Goal: Entertainment & Leisure: Browse casually

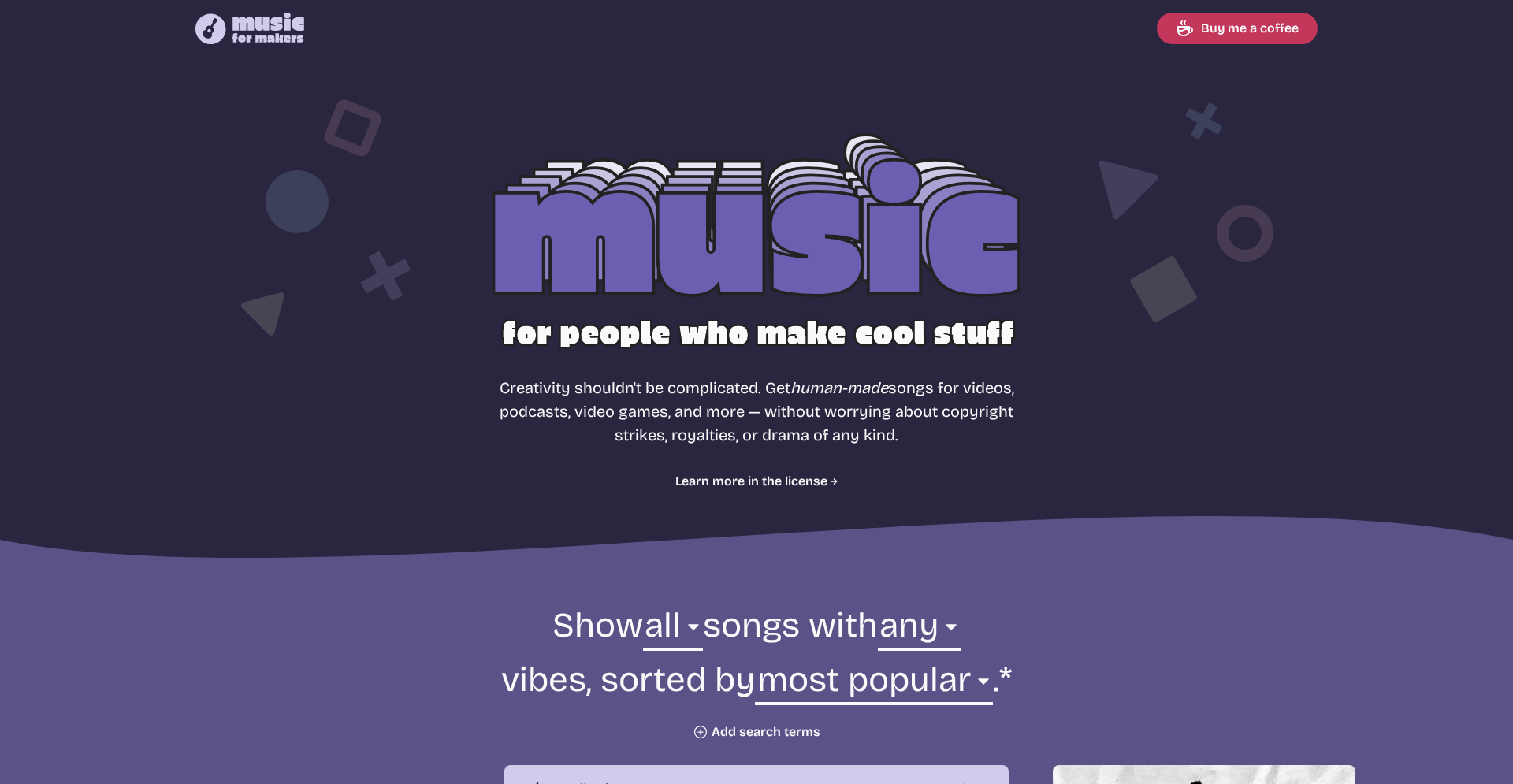
select select "most popular"
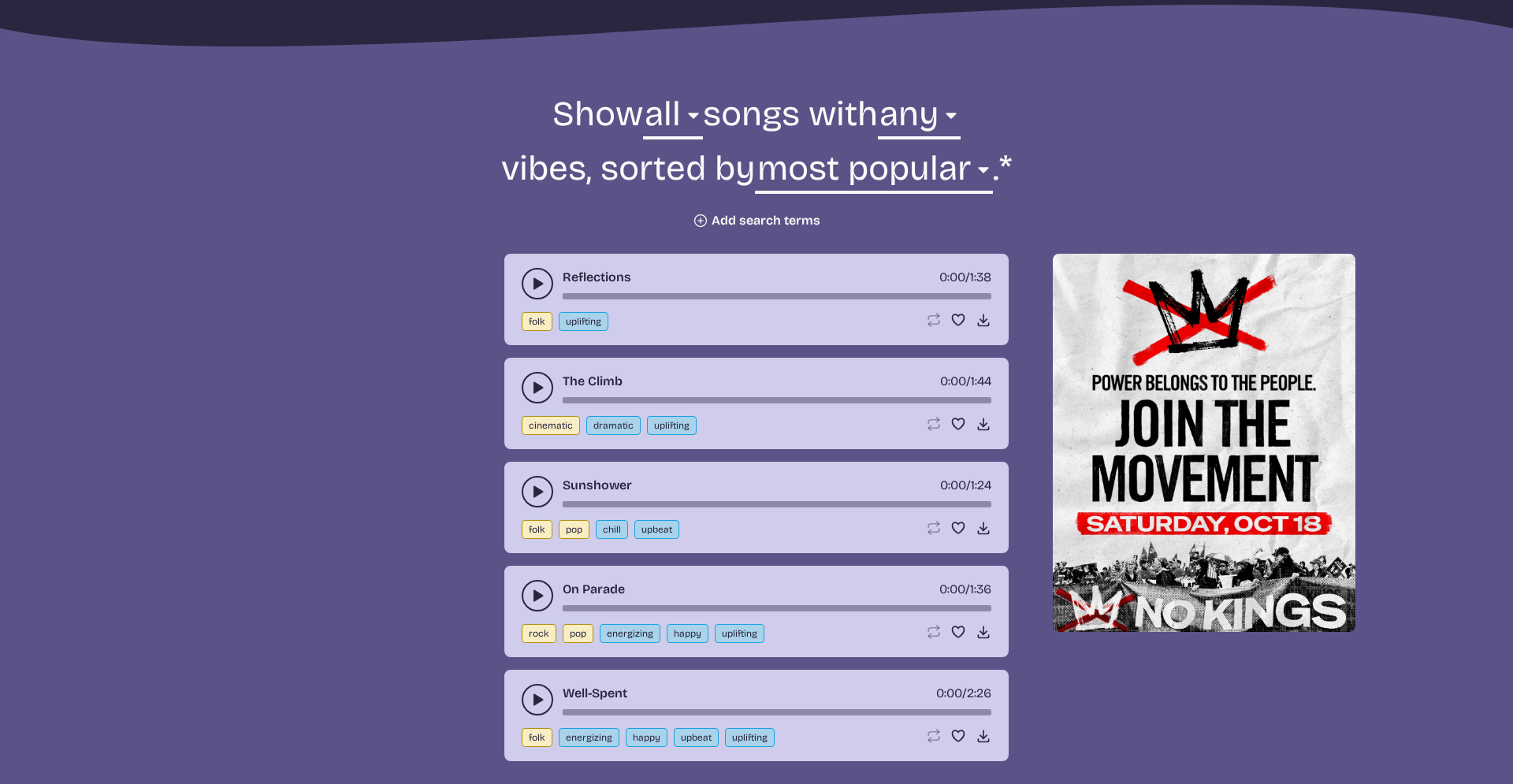
scroll to position [513, 0]
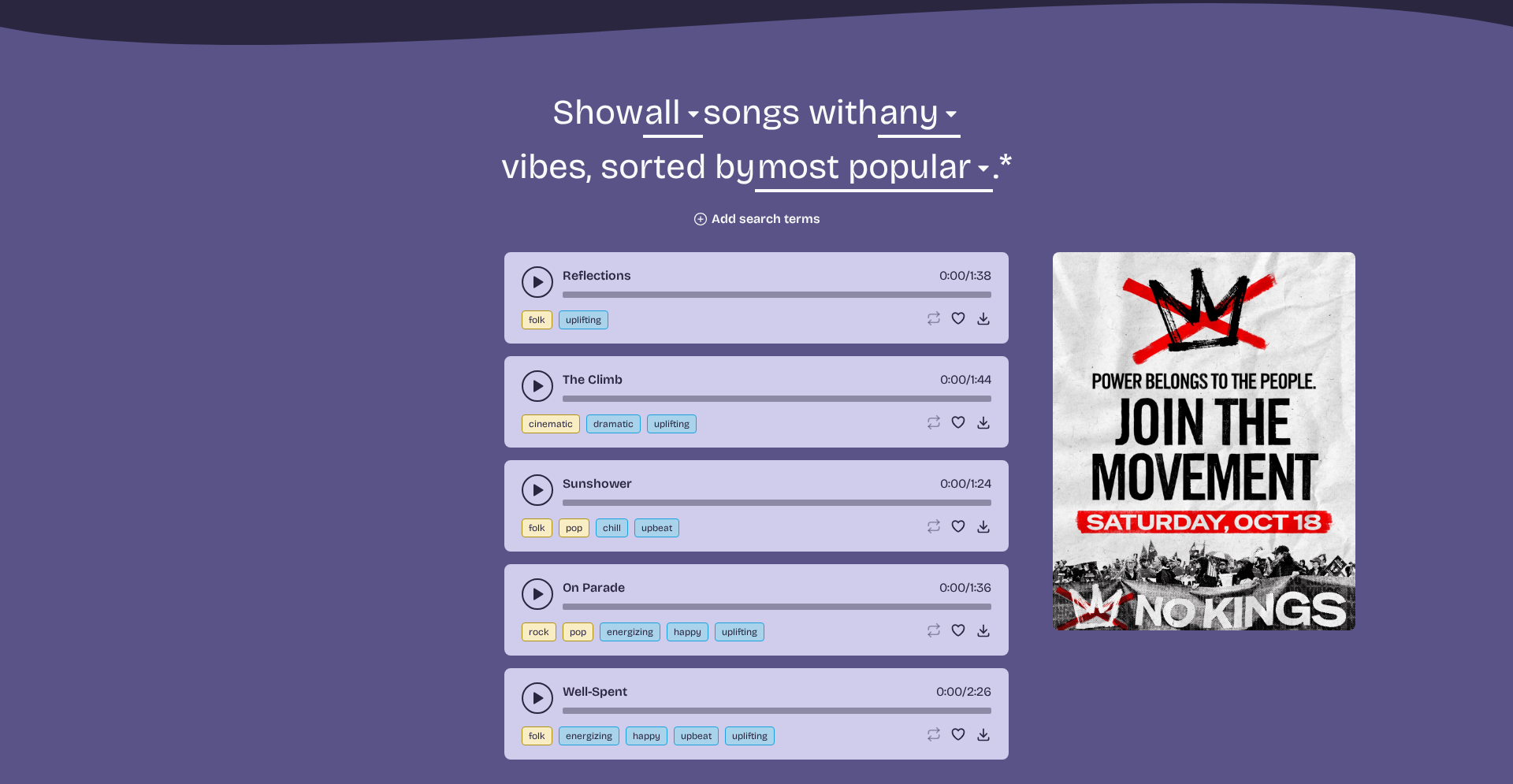
click at [537, 287] on icon "play-pause toggle" at bounding box center [537, 282] width 15 height 15
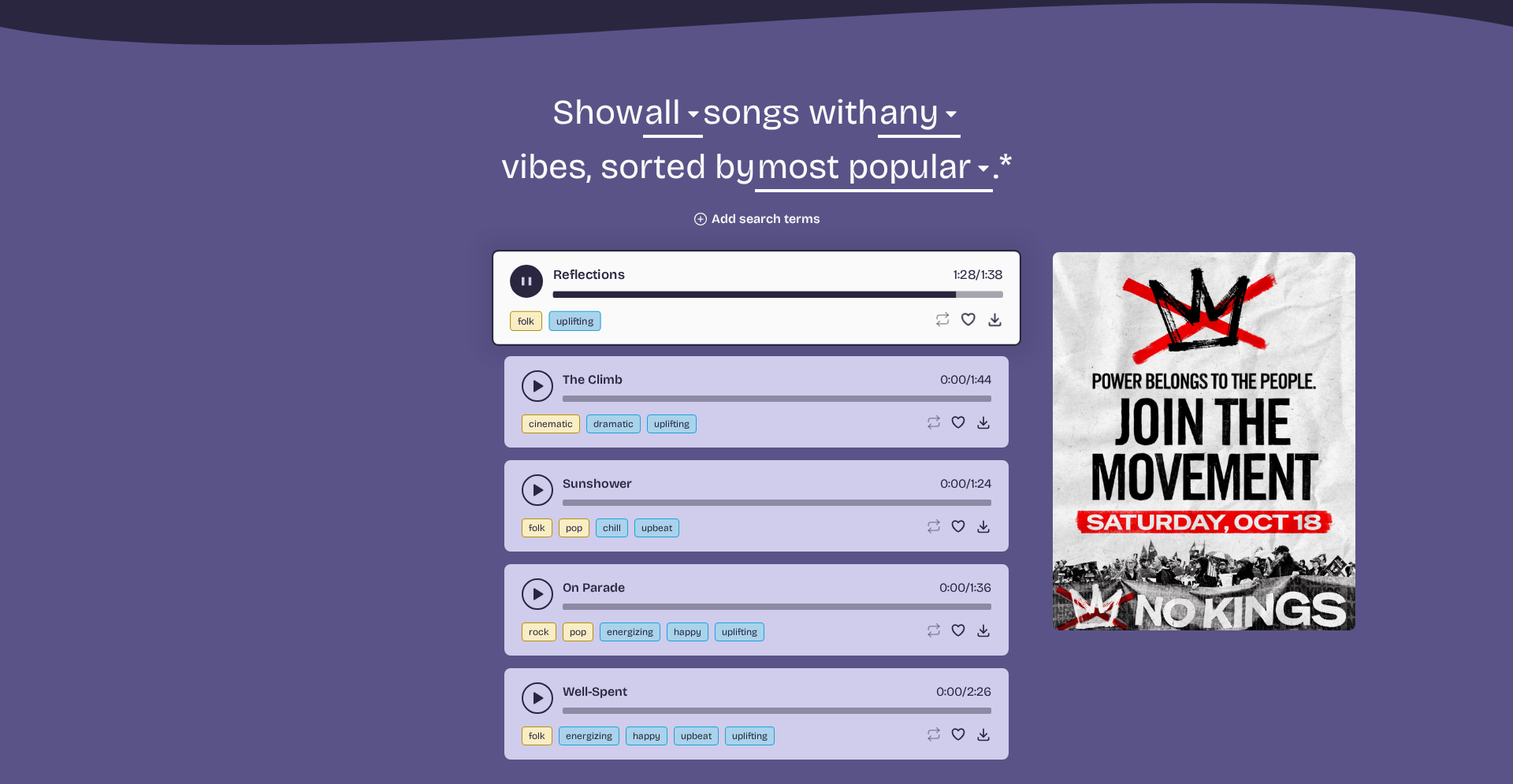
click at [537, 287] on button "play-pause toggle" at bounding box center [526, 281] width 33 height 33
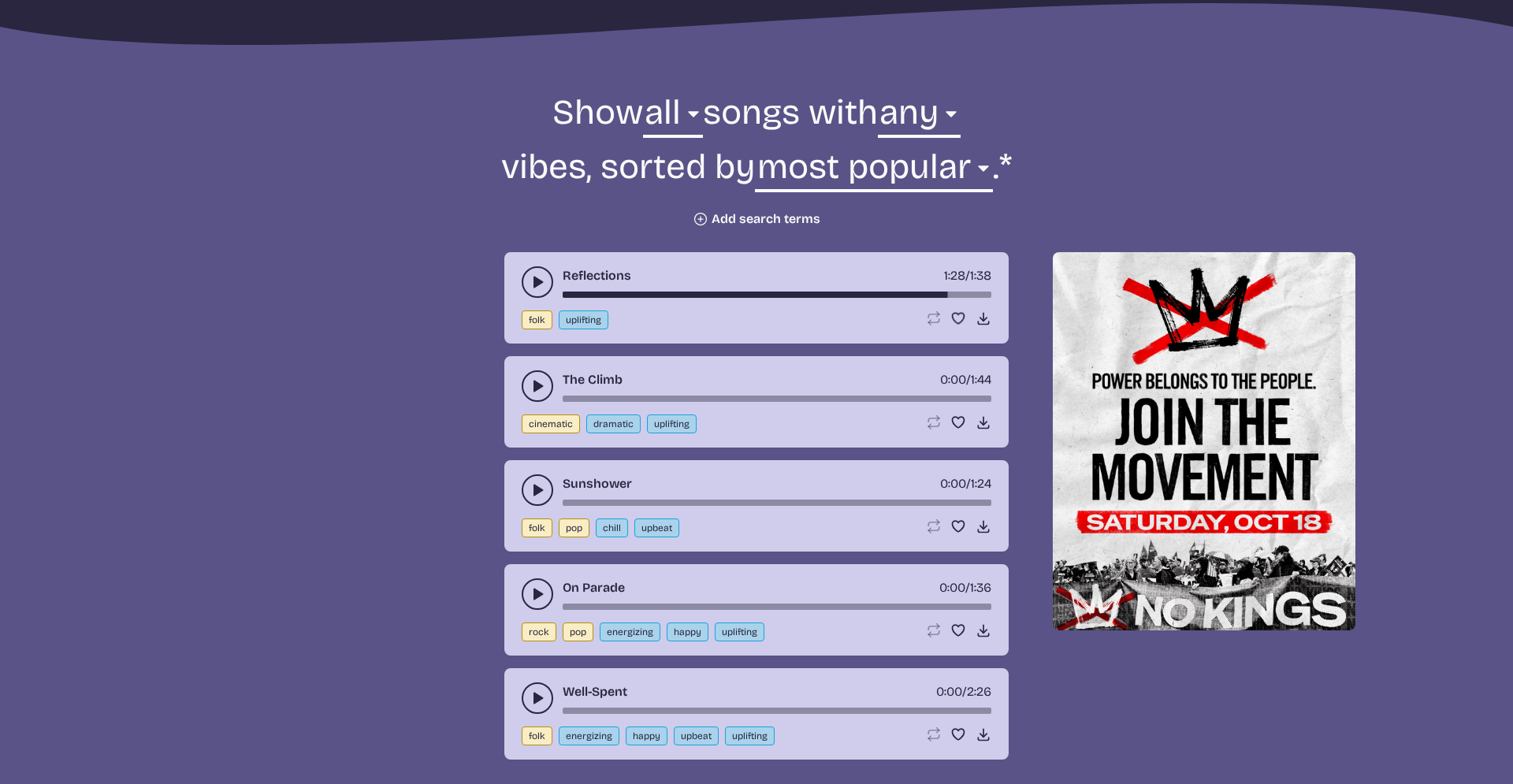
click at [695, 276] on div "Reflections 1:28 / 1:38" at bounding box center [756, 282] width 470 height 32
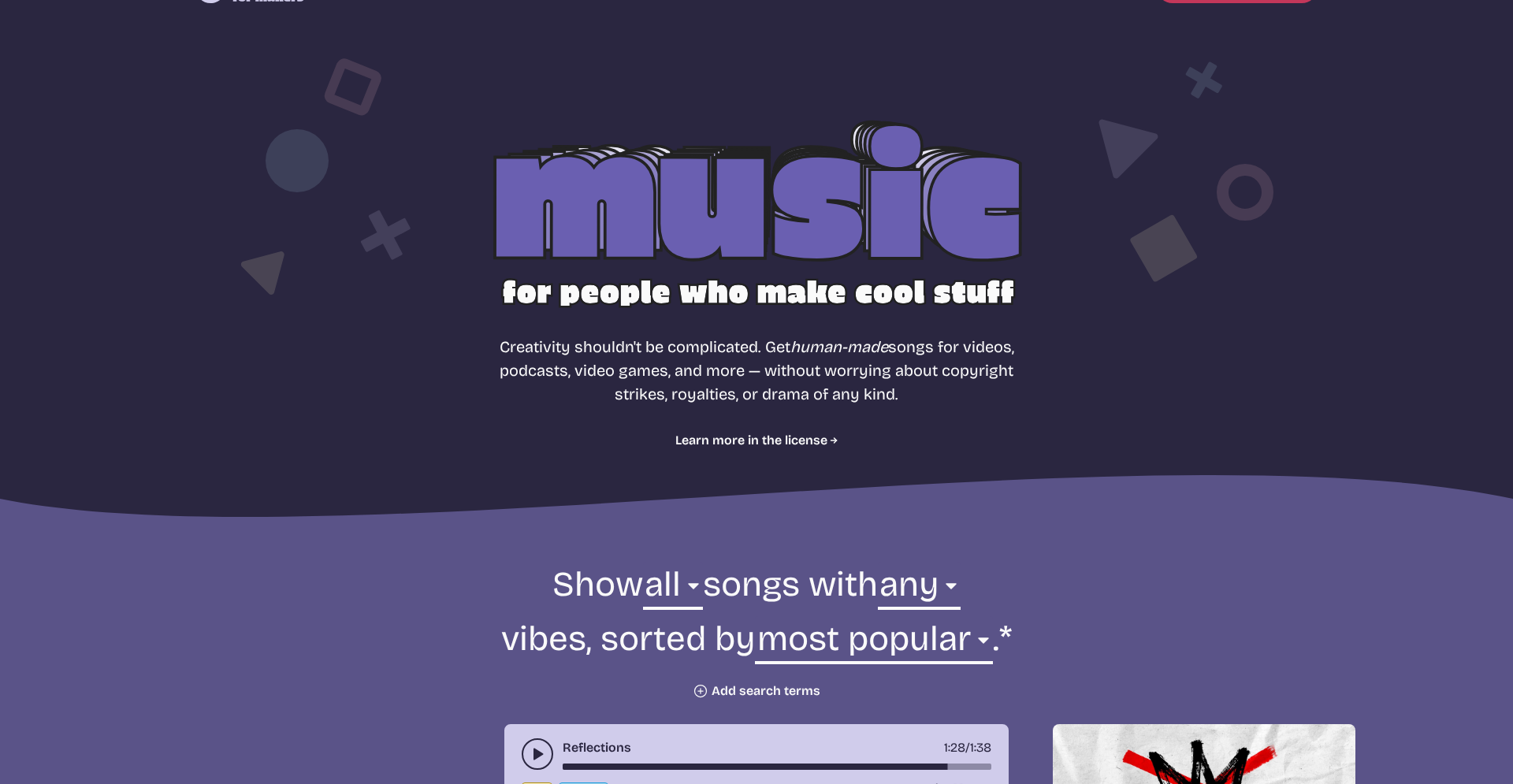
scroll to position [0, 0]
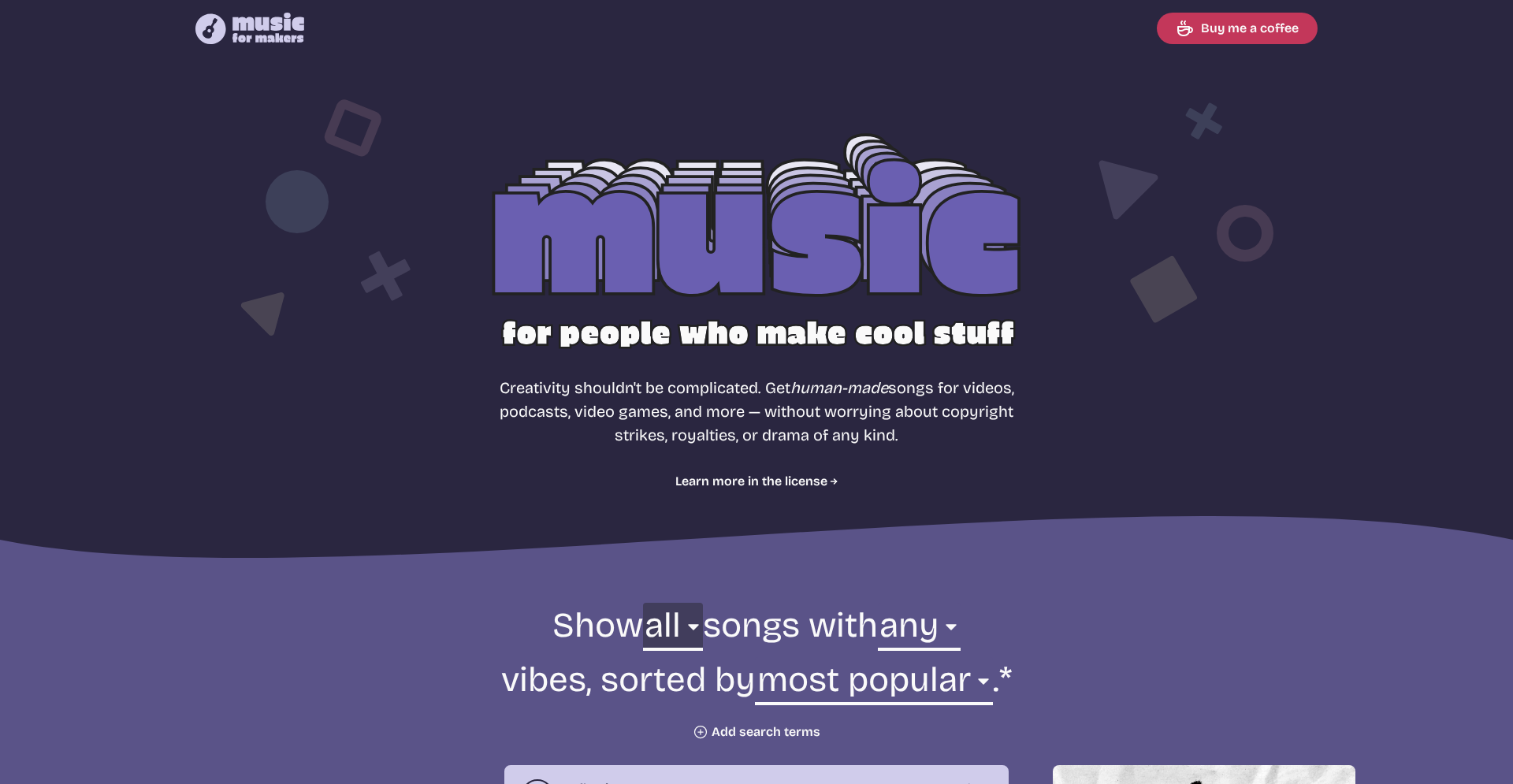
click at [643, 603] on select "all ambient cinematic electronic folk holiday jazz pop rock world" at bounding box center [673, 630] width 60 height 54
click at [780, 608] on form "Show all ambient cinematic electronic folk holiday jazz pop rock world all song…" at bounding box center [756, 671] width 858 height 137
click at [878, 603] on select "any aggressive chill contemplative dark dramatic easygoing energizing happy ser…" at bounding box center [920, 630] width 83 height 54
click at [1109, 608] on form "Show all ambient cinematic electronic folk holiday jazz pop rock world all song…" at bounding box center [756, 671] width 858 height 137
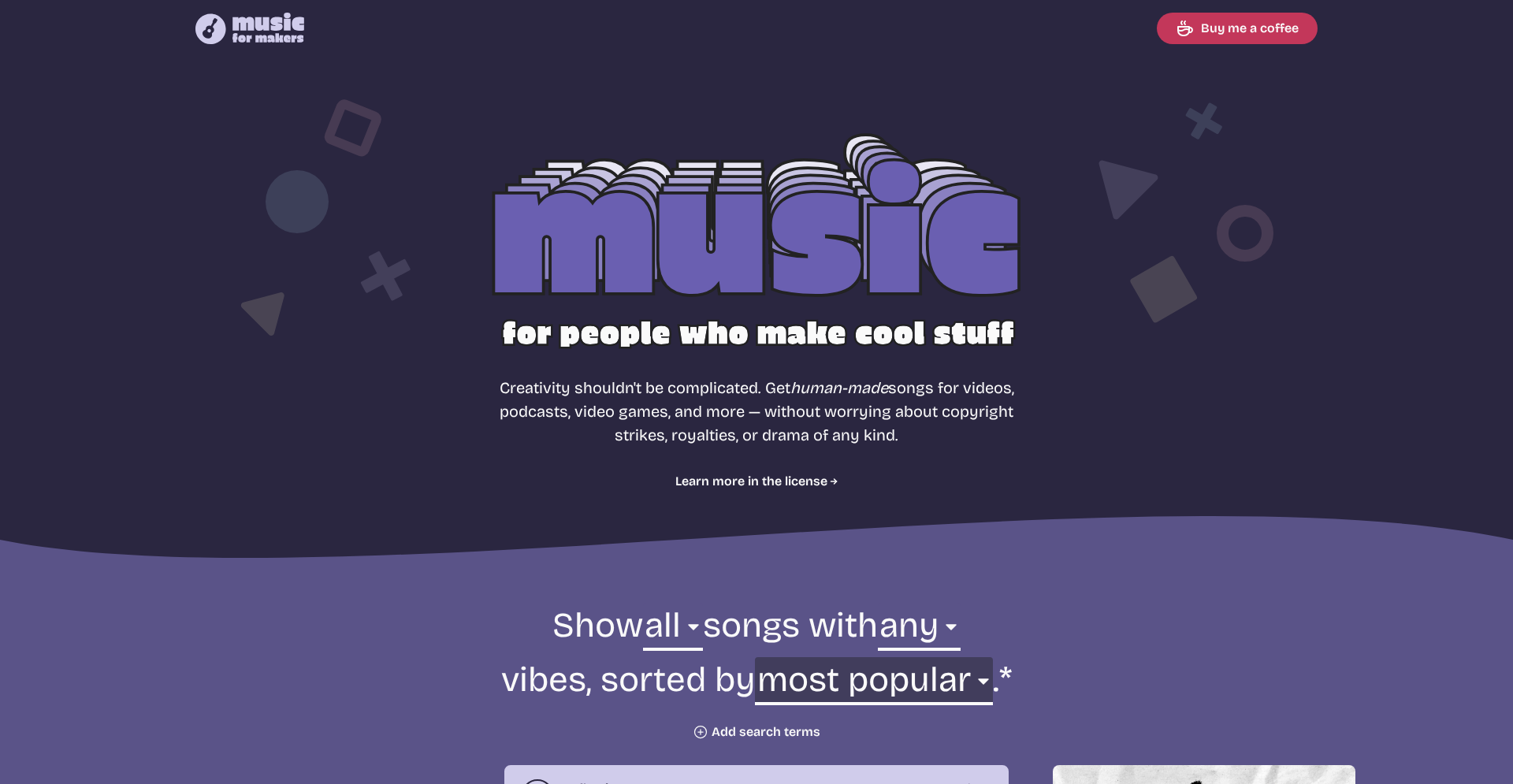
click at [755, 657] on select "newest oldest most popular least popular name" at bounding box center [873, 684] width 237 height 54
click at [1077, 627] on form "Show all ambient cinematic electronic folk holiday jazz pop rock world all song…" at bounding box center [756, 671] width 858 height 137
drag, startPoint x: 1024, startPoint y: 666, endPoint x: 1000, endPoint y: 674, distance: 25.3
click at [1000, 674] on form "Show all ambient cinematic electronic folk holiday jazz pop rock world all song…" at bounding box center [756, 671] width 858 height 137
click at [1107, 690] on form "Show all ambient cinematic electronic folk holiday jazz pop rock world all song…" at bounding box center [756, 671] width 858 height 137
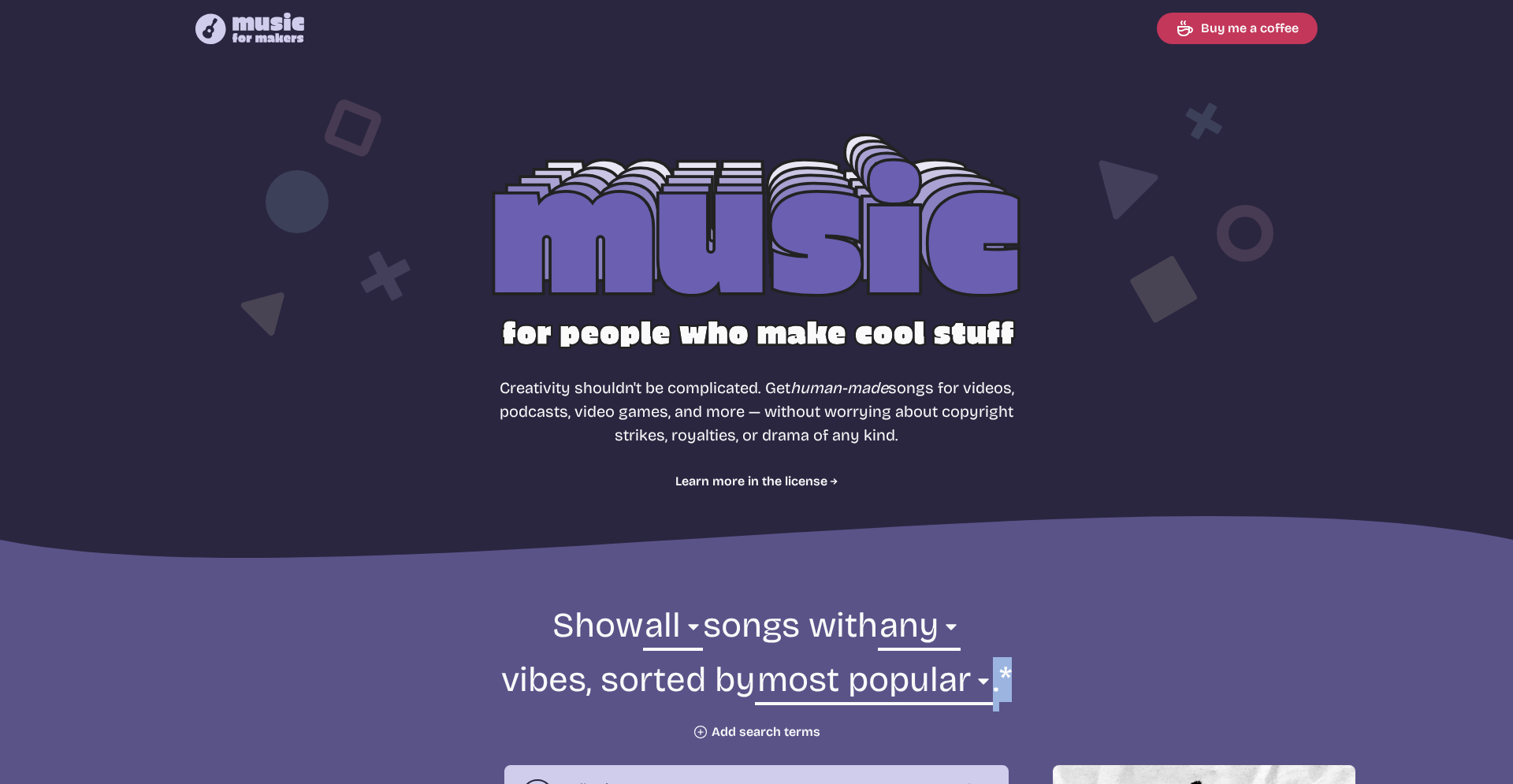
drag, startPoint x: 1015, startPoint y: 670, endPoint x: 996, endPoint y: 675, distance: 19.6
click at [996, 675] on form "Show all ambient cinematic electronic folk holiday jazz pop rock world all song…" at bounding box center [756, 671] width 858 height 137
click at [1020, 672] on form "Show all ambient cinematic electronic folk holiday jazz pop rock world all song…" at bounding box center [756, 671] width 858 height 137
click at [1012, 668] on form "Show all ambient cinematic electronic folk holiday jazz pop rock world all song…" at bounding box center [756, 671] width 858 height 137
click at [1030, 681] on form "Show all ambient cinematic electronic folk holiday jazz pop rock world all song…" at bounding box center [756, 671] width 858 height 137
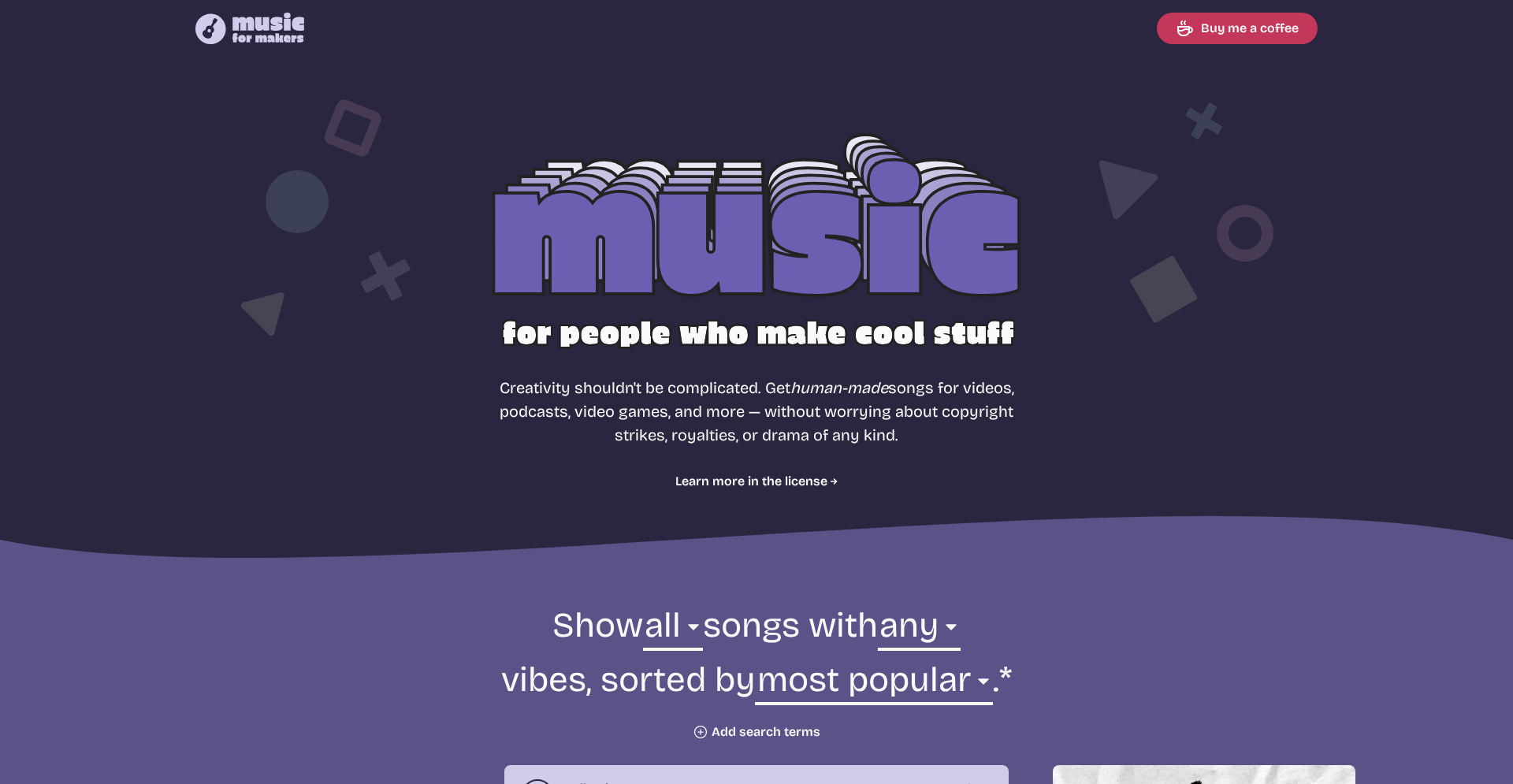
drag, startPoint x: 1007, startPoint y: 668, endPoint x: 1024, endPoint y: 668, distance: 17.0
click at [1024, 668] on form "Show all ambient cinematic electronic folk holiday jazz pop rock world all song…" at bounding box center [756, 671] width 858 height 137
click at [1042, 664] on form "Show all ambient cinematic electronic folk holiday jazz pop rock world all song…" at bounding box center [756, 671] width 858 height 137
drag, startPoint x: 1007, startPoint y: 672, endPoint x: 1101, endPoint y: 676, distance: 94.1
click at [1101, 676] on form "Show all ambient cinematic electronic folk holiday jazz pop rock world all song…" at bounding box center [756, 671] width 858 height 137
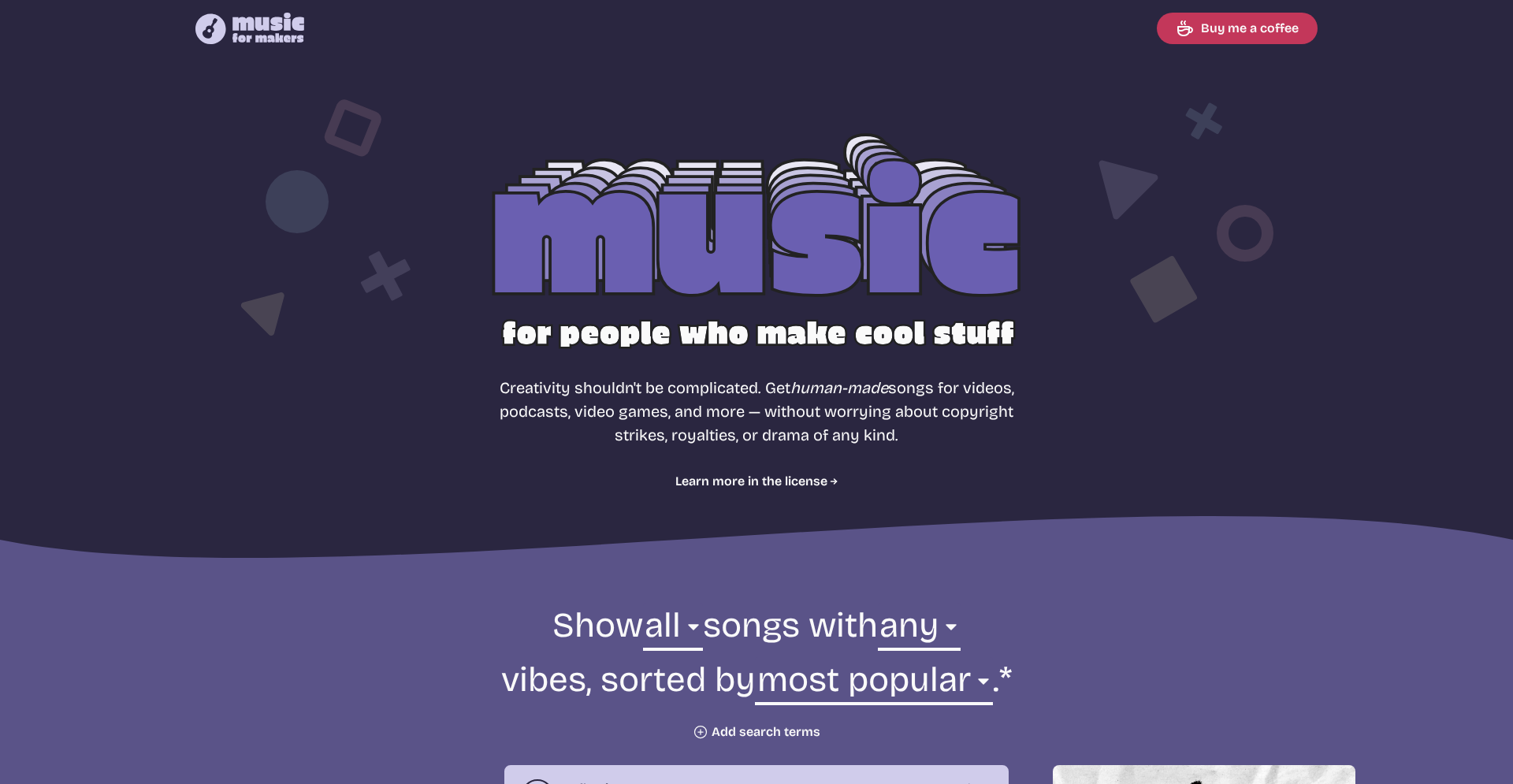
click at [1026, 660] on form "Show all ambient cinematic electronic folk holiday jazz pop rock world all song…" at bounding box center [756, 671] width 858 height 137
drag, startPoint x: 1004, startPoint y: 668, endPoint x: 1077, endPoint y: 673, distance: 73.2
click at [1077, 673] on form "Show all ambient cinematic electronic folk holiday jazz pop rock world all song…" at bounding box center [756, 671] width 858 height 137
drag, startPoint x: 1005, startPoint y: 669, endPoint x: 1082, endPoint y: 674, distance: 77.2
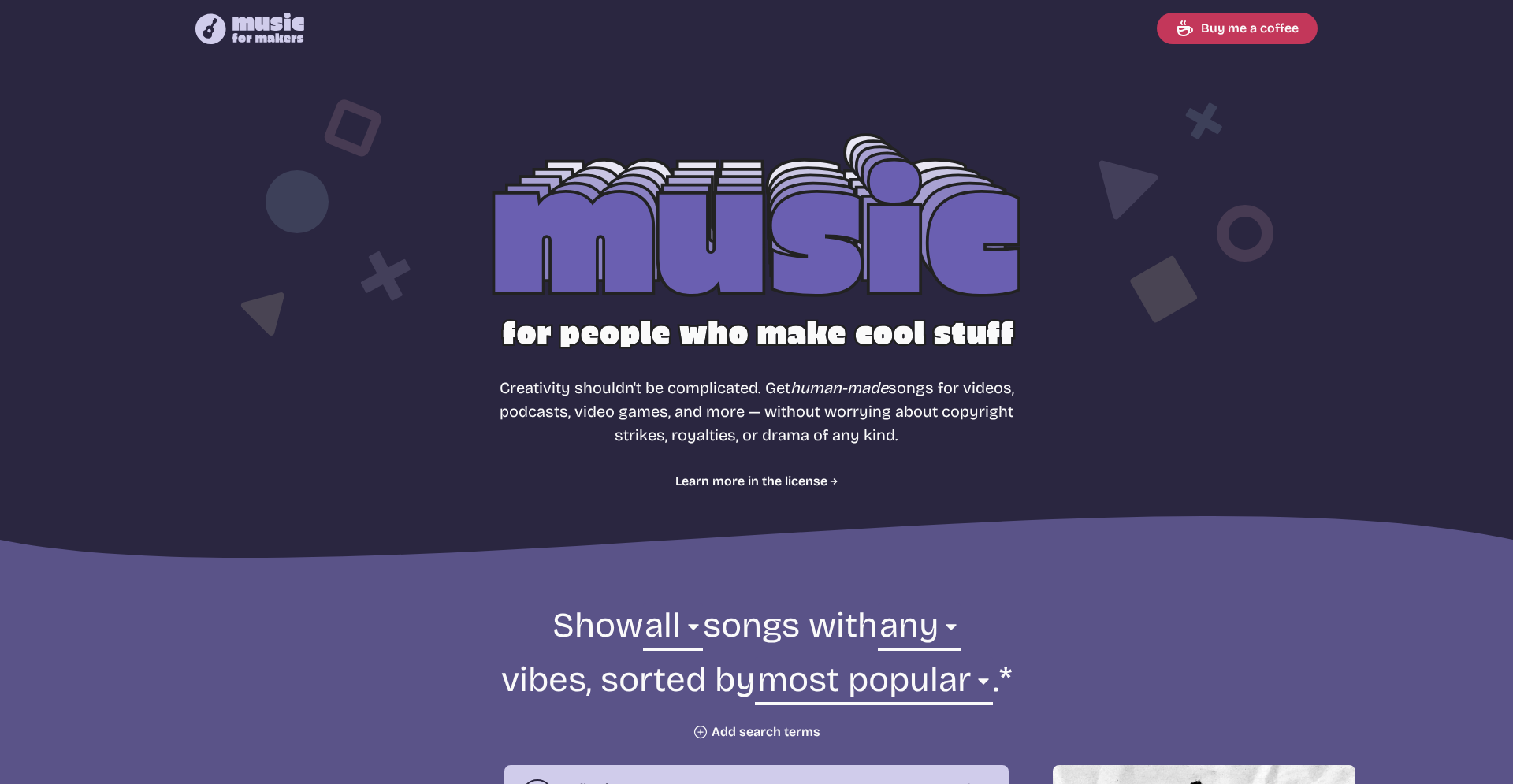
click at [1082, 674] on form "Show all ambient cinematic electronic folk holiday jazz pop rock world all song…" at bounding box center [756, 671] width 858 height 137
drag, startPoint x: 1018, startPoint y: 683, endPoint x: 1177, endPoint y: 729, distance: 165.5
click at [1177, 729] on form "Show all ambient cinematic electronic folk holiday jazz pop rock world all song…" at bounding box center [756, 671] width 858 height 137
drag, startPoint x: 1009, startPoint y: 677, endPoint x: 1033, endPoint y: 674, distance: 24.2
click at [1033, 674] on form "Show all ambient cinematic electronic folk holiday jazz pop rock world all song…" at bounding box center [756, 671] width 858 height 137
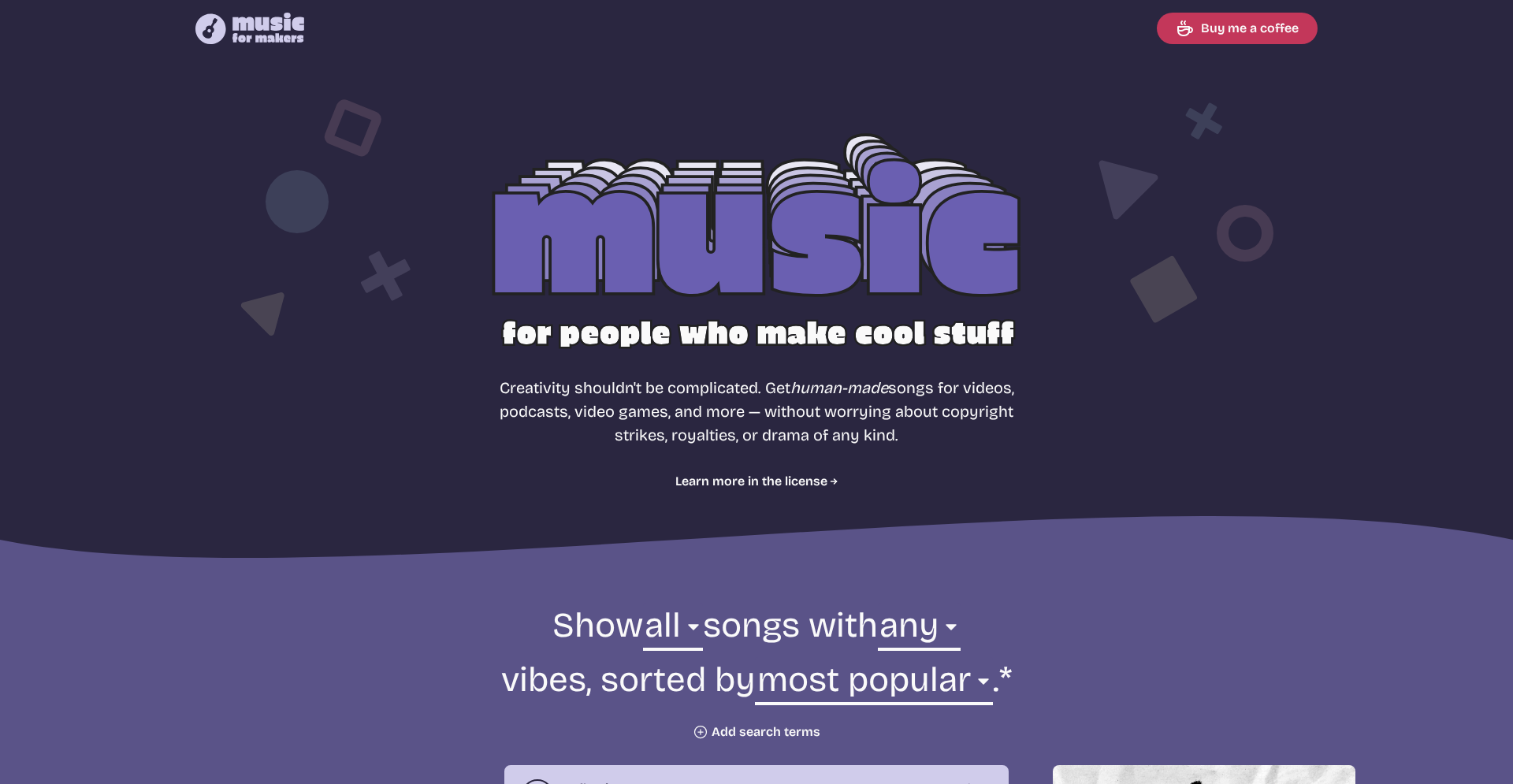
drag, startPoint x: 1011, startPoint y: 685, endPoint x: 1163, endPoint y: 711, distance: 154.2
drag, startPoint x: 1019, startPoint y: 679, endPoint x: 1197, endPoint y: 689, distance: 178.3
drag, startPoint x: 1003, startPoint y: 673, endPoint x: 1027, endPoint y: 670, distance: 24.2
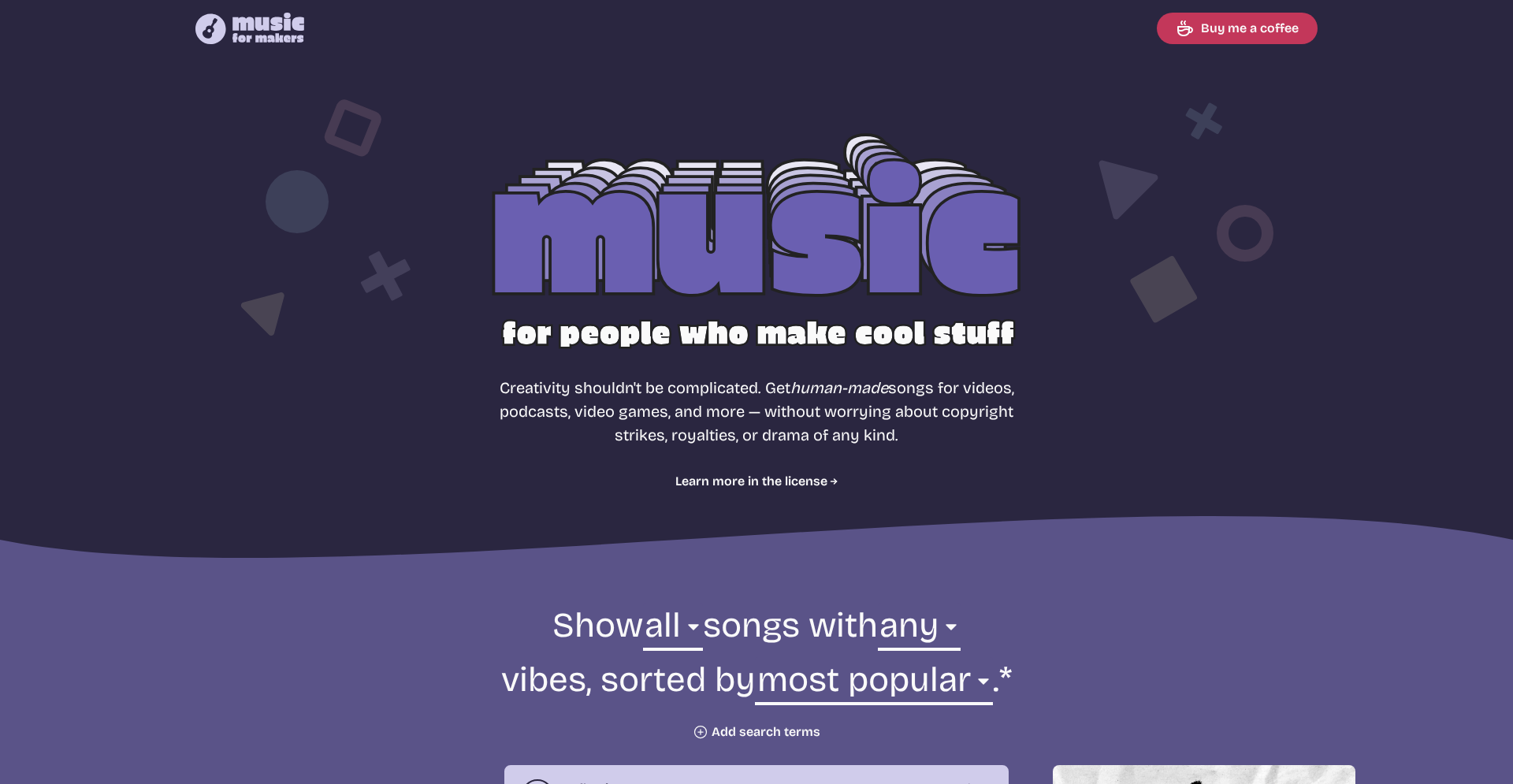
click at [1027, 670] on form "Show all ambient cinematic electronic folk holiday jazz pop rock world all song…" at bounding box center [756, 671] width 858 height 137
click at [755, 657] on select "newest oldest most popular least popular name" at bounding box center [873, 684] width 237 height 54
click at [1056, 682] on form "Show all ambient cinematic electronic folk holiday jazz pop rock world all song…" at bounding box center [756, 671] width 858 height 137
click at [1027, 681] on form "Show all ambient cinematic electronic folk holiday jazz pop rock world all song…" at bounding box center [756, 671] width 858 height 137
click at [755, 657] on select "newest oldest most popular least popular name" at bounding box center [873, 684] width 237 height 54
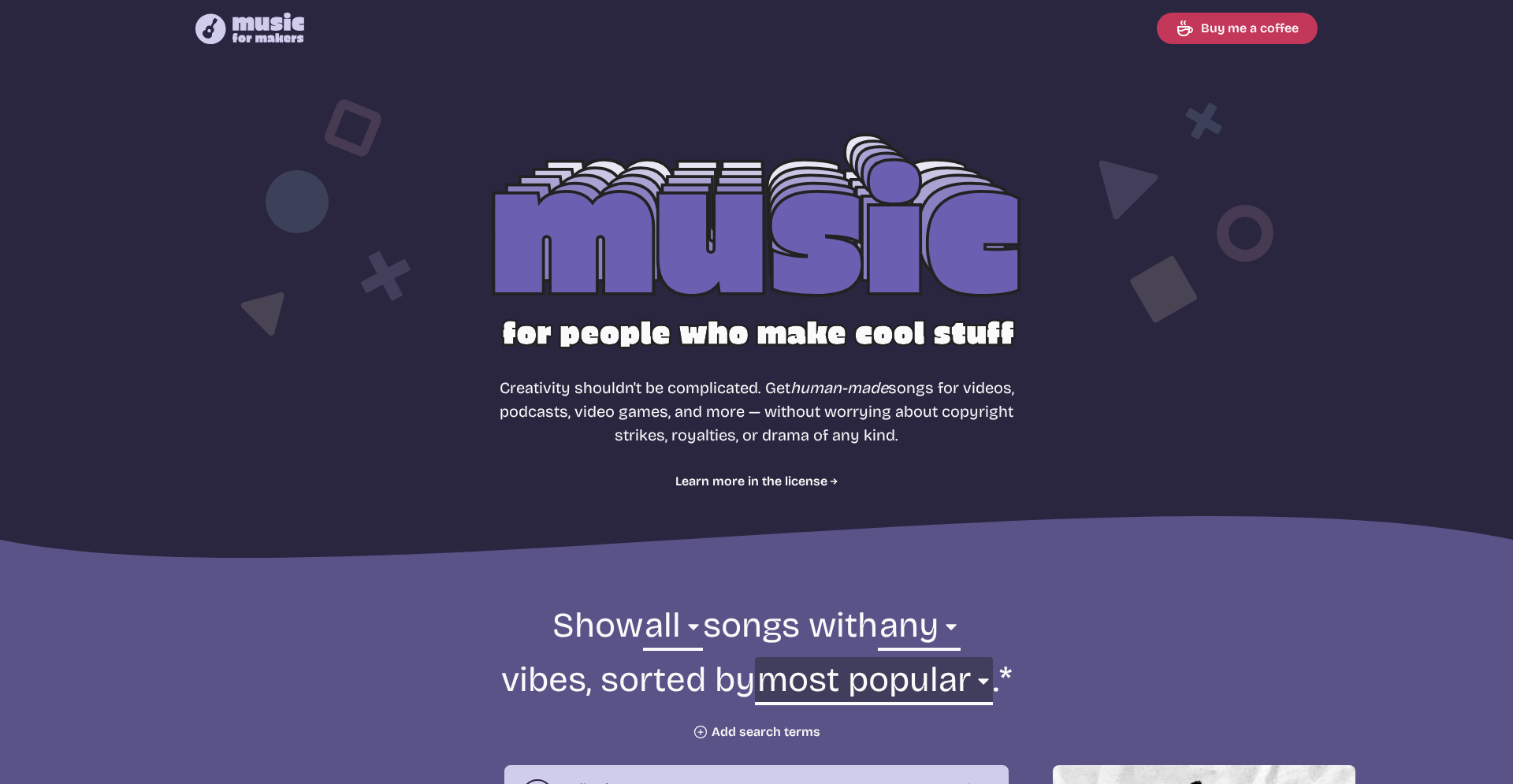
click at [971, 673] on select "newest oldest most popular least popular name" at bounding box center [873, 684] width 237 height 54
click at [1081, 662] on form "Show all ambient cinematic electronic folk holiday jazz pop rock world all song…" at bounding box center [756, 671] width 858 height 137
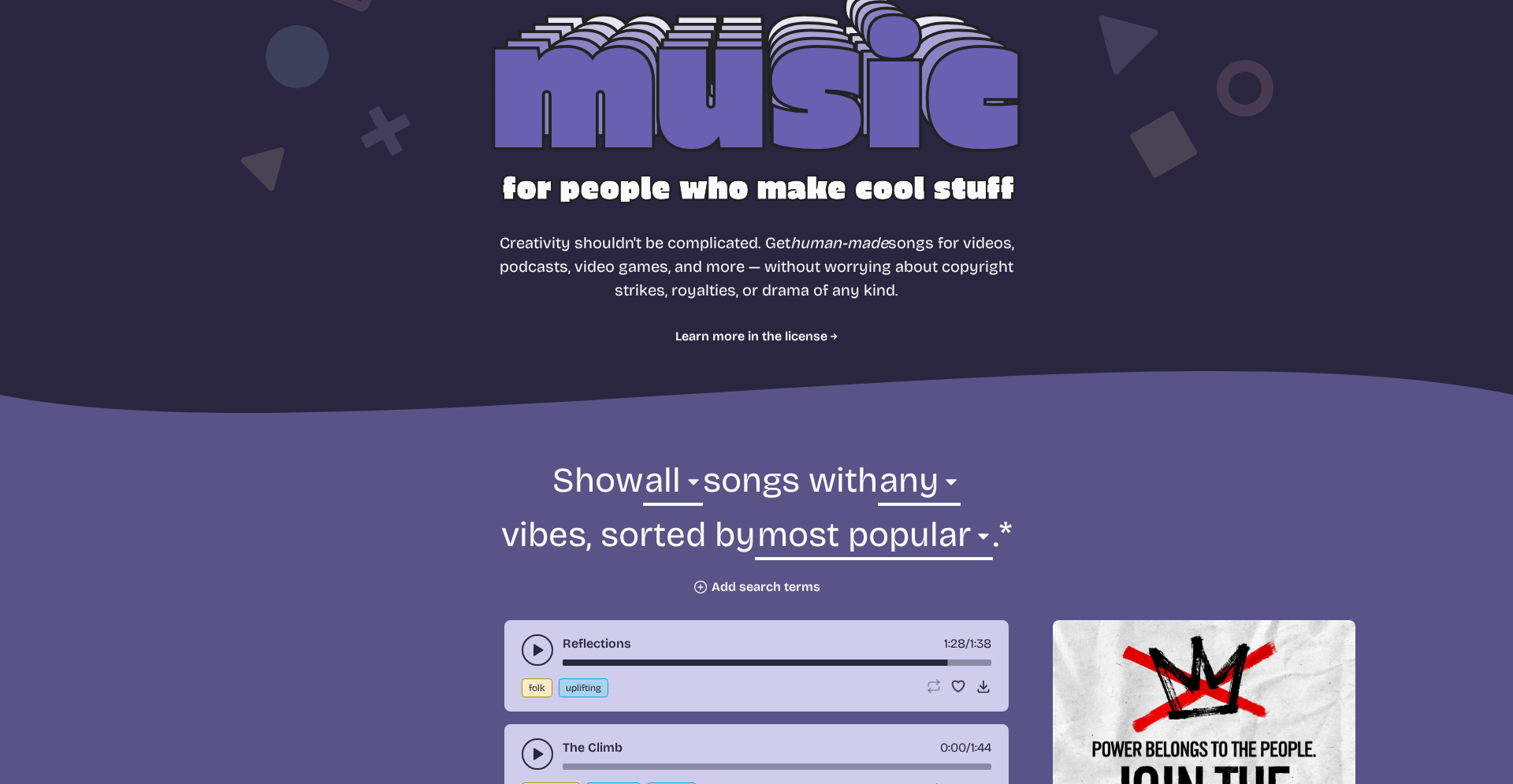
scroll to position [239, 0]
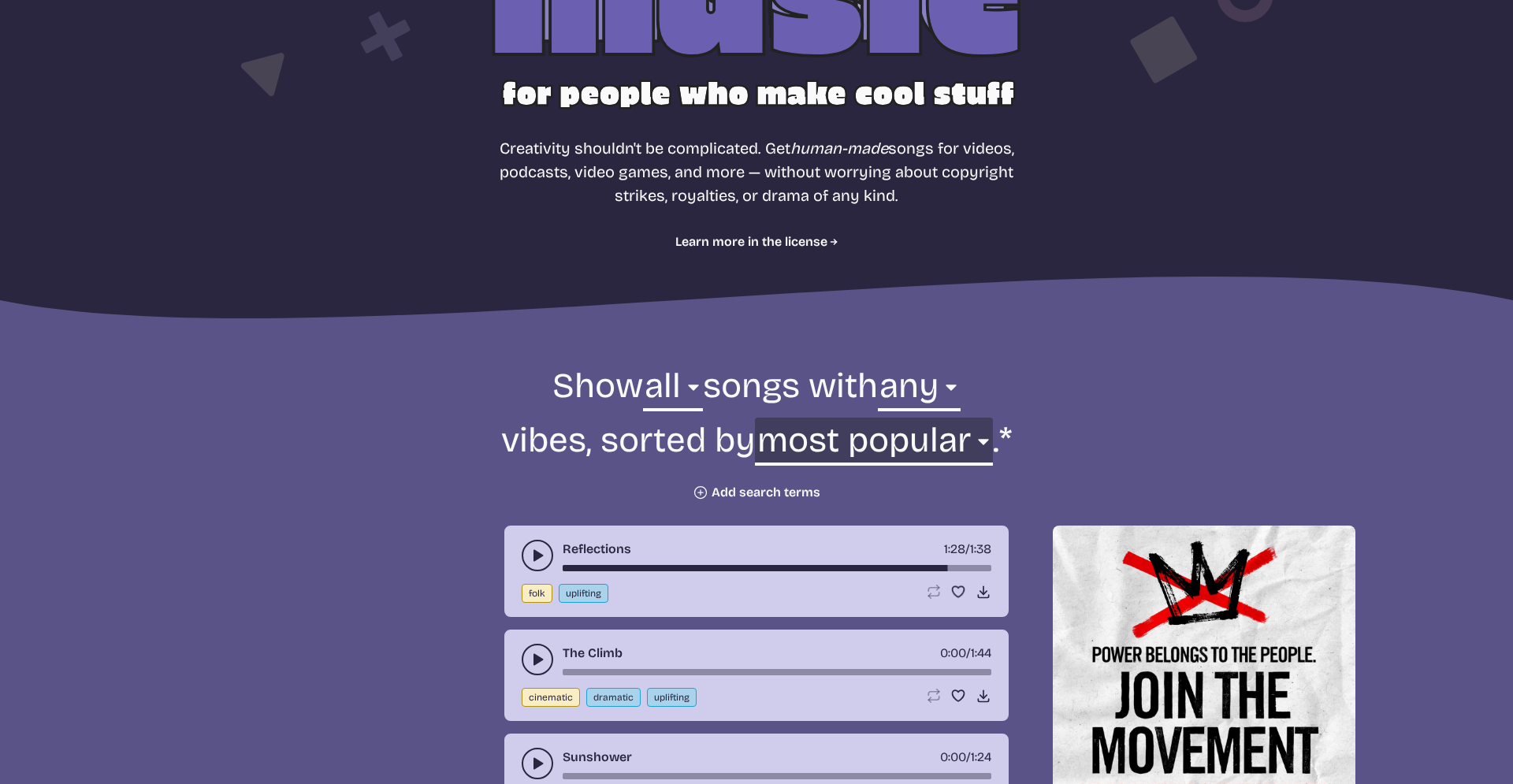
click at [755, 418] on select "newest oldest most popular least popular name" at bounding box center [873, 445] width 237 height 54
click at [1060, 411] on form "Show all ambient cinematic electronic folk holiday jazz pop rock world all song…" at bounding box center [756, 431] width 858 height 137
click at [1031, 422] on form "Show all ambient cinematic electronic folk holiday jazz pop rock world all song…" at bounding box center [756, 431] width 858 height 137
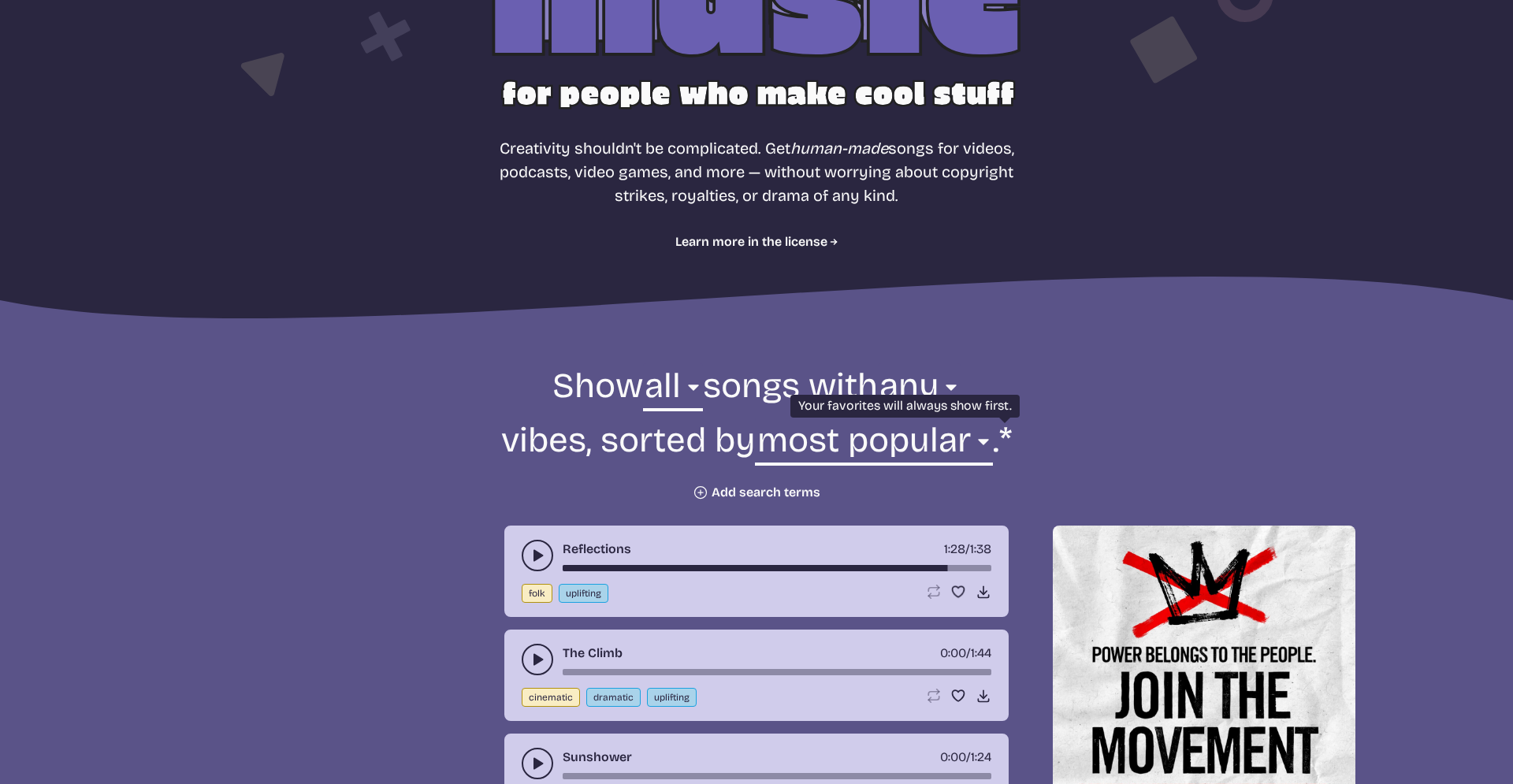
click at [1019, 423] on form "Show all ambient cinematic electronic folk holiday jazz pop rock world all song…" at bounding box center [756, 431] width 858 height 137
drag, startPoint x: 1004, startPoint y: 429, endPoint x: 1090, endPoint y: 435, distance: 86.2
click at [1090, 435] on form "Show all ambient cinematic electronic folk holiday jazz pop rock world all song…" at bounding box center [756, 431] width 858 height 137
click at [1004, 436] on form "Show all ambient cinematic electronic folk holiday jazz pop rock world all song…" at bounding box center [756, 431] width 858 height 137
drag, startPoint x: 1004, startPoint y: 436, endPoint x: 1053, endPoint y: 436, distance: 49.0
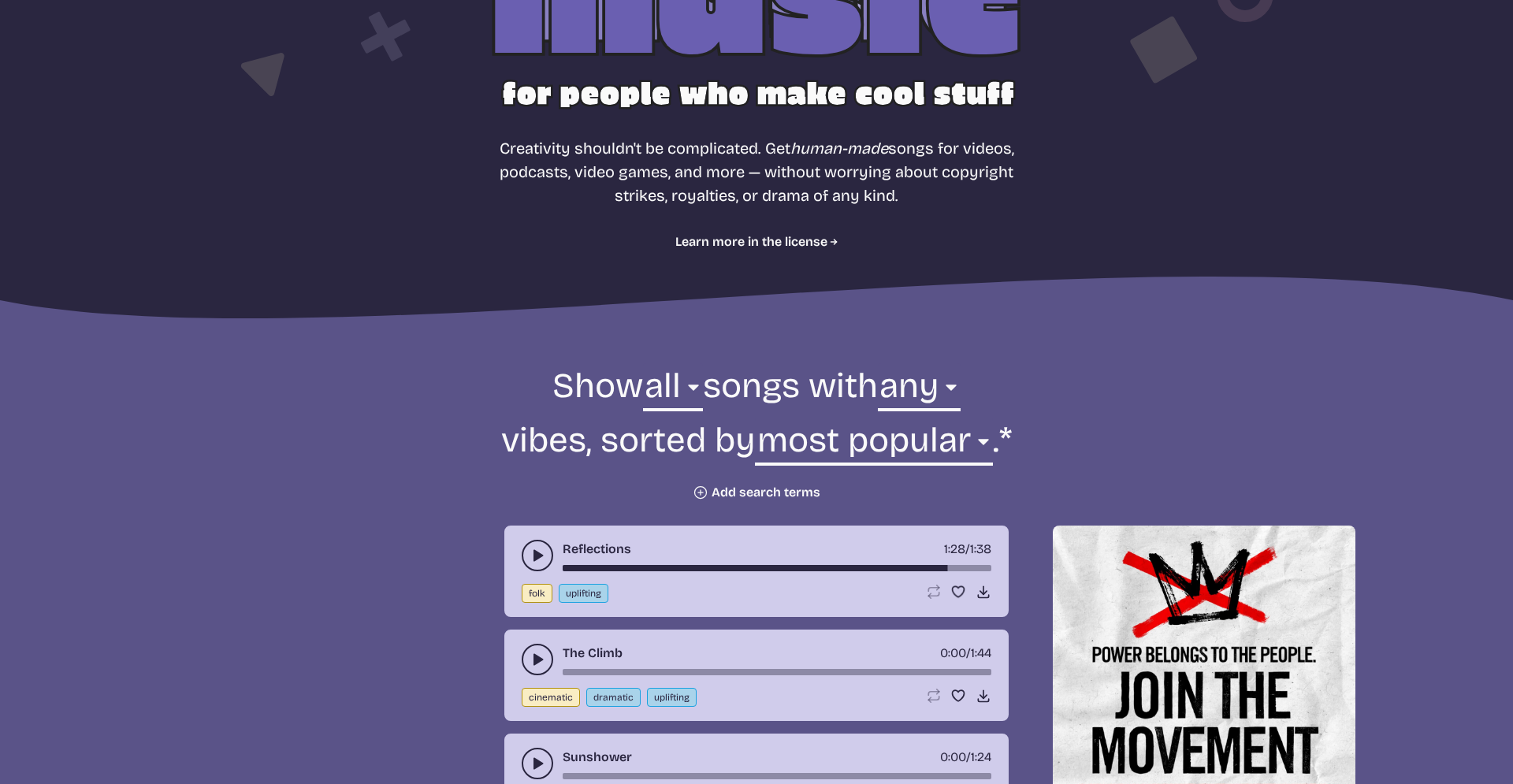
click at [1053, 436] on form "Show all ambient cinematic electronic folk holiday jazz pop rock world all song…" at bounding box center [756, 431] width 858 height 137
drag, startPoint x: 1014, startPoint y: 441, endPoint x: 1026, endPoint y: 445, distance: 12.6
click at [1106, 448] on form "Show all ambient cinematic electronic folk holiday jazz pop rock world all song…" at bounding box center [756, 431] width 858 height 137
drag, startPoint x: 750, startPoint y: 435, endPoint x: 474, endPoint y: 450, distance: 276.4
click at [474, 450] on form "Show all ambient cinematic electronic folk holiday jazz pop rock world all song…" at bounding box center [756, 431] width 858 height 137
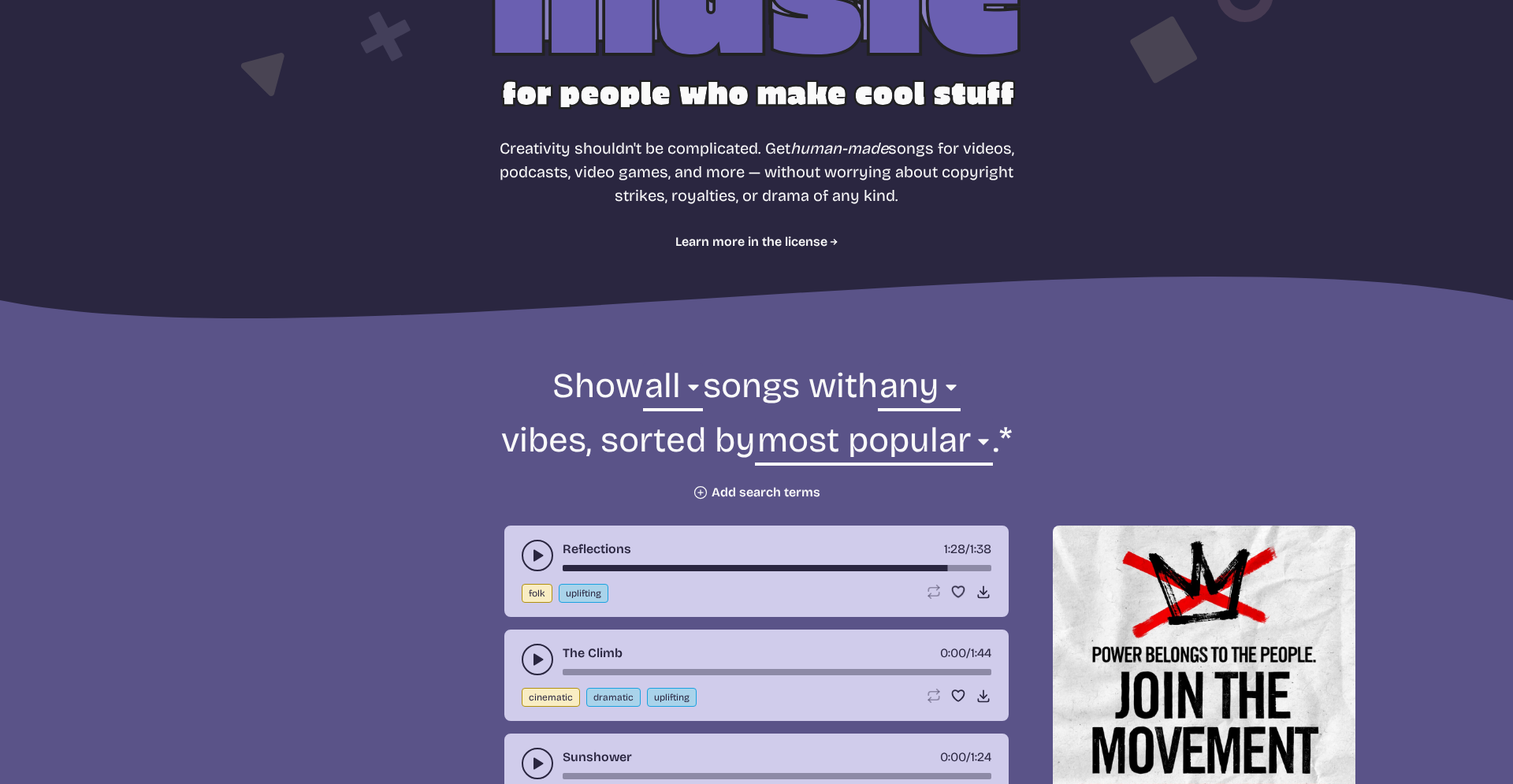
drag, startPoint x: 709, startPoint y: 385, endPoint x: 876, endPoint y: 383, distance: 167.0
click at [876, 383] on form "Show all ambient cinematic electronic folk holiday jazz pop rock world all song…" at bounding box center [756, 431] width 858 height 137
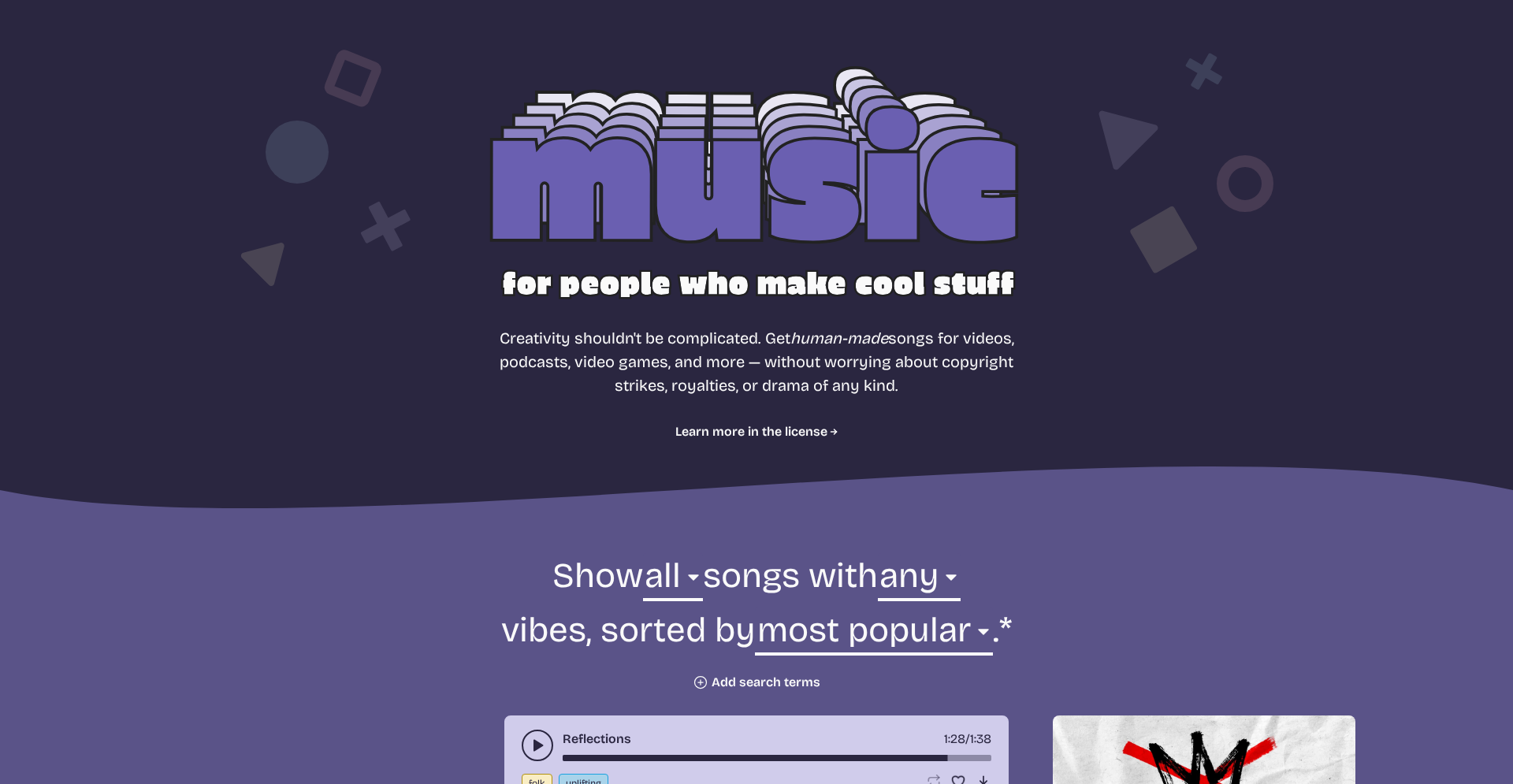
scroll to position [3, 0]
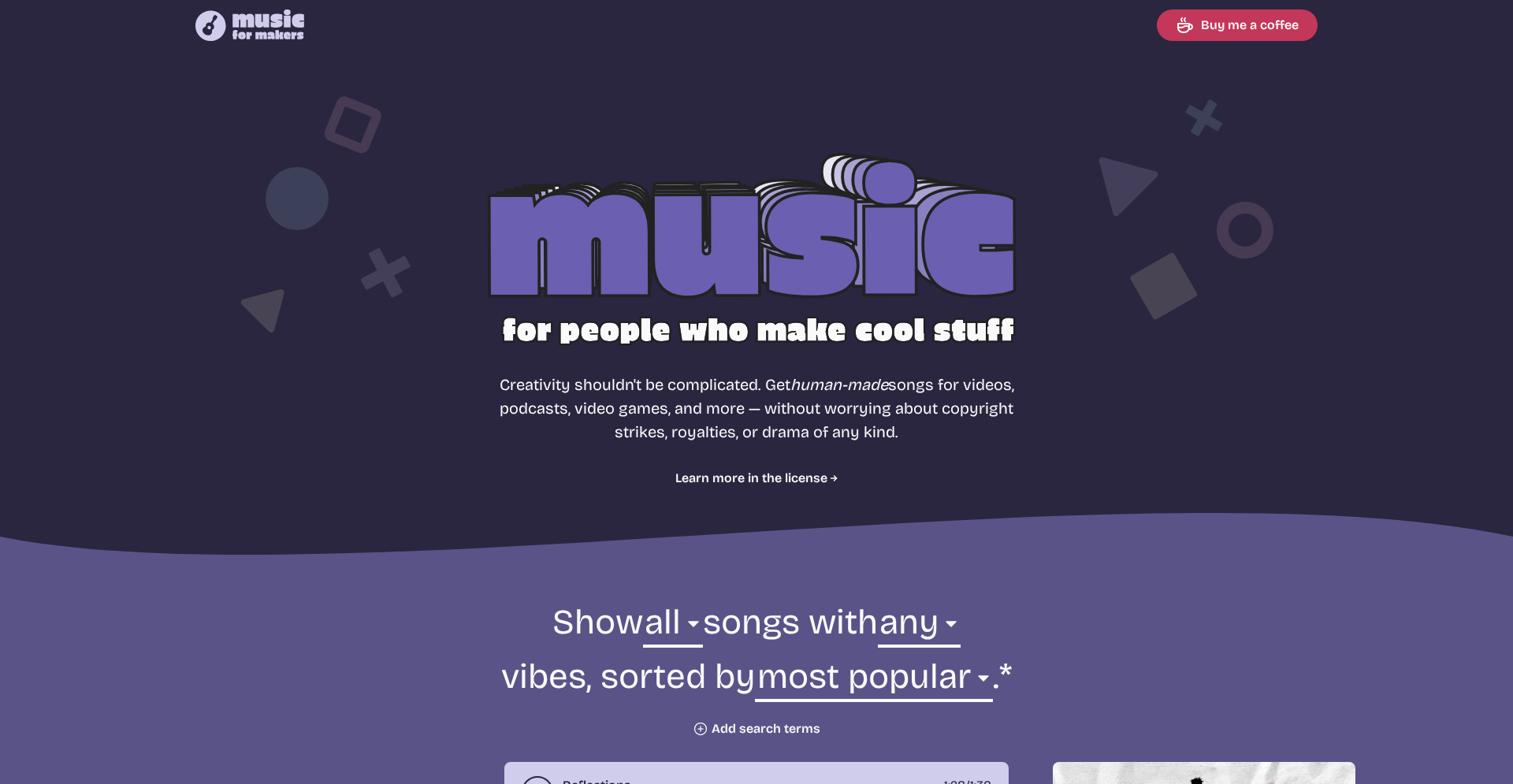
drag, startPoint x: 369, startPoint y: 285, endPoint x: 630, endPoint y: 366, distance: 273.3
click at [630, 366] on div at bounding box center [756, 251] width 1008 height 319
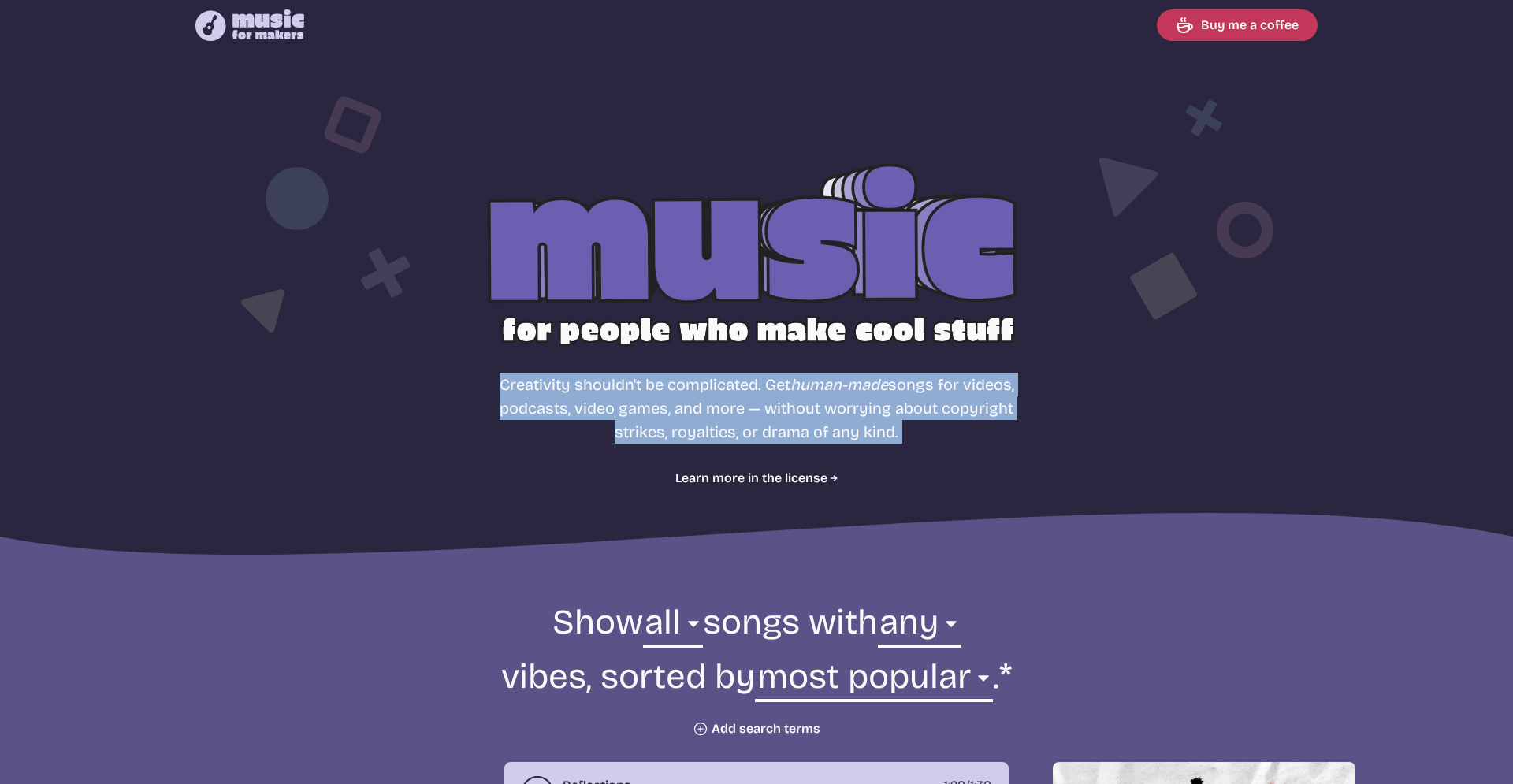
drag, startPoint x: 650, startPoint y: 439, endPoint x: 631, endPoint y: 373, distance: 68.7
click at [631, 460] on section "Free, royalty-free music for videos, podcasts, video games, and more Creativity…" at bounding box center [756, 309] width 1513 height 509
drag, startPoint x: 668, startPoint y: 438, endPoint x: 668, endPoint y: 457, distance: 19.0
click at [668, 457] on section "Free, royalty-free music for videos, podcasts, video games, and more Creativity…" at bounding box center [756, 309] width 1513 height 509
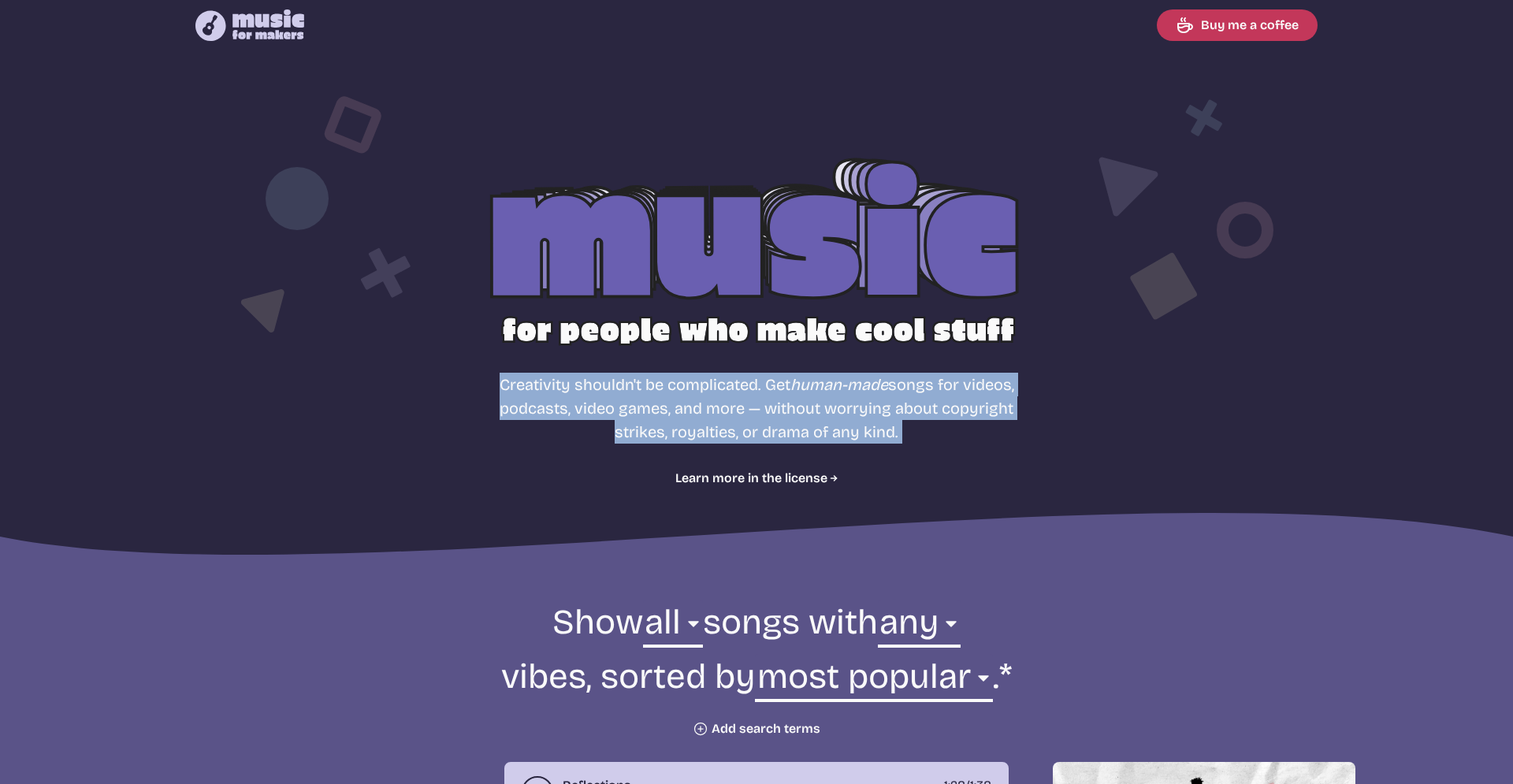
click at [699, 389] on p "Creativity shouldn't be complicated. Get human-made songs for videos, podcasts,…" at bounding box center [756, 407] width 515 height 70
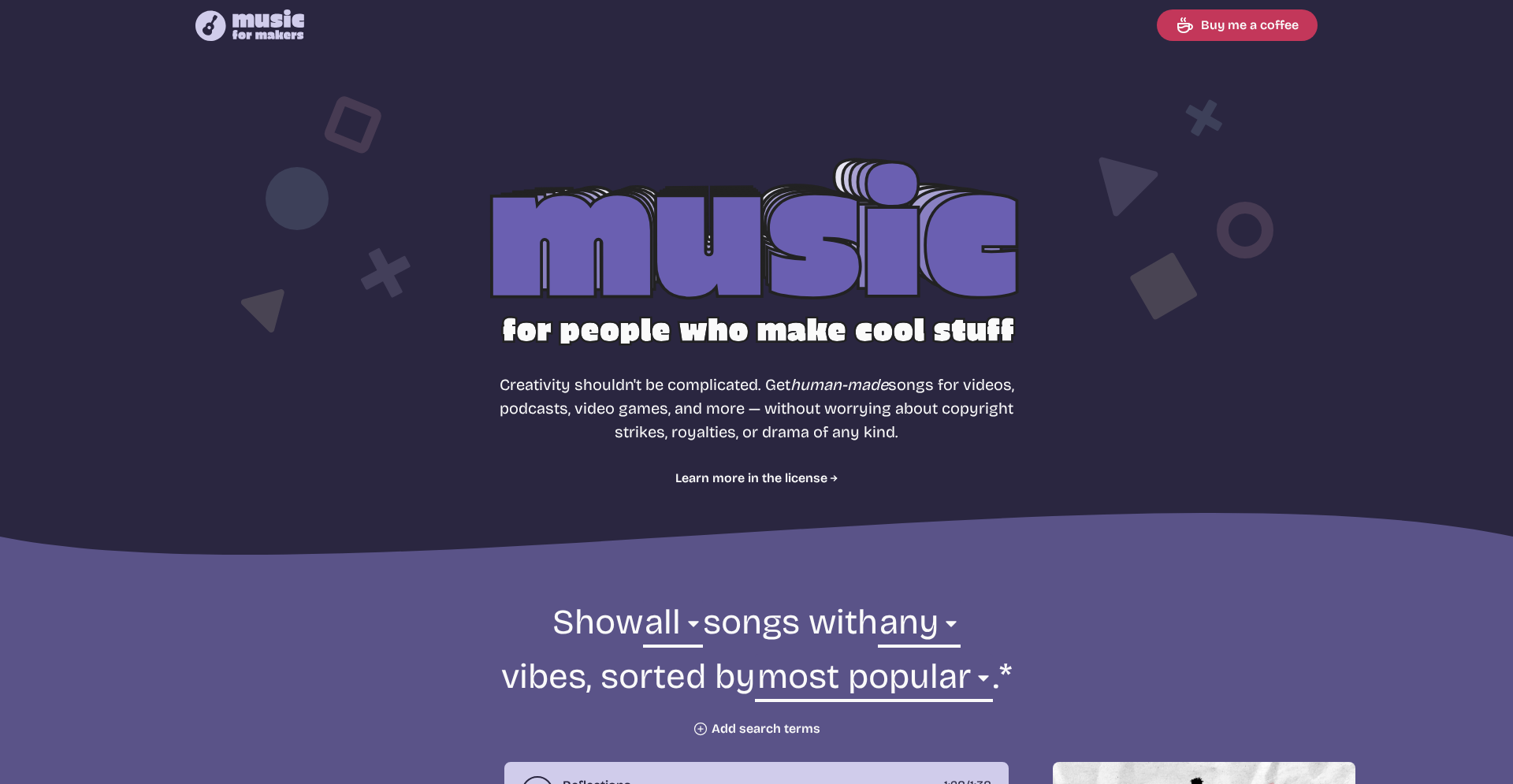
click at [699, 389] on p "Creativity shouldn't be complicated. Get human-made songs for videos, podcasts,…" at bounding box center [756, 407] width 515 height 70
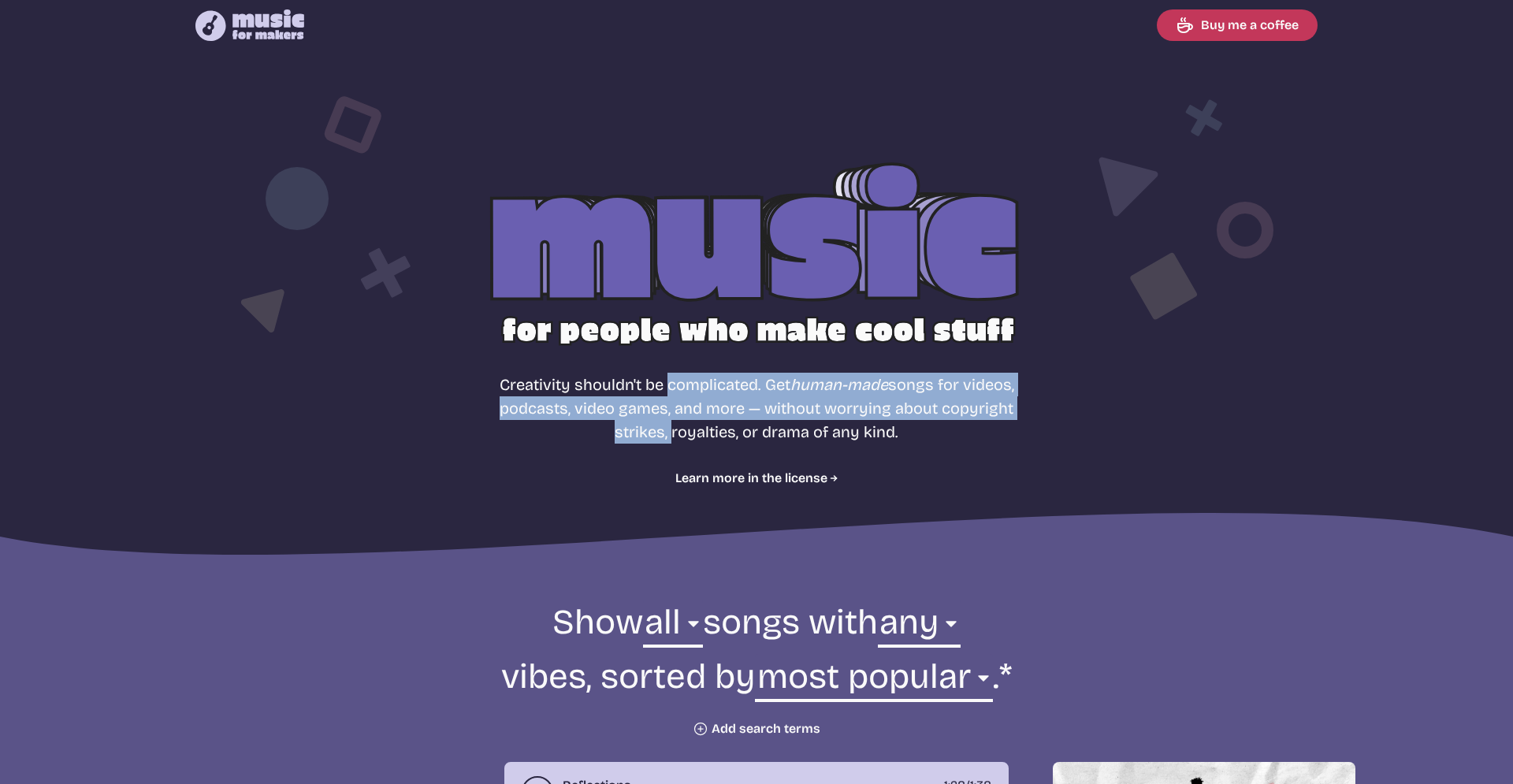
drag, startPoint x: 699, startPoint y: 389, endPoint x: 700, endPoint y: 436, distance: 47.0
click at [700, 436] on p "Creativity shouldn't be complicated. Get human-made songs for videos, podcasts,…" at bounding box center [756, 407] width 515 height 70
drag, startPoint x: 700, startPoint y: 436, endPoint x: 698, endPoint y: 393, distance: 43.0
click at [698, 393] on p "Creativity shouldn't be complicated. Get human-made songs for videos, podcasts,…" at bounding box center [756, 407] width 515 height 70
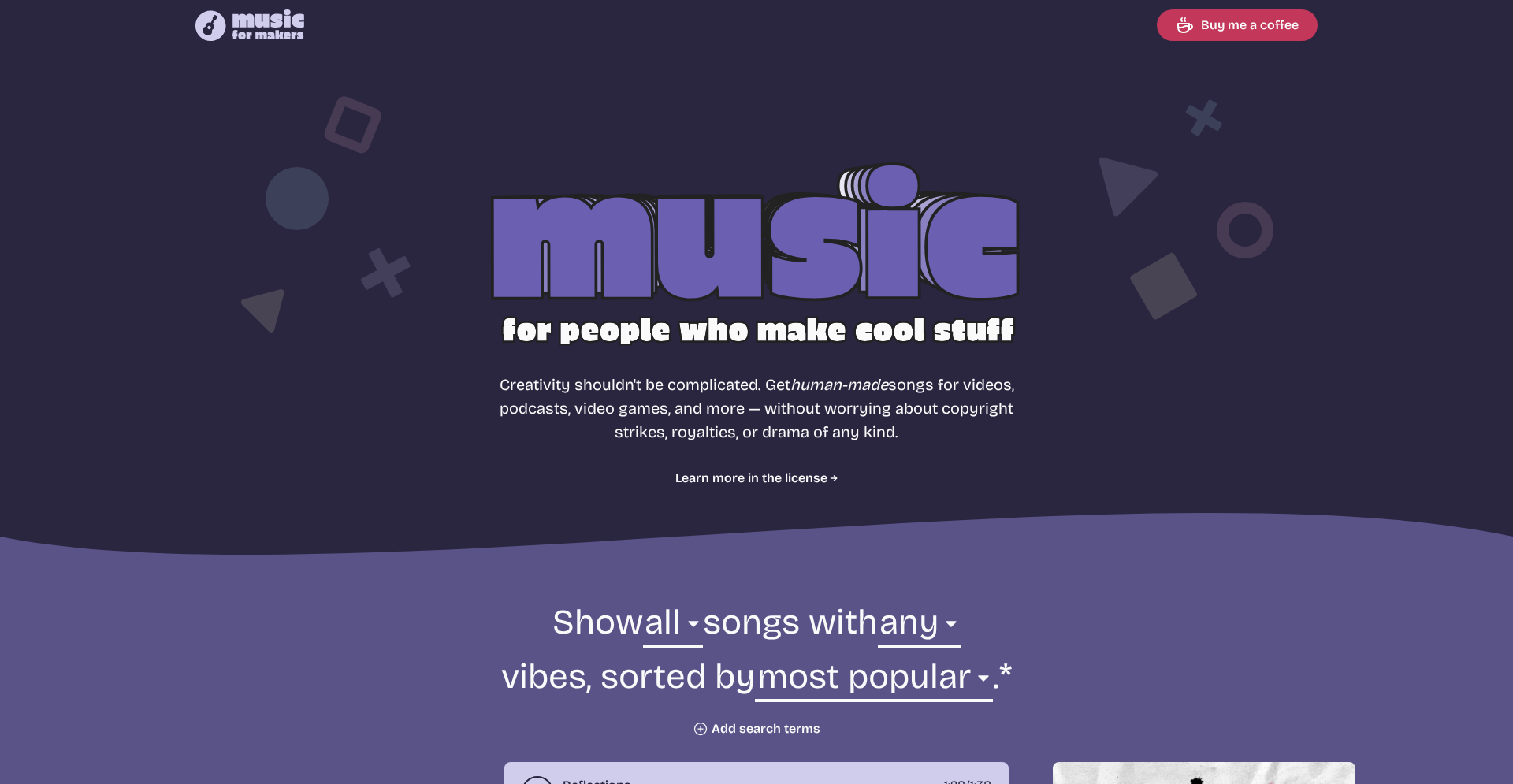
click at [720, 429] on p "Creativity shouldn't be complicated. Get human-made songs for videos, podcasts,…" at bounding box center [756, 407] width 515 height 70
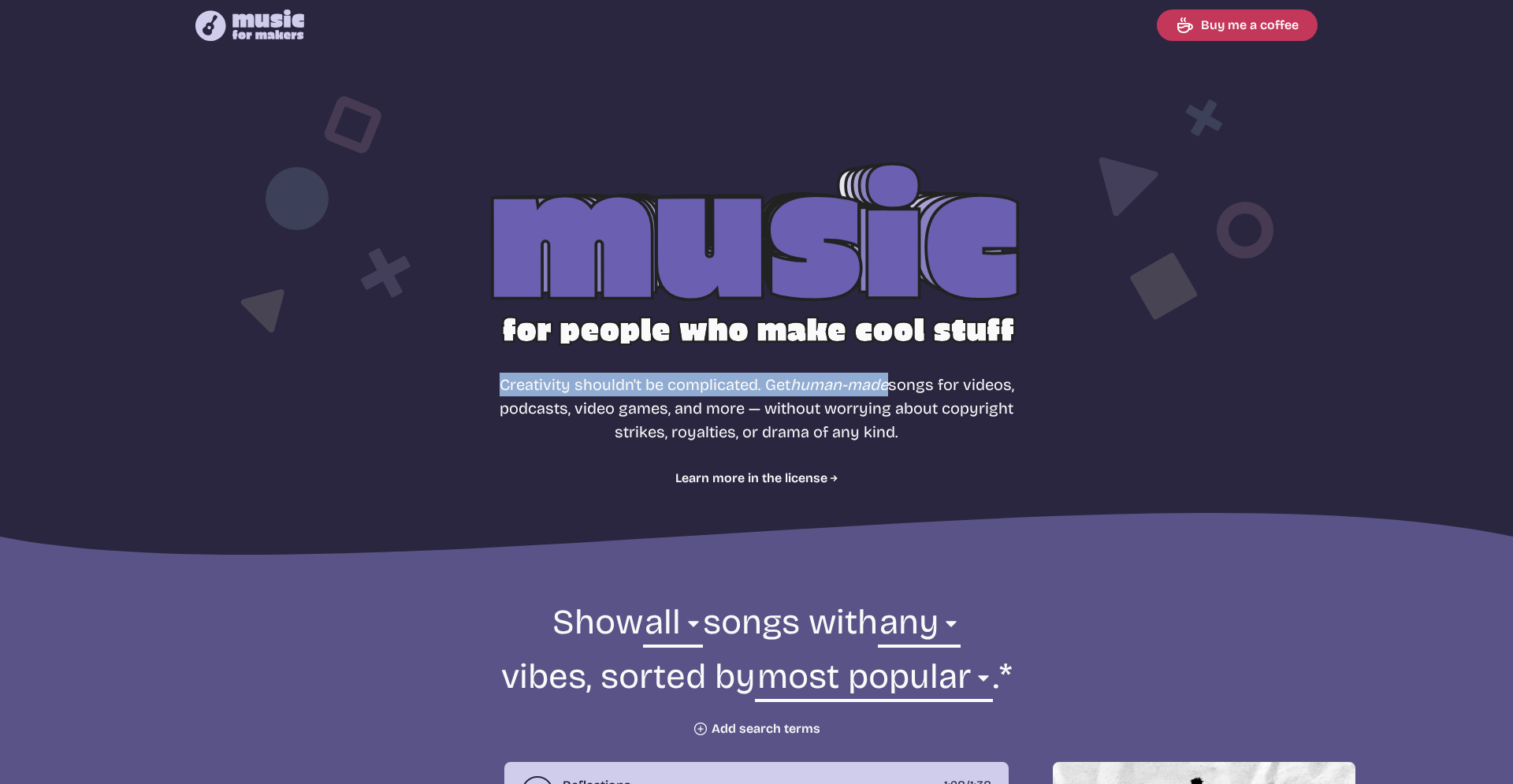
click at [720, 429] on p "Creativity shouldn't be complicated. Get human-made songs for videos, podcasts,…" at bounding box center [756, 407] width 515 height 70
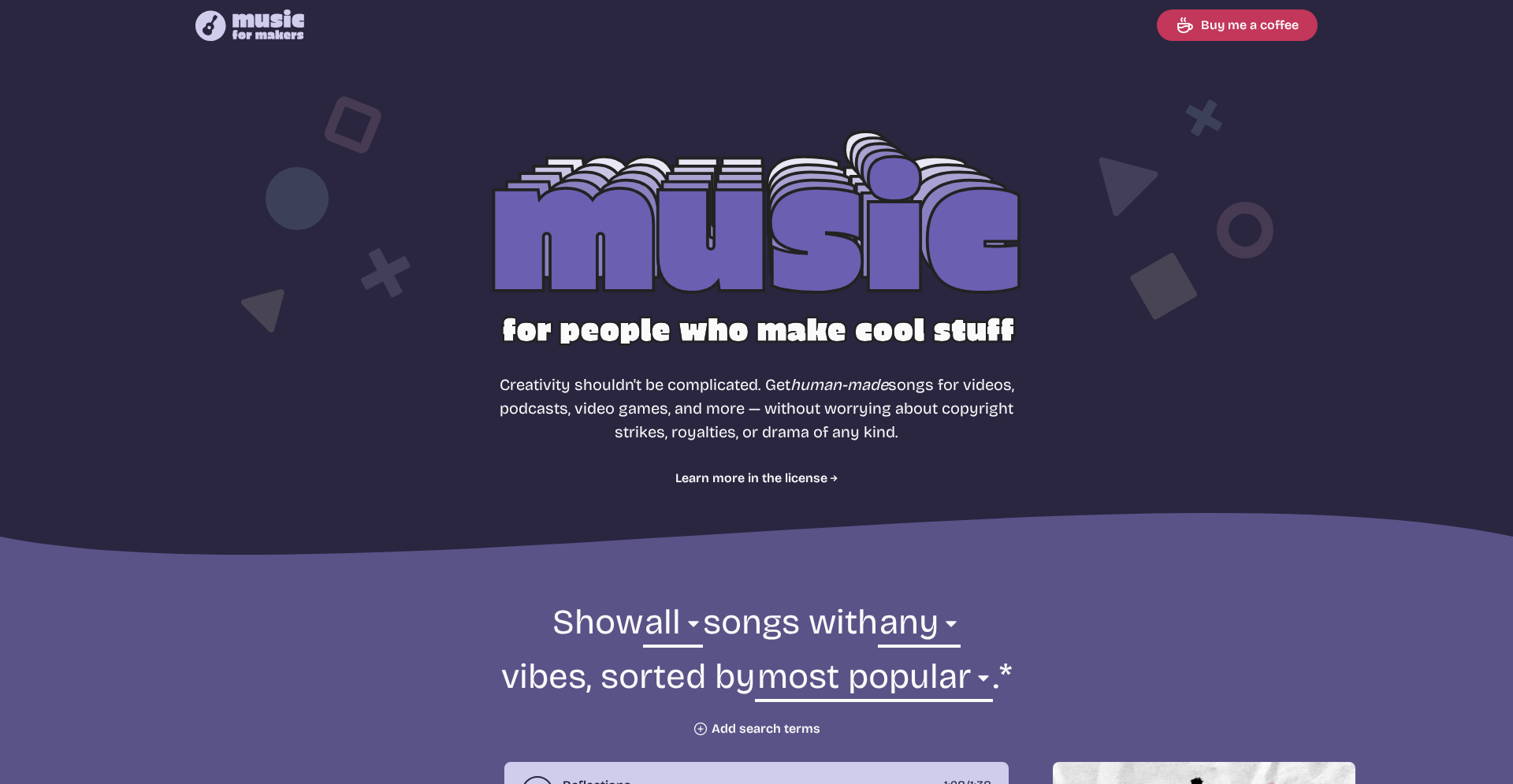
click at [442, 432] on section "Free, royalty-free music for videos, podcasts, video games, and more Creativity…" at bounding box center [756, 309] width 1513 height 509
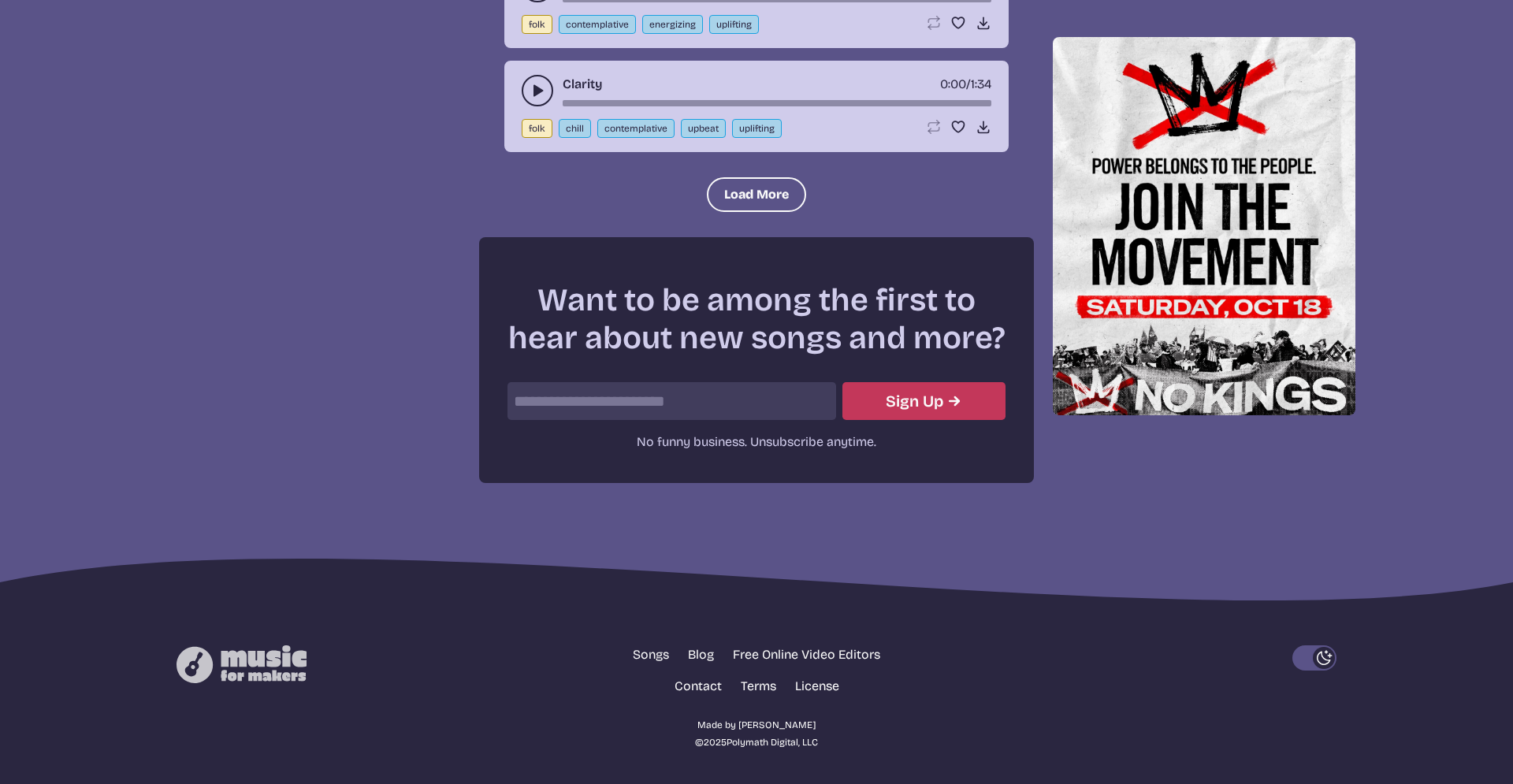
scroll to position [2039, 0]
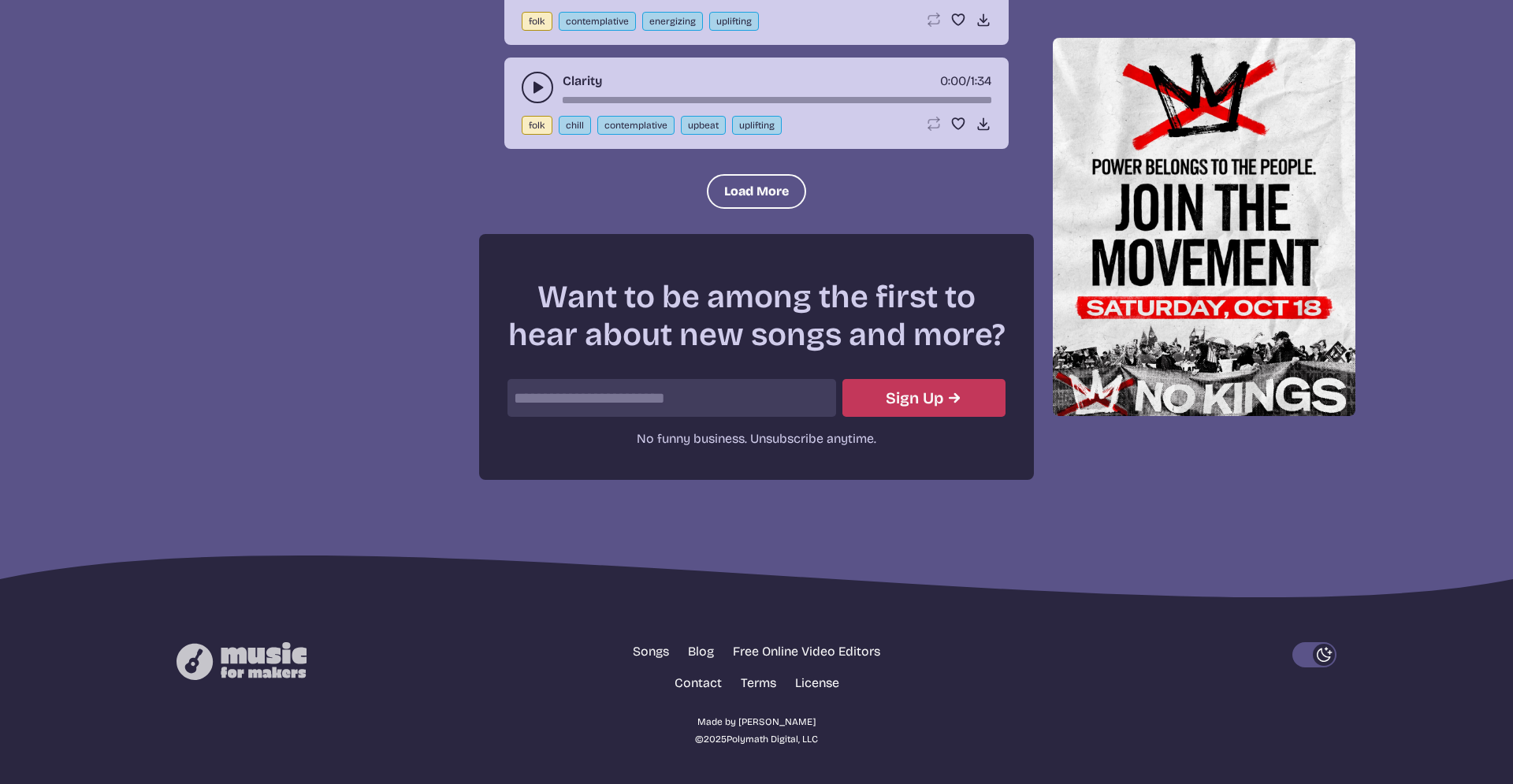
click at [1306, 652] on button "Dark Mode" at bounding box center [1314, 655] width 44 height 25
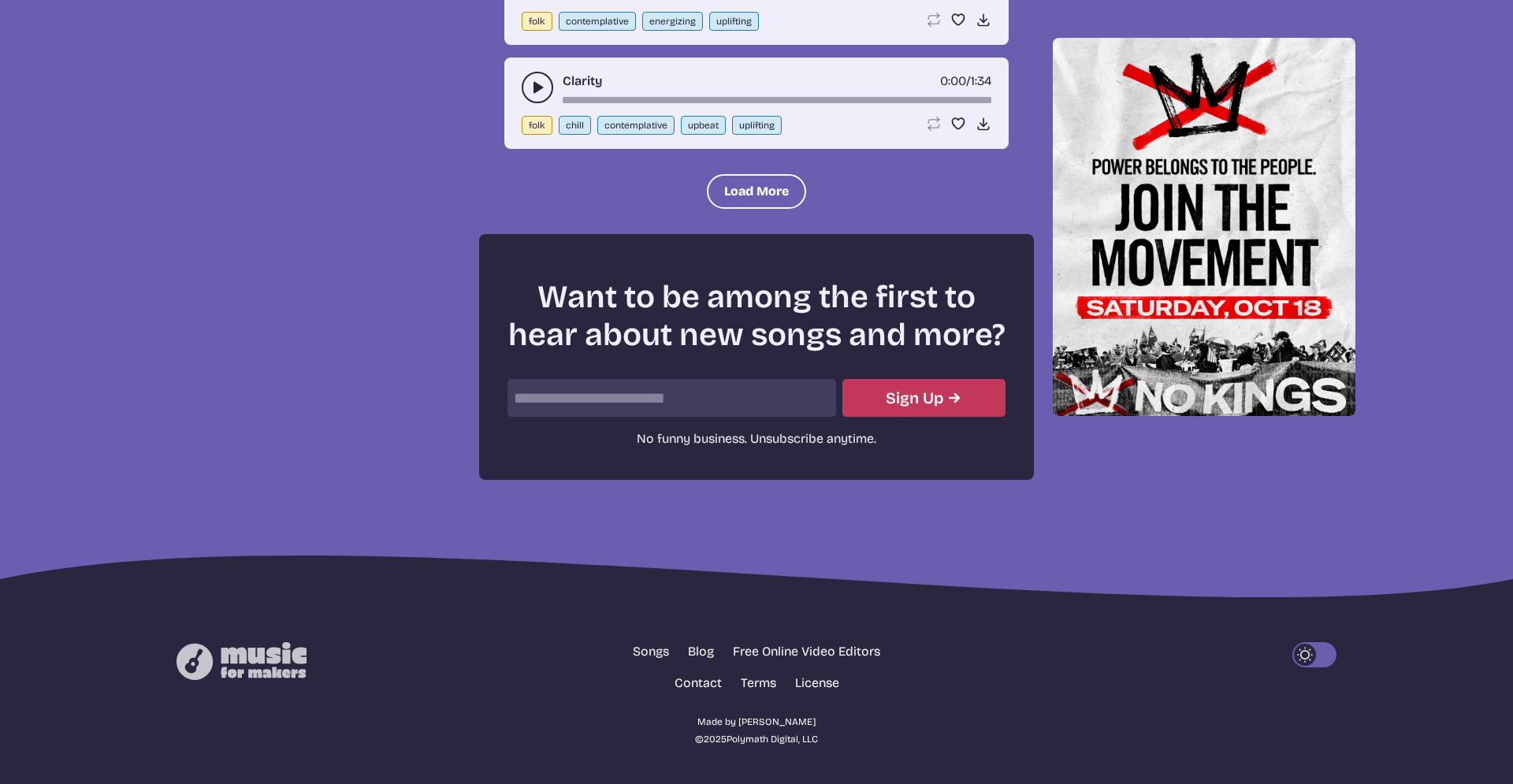
click at [1306, 652] on icon "Light Mode" at bounding box center [1305, 654] width 22 height 22
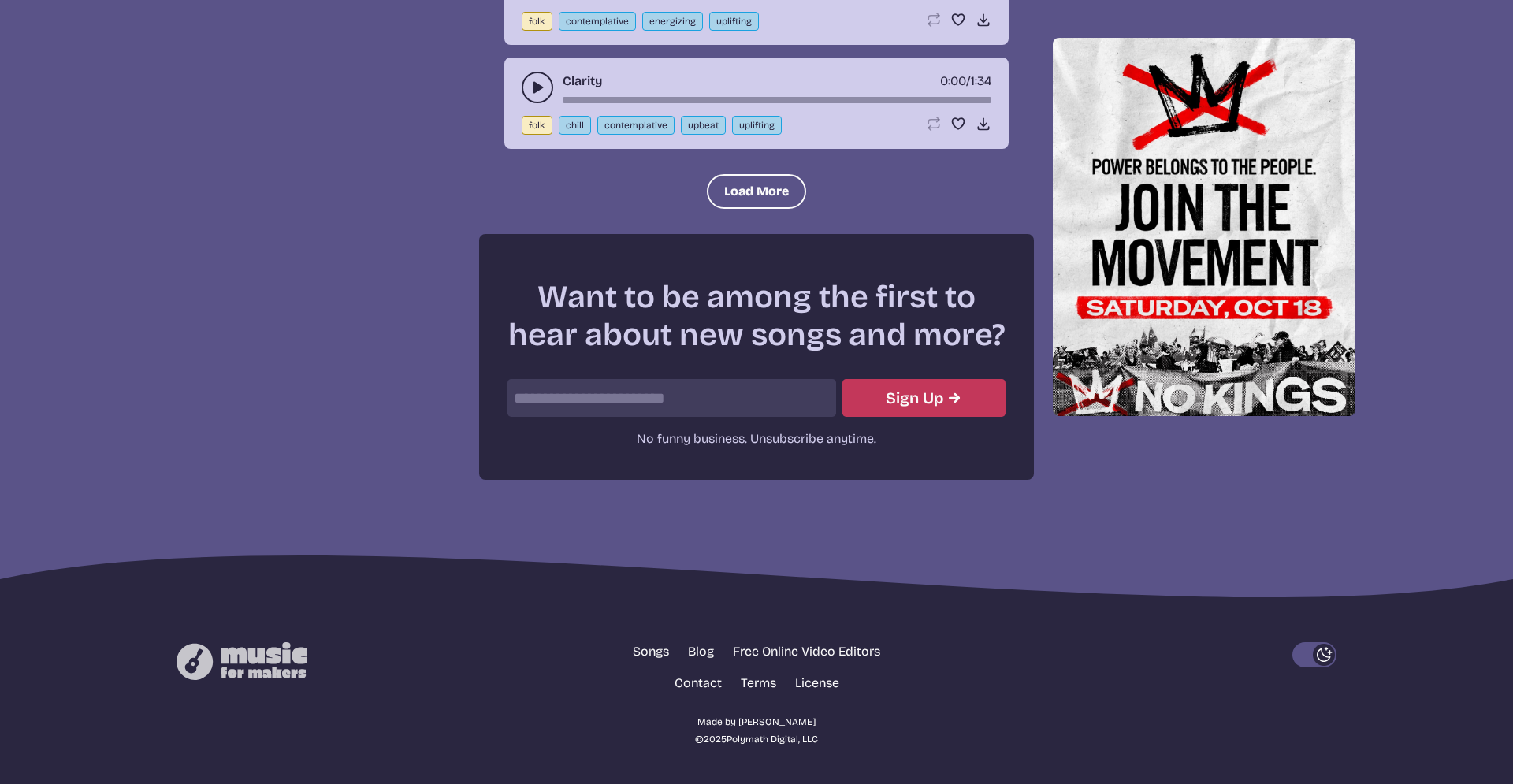
click at [1315, 664] on div "Dark Mode" at bounding box center [1324, 654] width 22 height 22
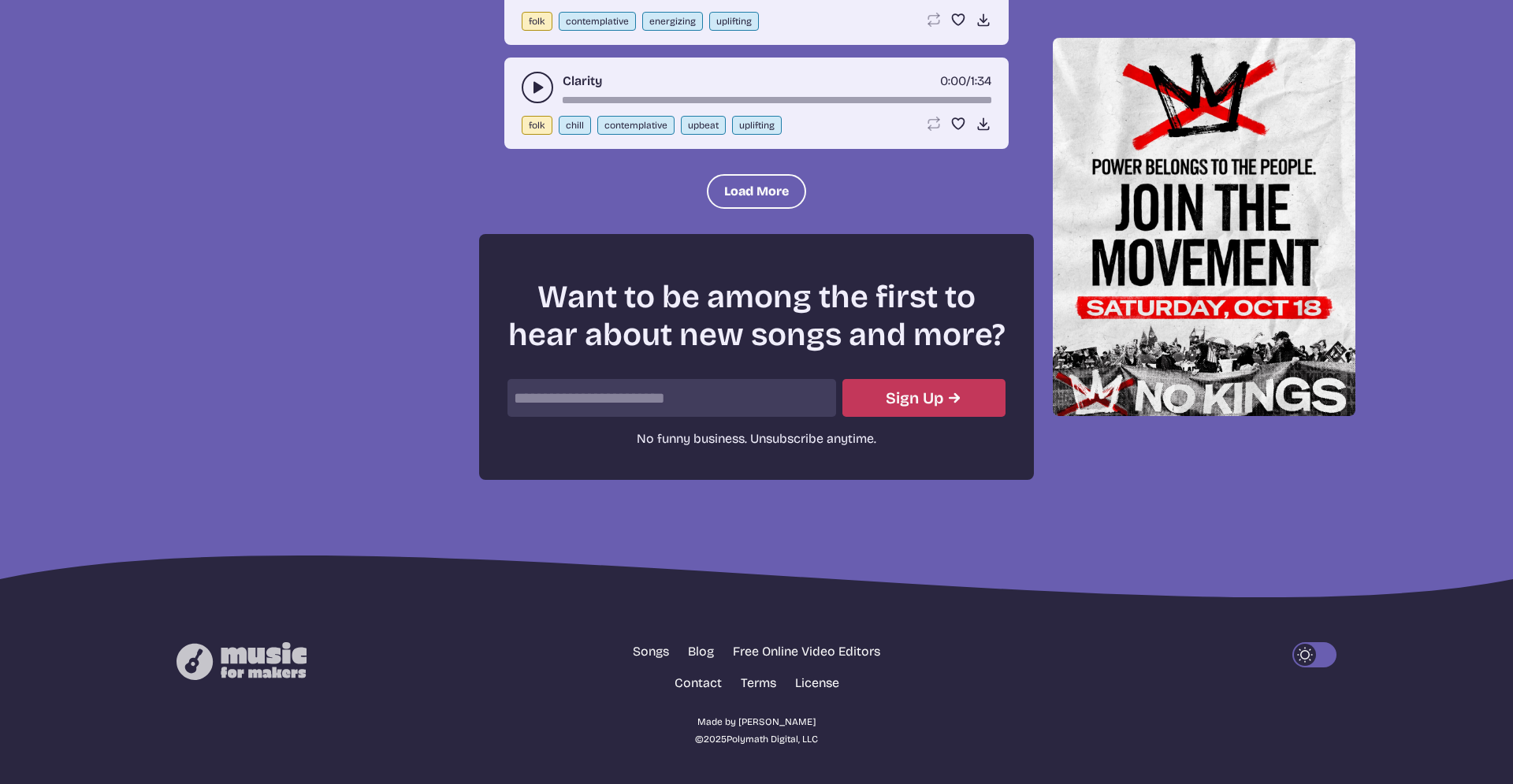
click at [1315, 664] on div "Light Mode" at bounding box center [1305, 654] width 22 height 22
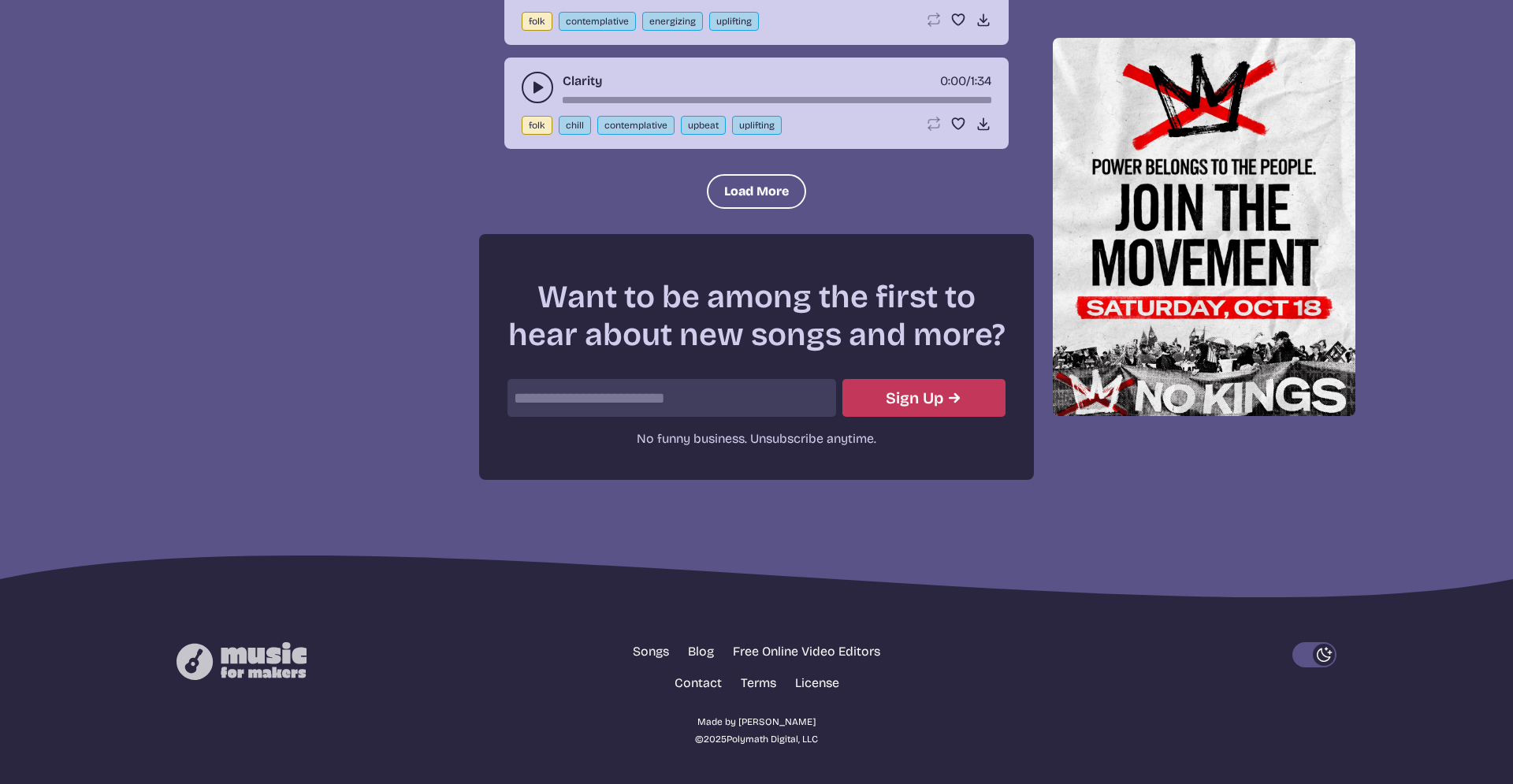
click at [1315, 664] on div "Dark Mode" at bounding box center [1324, 654] width 22 height 22
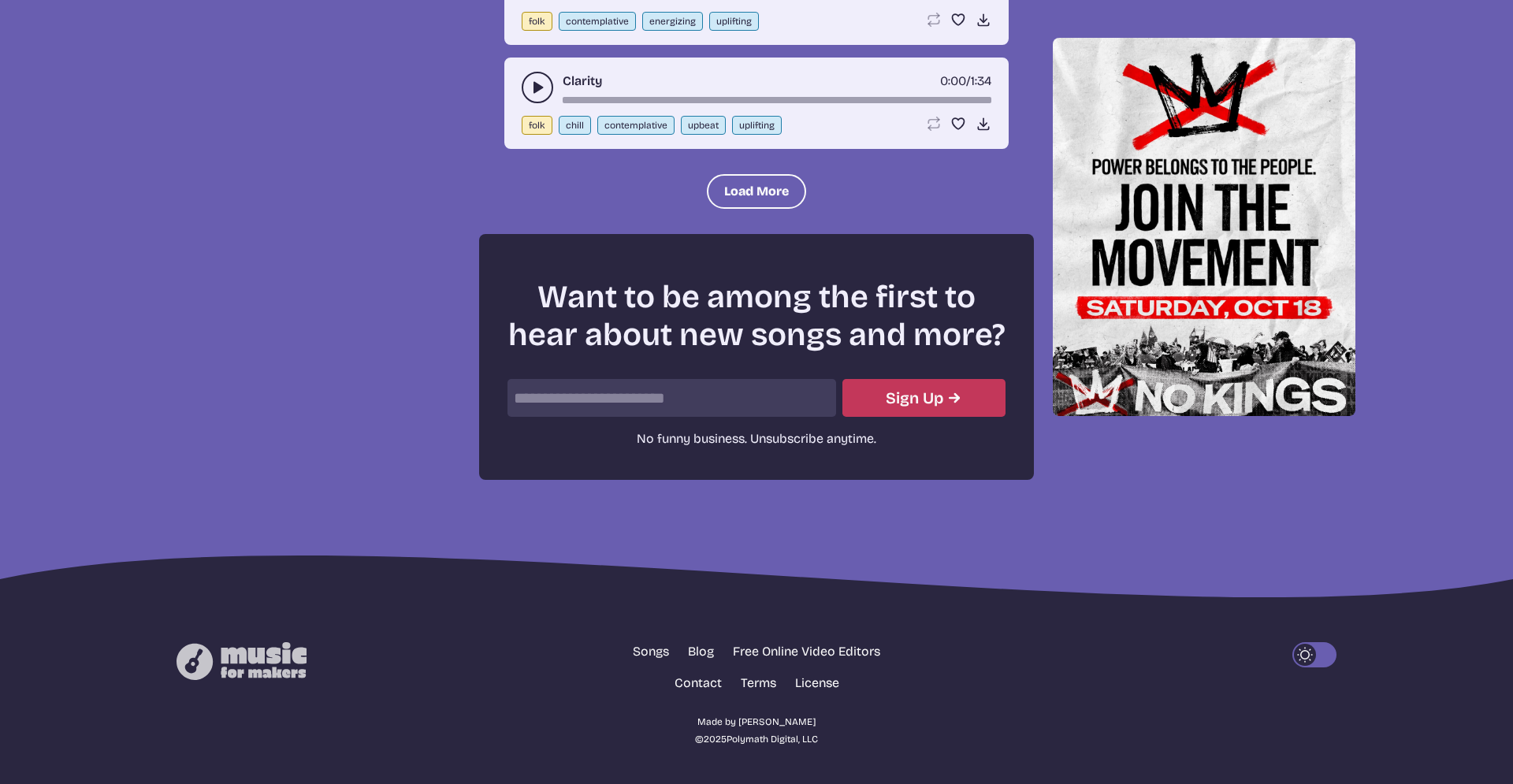
click at [1315, 664] on div "Light Mode" at bounding box center [1305, 654] width 22 height 22
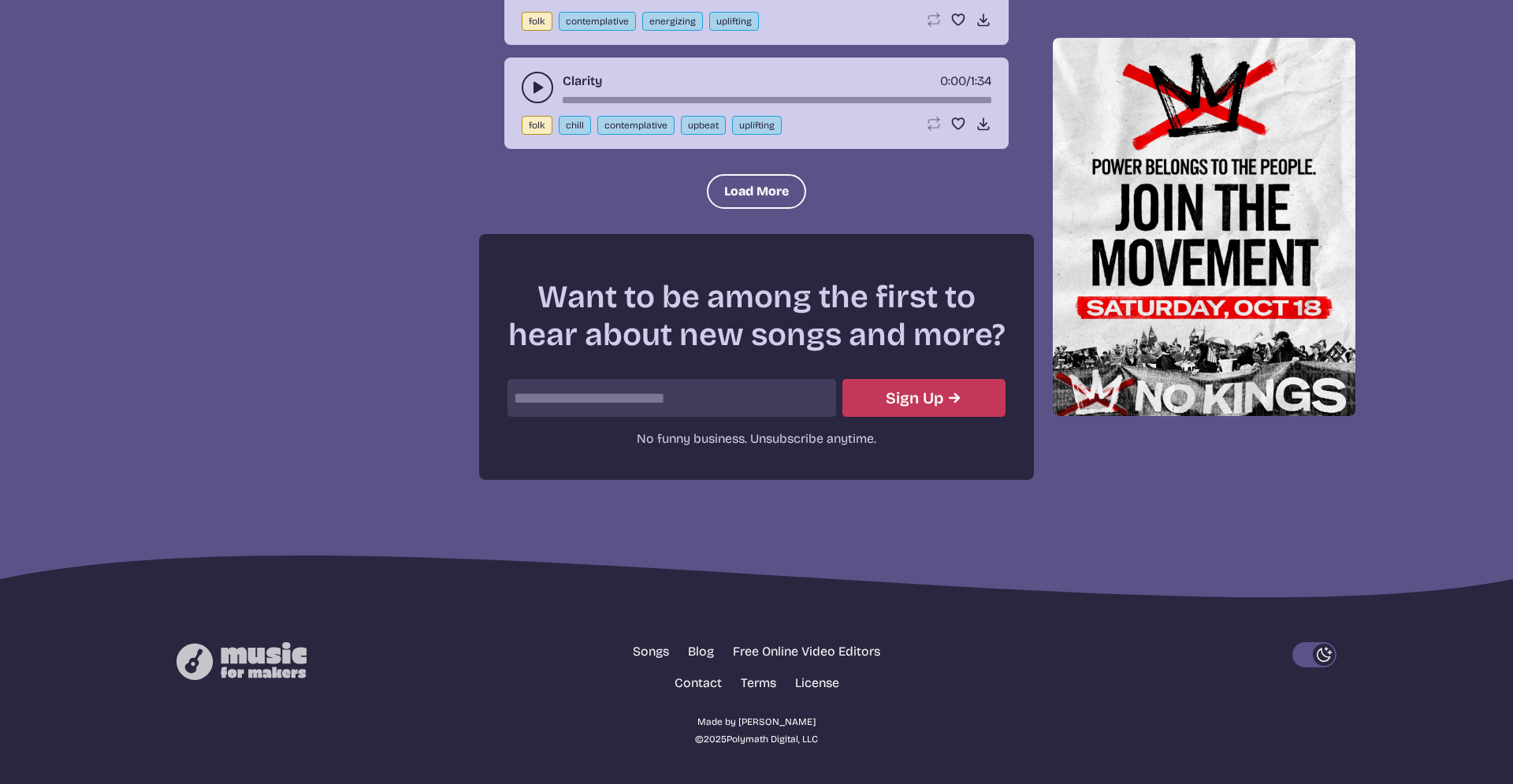
click at [1315, 664] on div "Dark Mode" at bounding box center [1324, 654] width 22 height 22
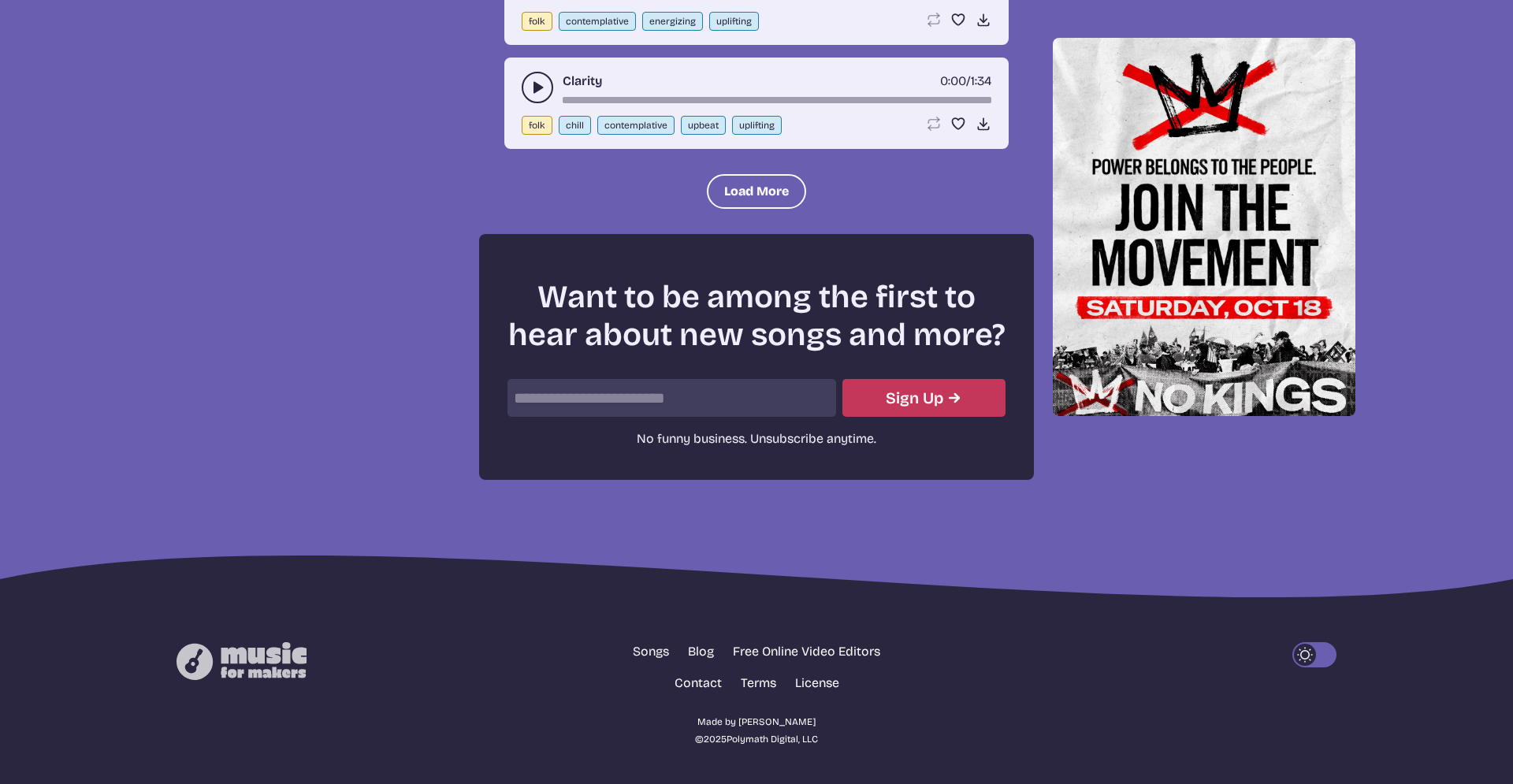
click at [1315, 664] on div "Light Mode" at bounding box center [1305, 654] width 22 height 22
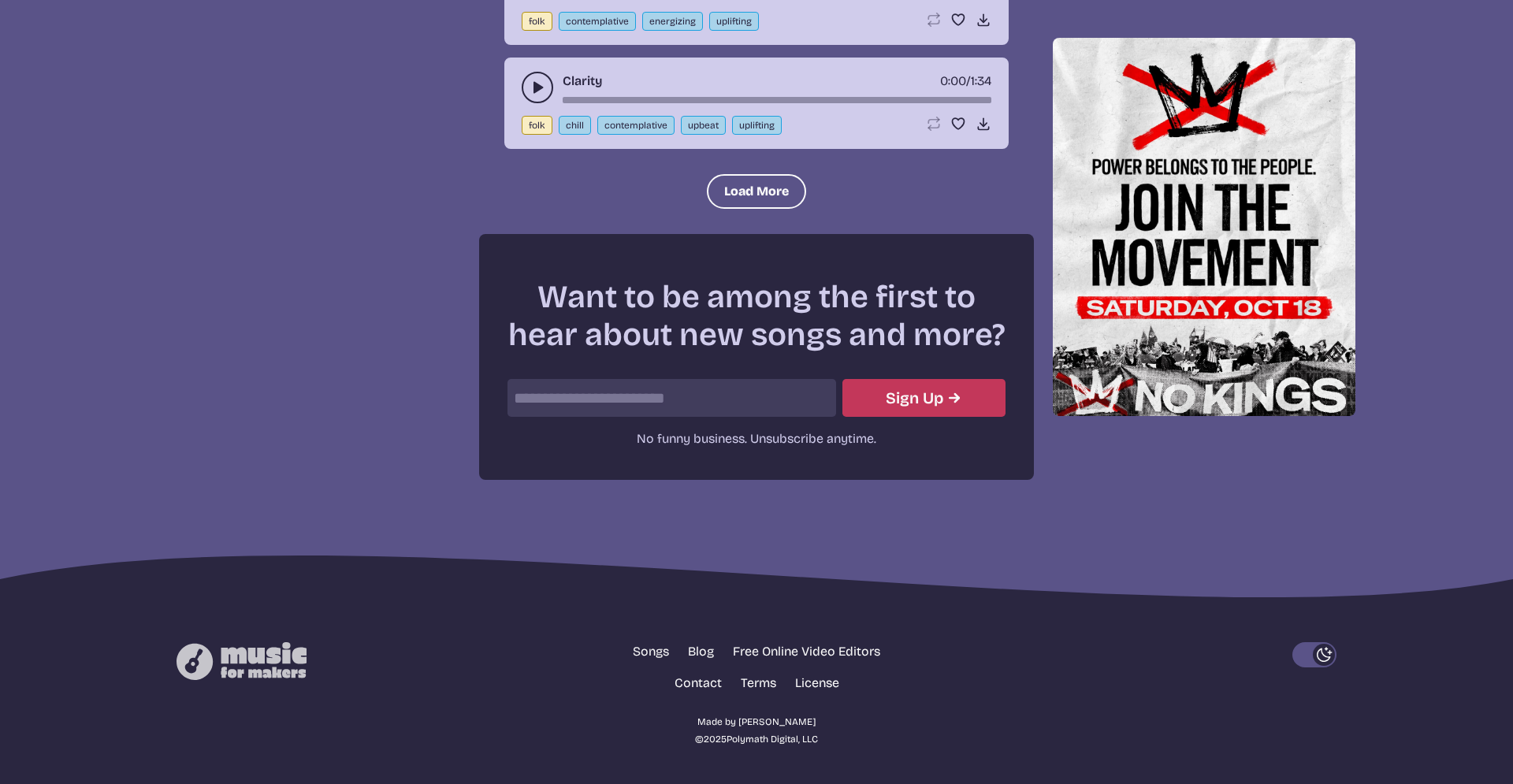
click at [1315, 664] on div "Dark Mode" at bounding box center [1324, 654] width 22 height 22
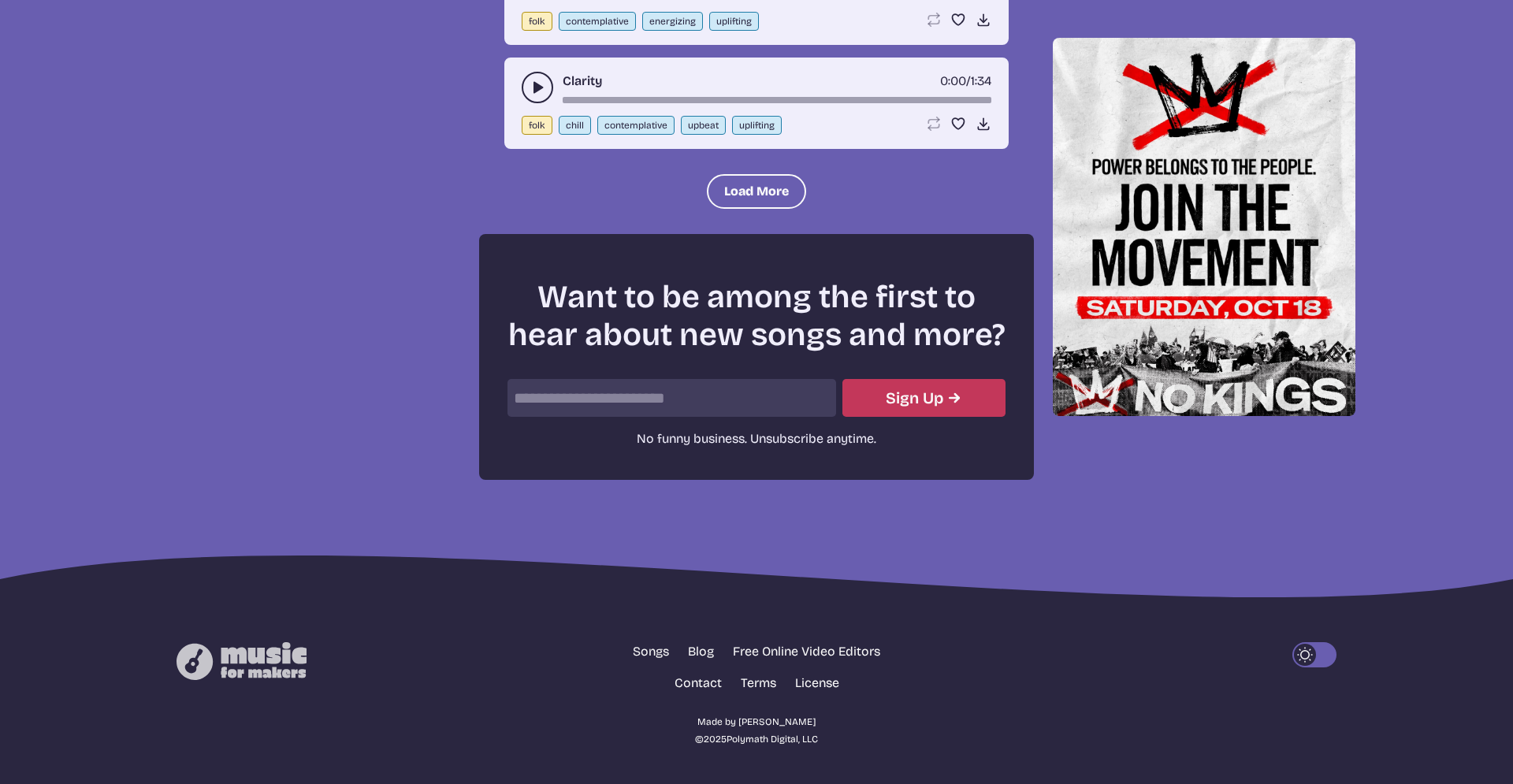
click at [1315, 664] on div "Light Mode" at bounding box center [1305, 654] width 22 height 22
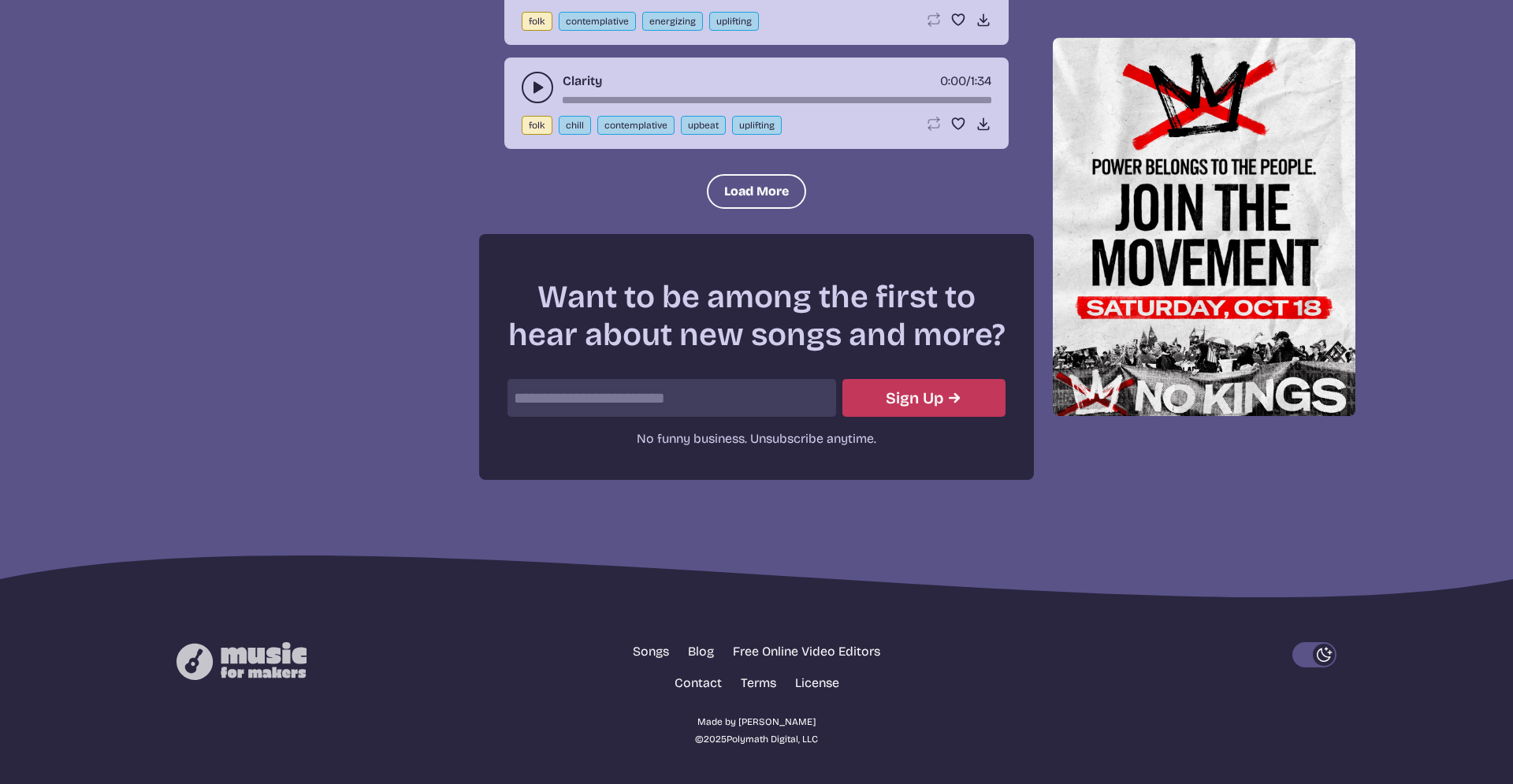
click at [1246, 756] on footer "Songs Blog Free Online Video Editors Contact Terms License Made by [PERSON_NAME…" at bounding box center [756, 693] width 1513 height 179
click at [701, 647] on link "Blog" at bounding box center [701, 652] width 26 height 19
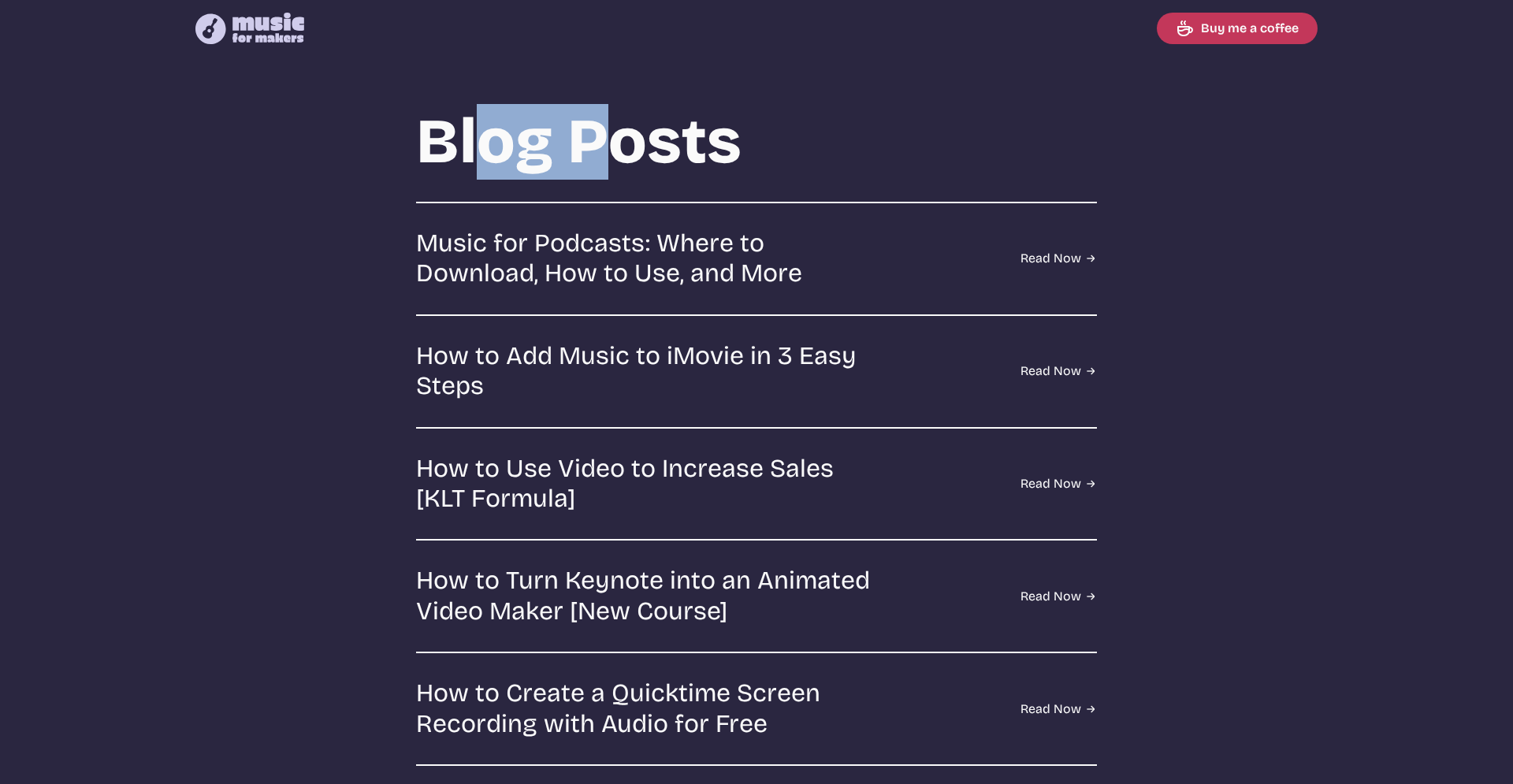
drag, startPoint x: 619, startPoint y: 151, endPoint x: 468, endPoint y: 160, distance: 151.3
click at [468, 160] on h1 "Blog Posts" at bounding box center [756, 142] width 681 height 69
click at [531, 141] on h1 "Blog Posts" at bounding box center [756, 142] width 681 height 69
drag, startPoint x: 552, startPoint y: 145, endPoint x: 563, endPoint y: 136, distance: 14.2
click at [563, 136] on h1 "Blog Posts" at bounding box center [756, 142] width 681 height 69
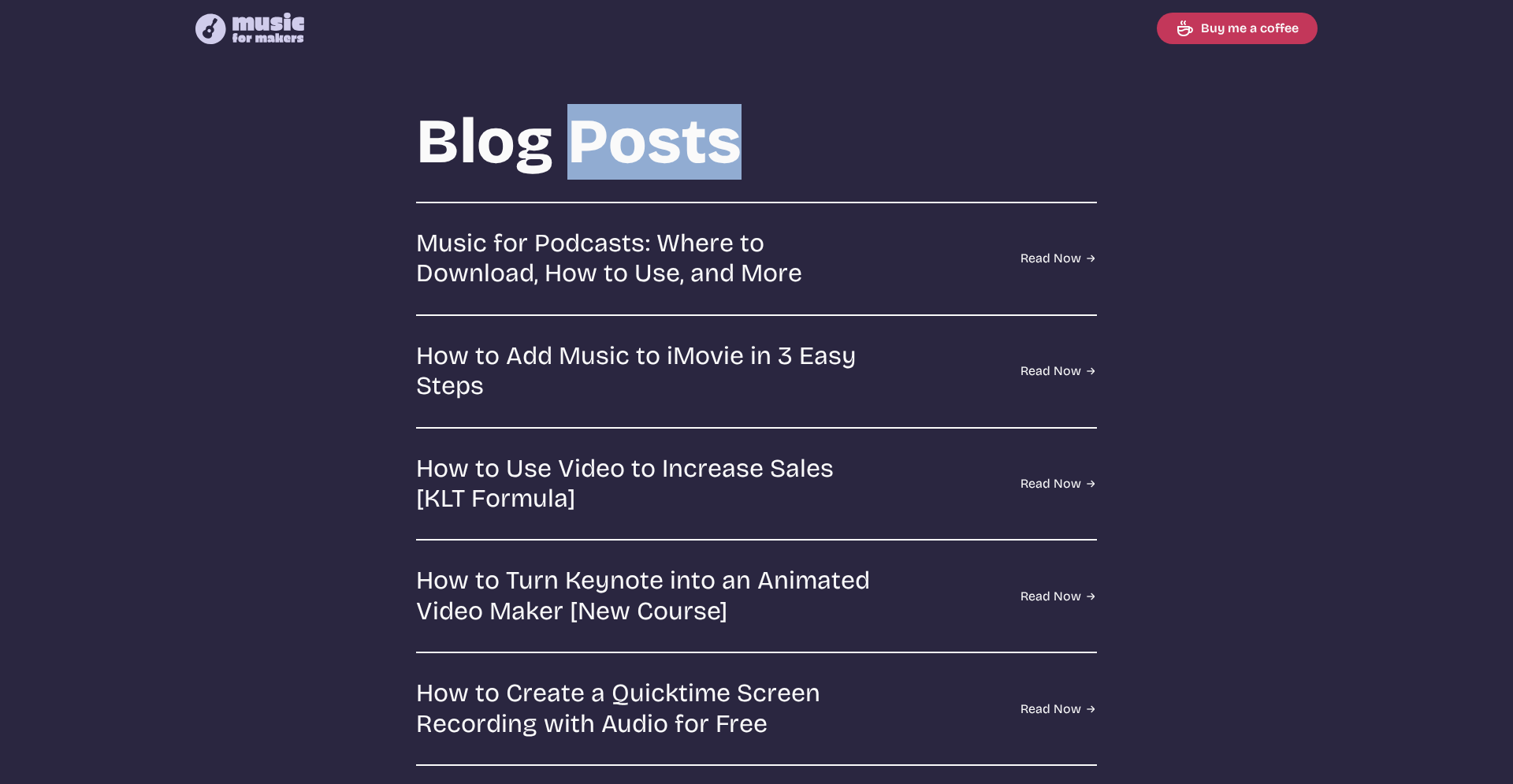
drag, startPoint x: 583, startPoint y: 131, endPoint x: 563, endPoint y: 145, distance: 24.4
click at [563, 145] on h1 "Blog Posts" at bounding box center [756, 142] width 681 height 69
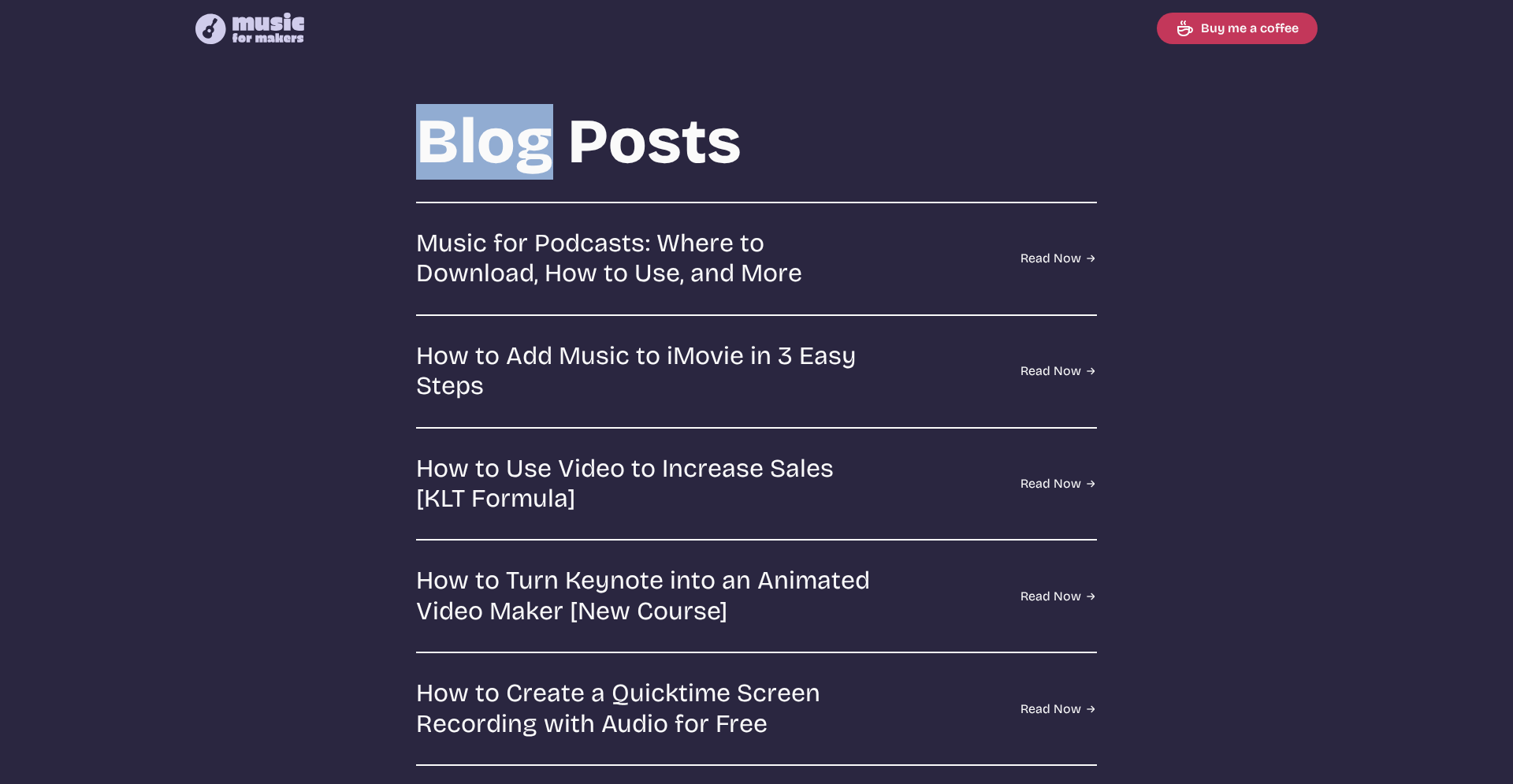
drag, startPoint x: 415, startPoint y: 134, endPoint x: 537, endPoint y: 133, distance: 122.0
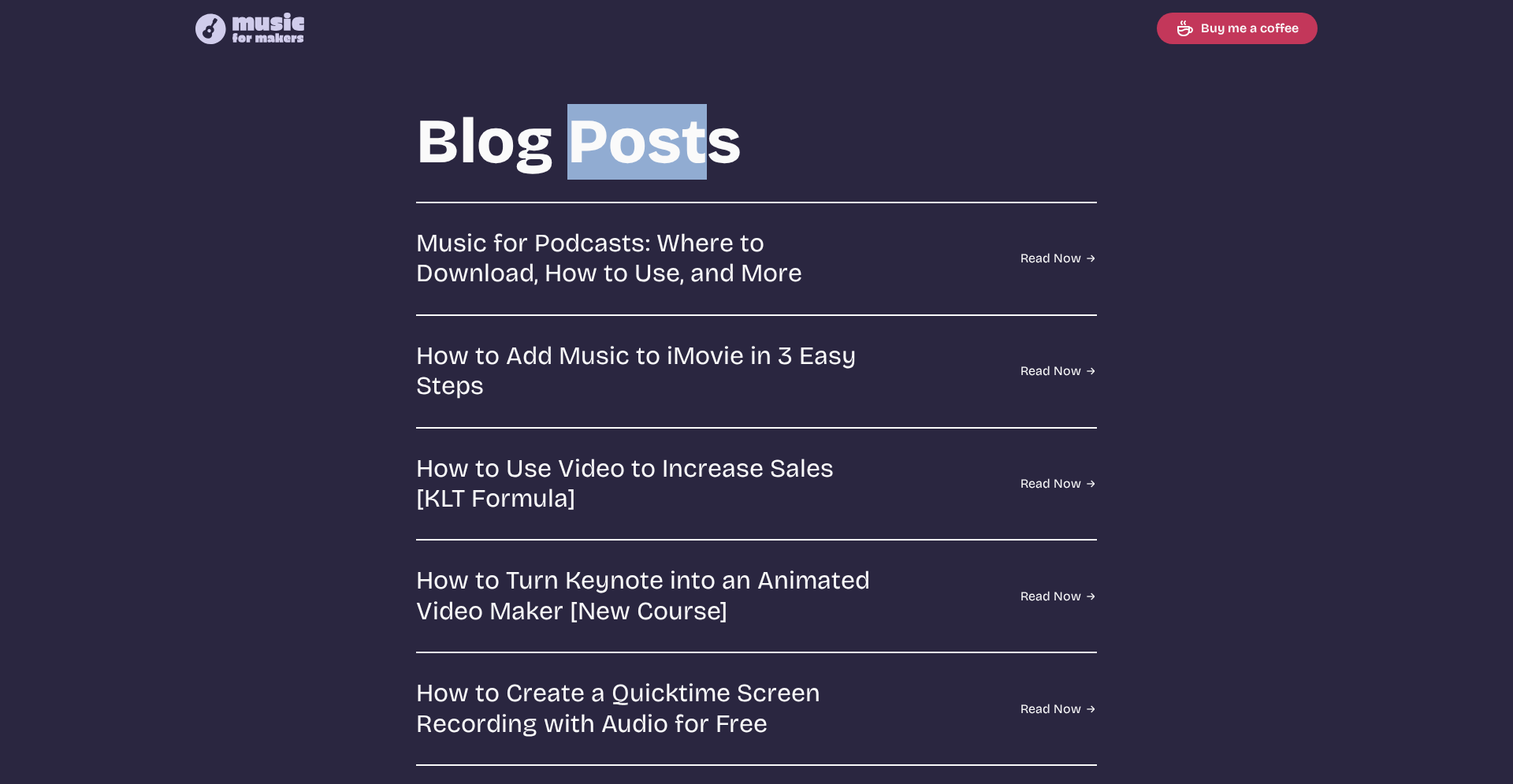
drag, startPoint x: 569, startPoint y: 132, endPoint x: 716, endPoint y: 153, distance: 148.5
click at [716, 153] on h1 "Blog Posts" at bounding box center [756, 142] width 681 height 69
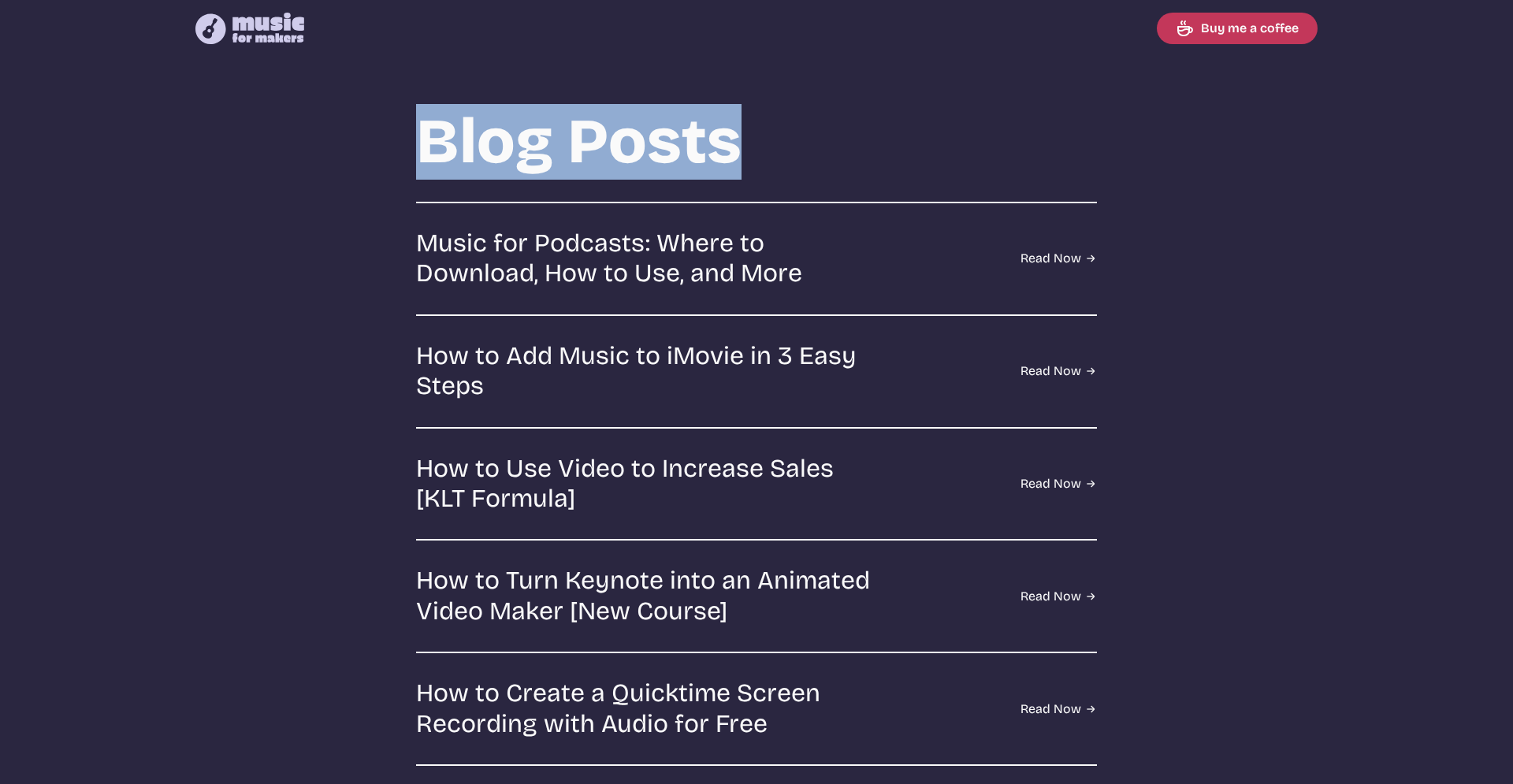
drag, startPoint x: 703, startPoint y: 167, endPoint x: 423, endPoint y: 133, distance: 282.1
click at [423, 133] on h1 "Blog Posts" at bounding box center [756, 142] width 681 height 69
drag, startPoint x: 423, startPoint y: 133, endPoint x: 752, endPoint y: 136, distance: 329.0
click at [752, 136] on h1 "Blog Posts" at bounding box center [756, 142] width 681 height 69
drag, startPoint x: 655, startPoint y: 174, endPoint x: 667, endPoint y: 170, distance: 12.6
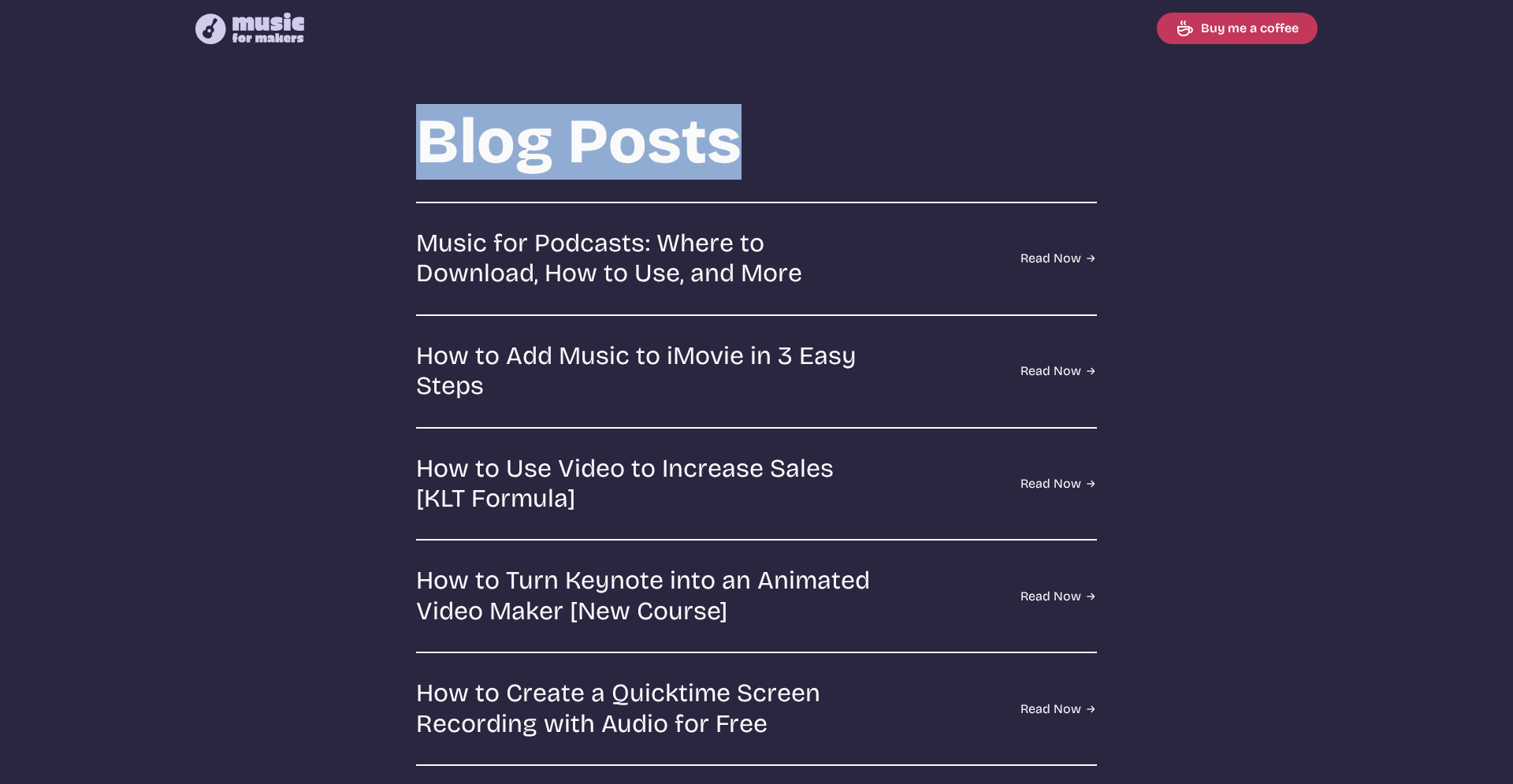
click at [809, 174] on h1 "Blog Posts" at bounding box center [756, 142] width 681 height 69
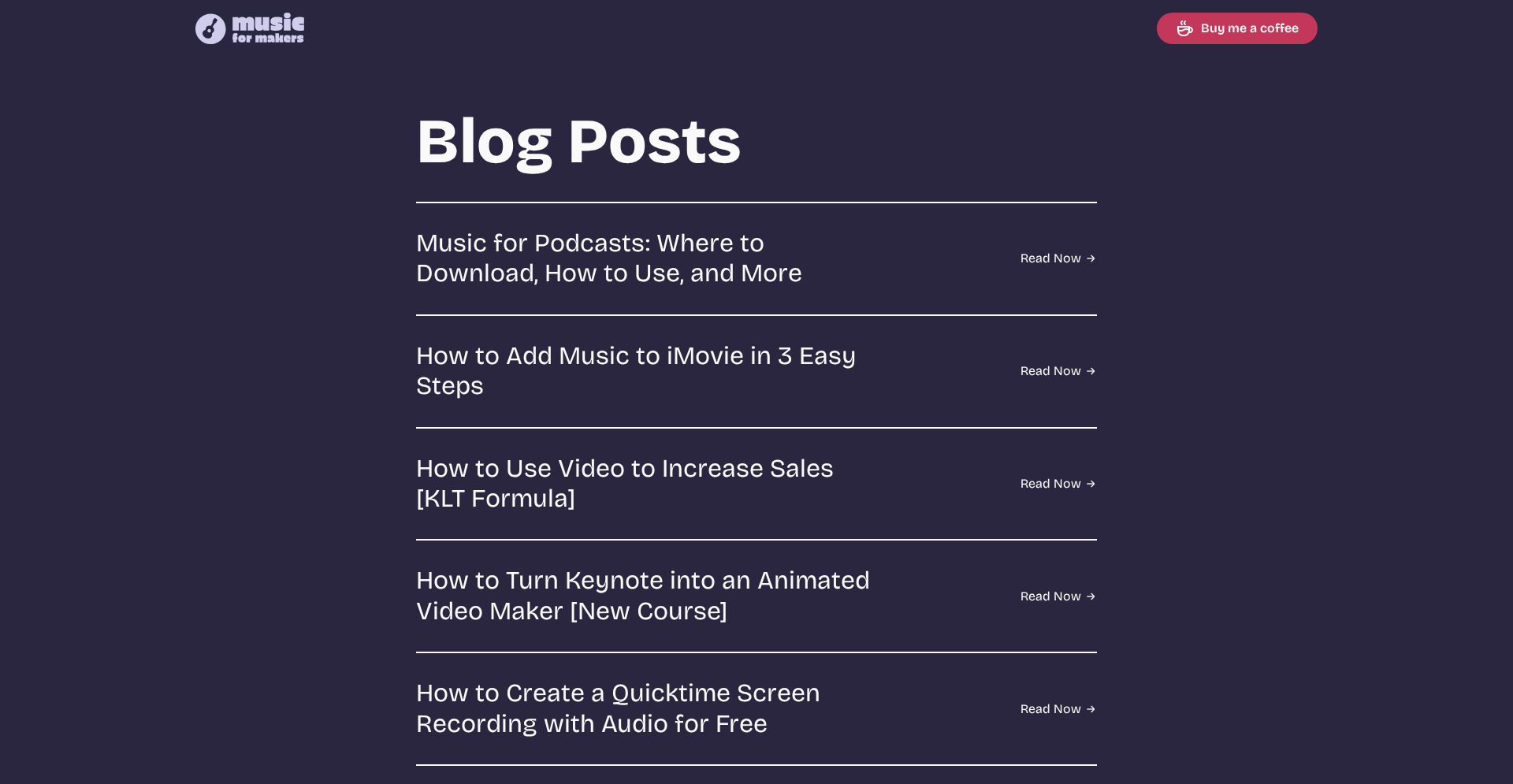
scroll to position [2039, 0]
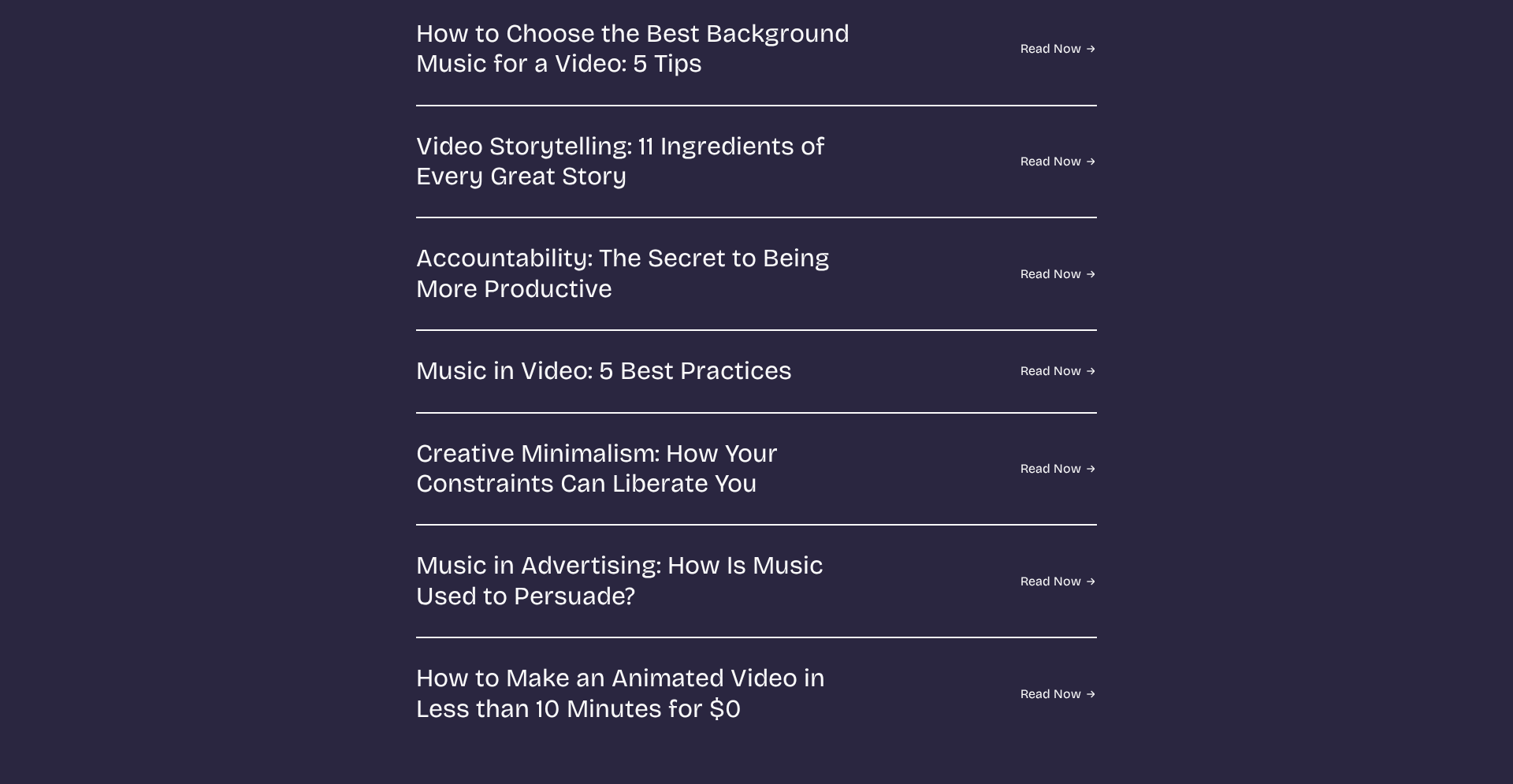
select select "most popular"
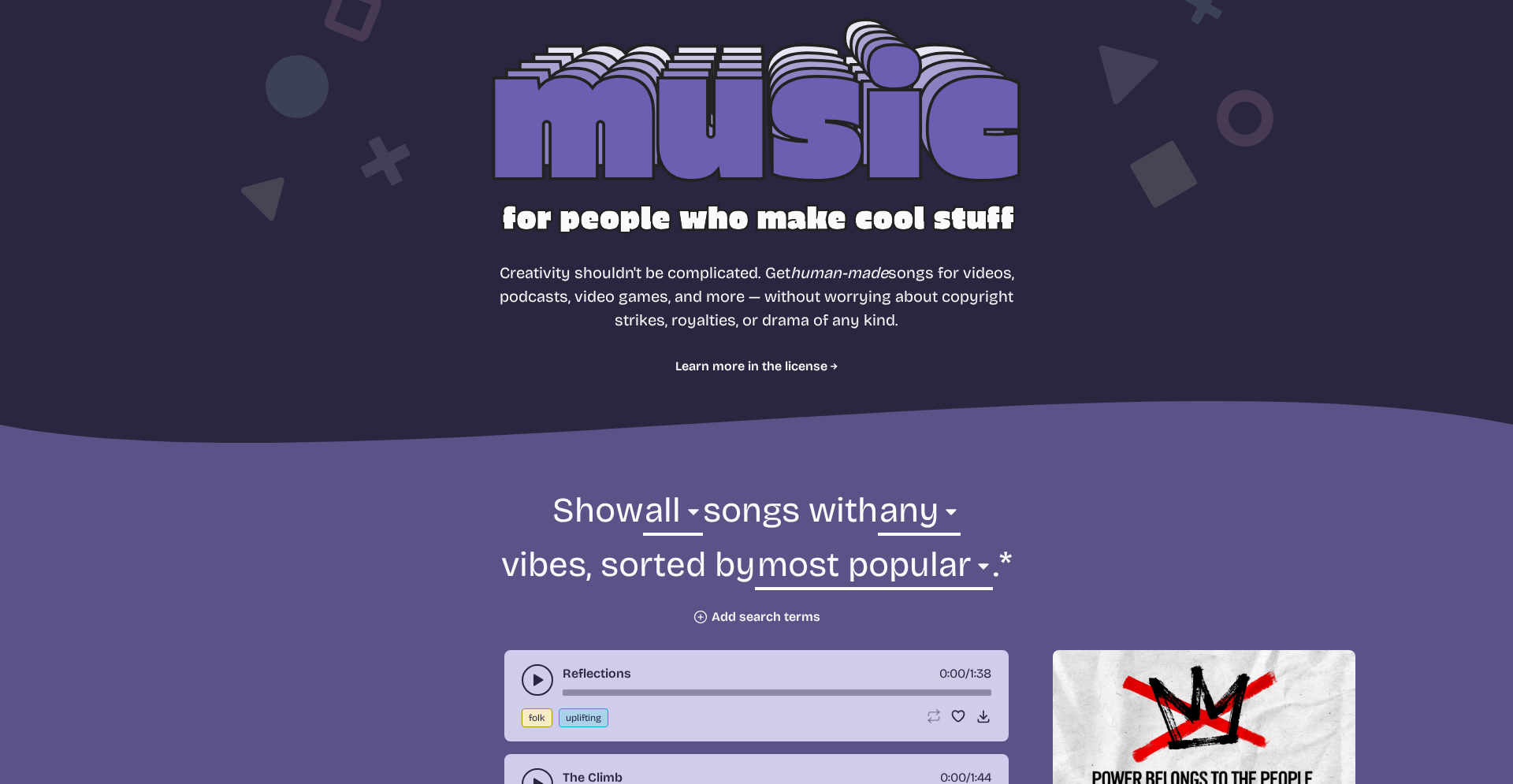
scroll to position [0, 0]
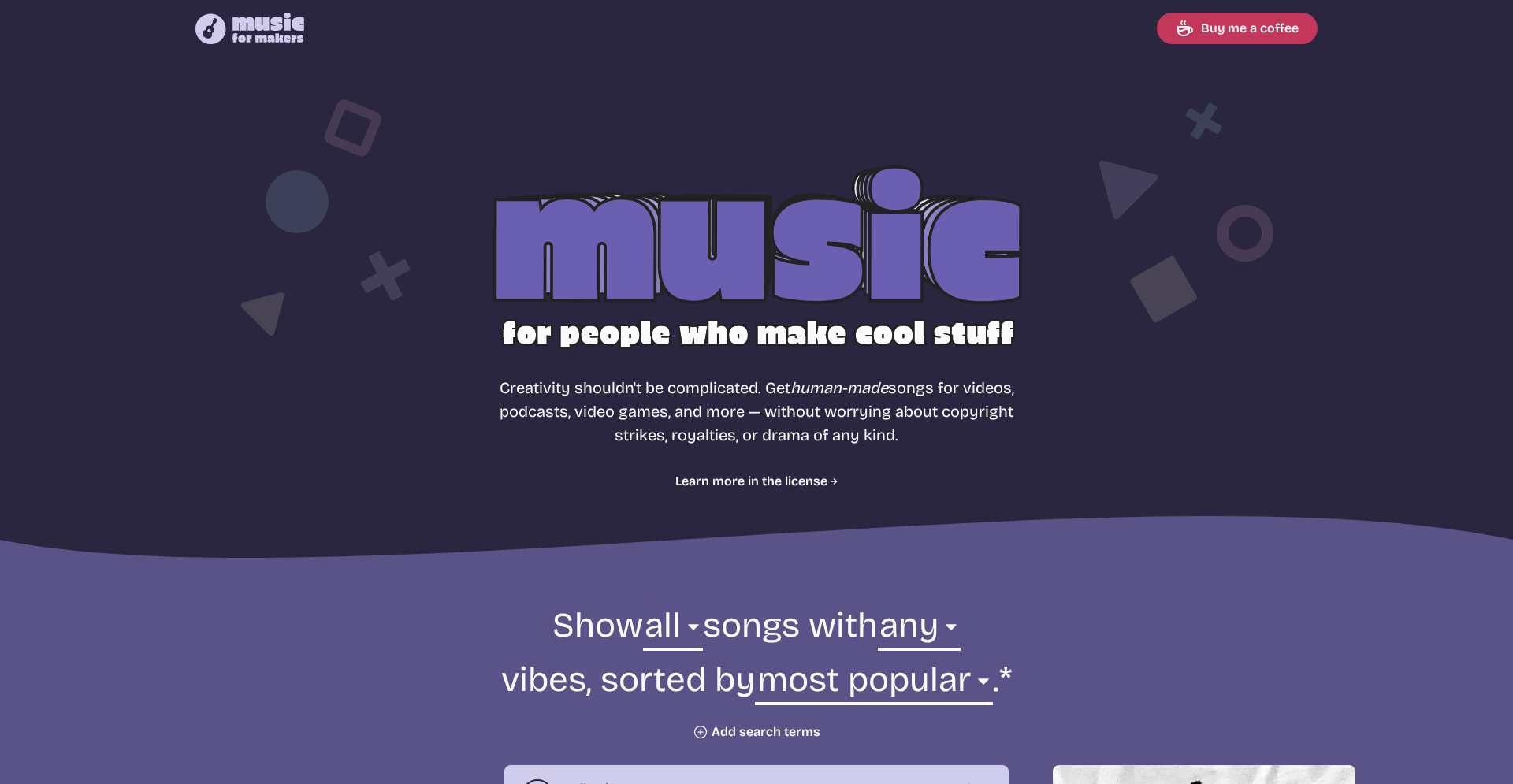
drag, startPoint x: 776, startPoint y: 213, endPoint x: 755, endPoint y: 240, distance: 34.2
click at [755, 240] on div at bounding box center [756, 254] width 1008 height 319
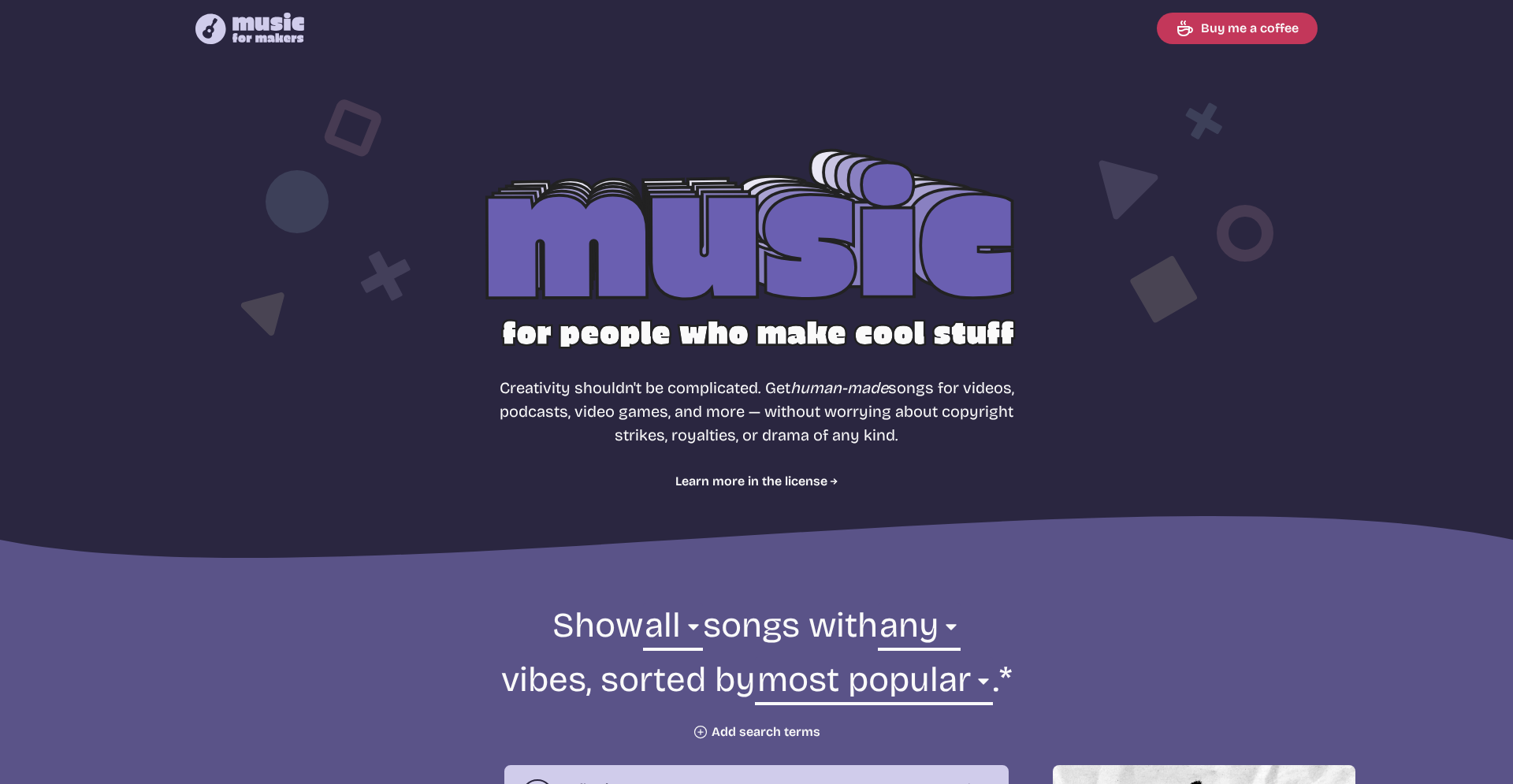
drag, startPoint x: 755, startPoint y: 240, endPoint x: 564, endPoint y: 333, distance: 212.4
click at [564, 333] on div at bounding box center [756, 254] width 1008 height 319
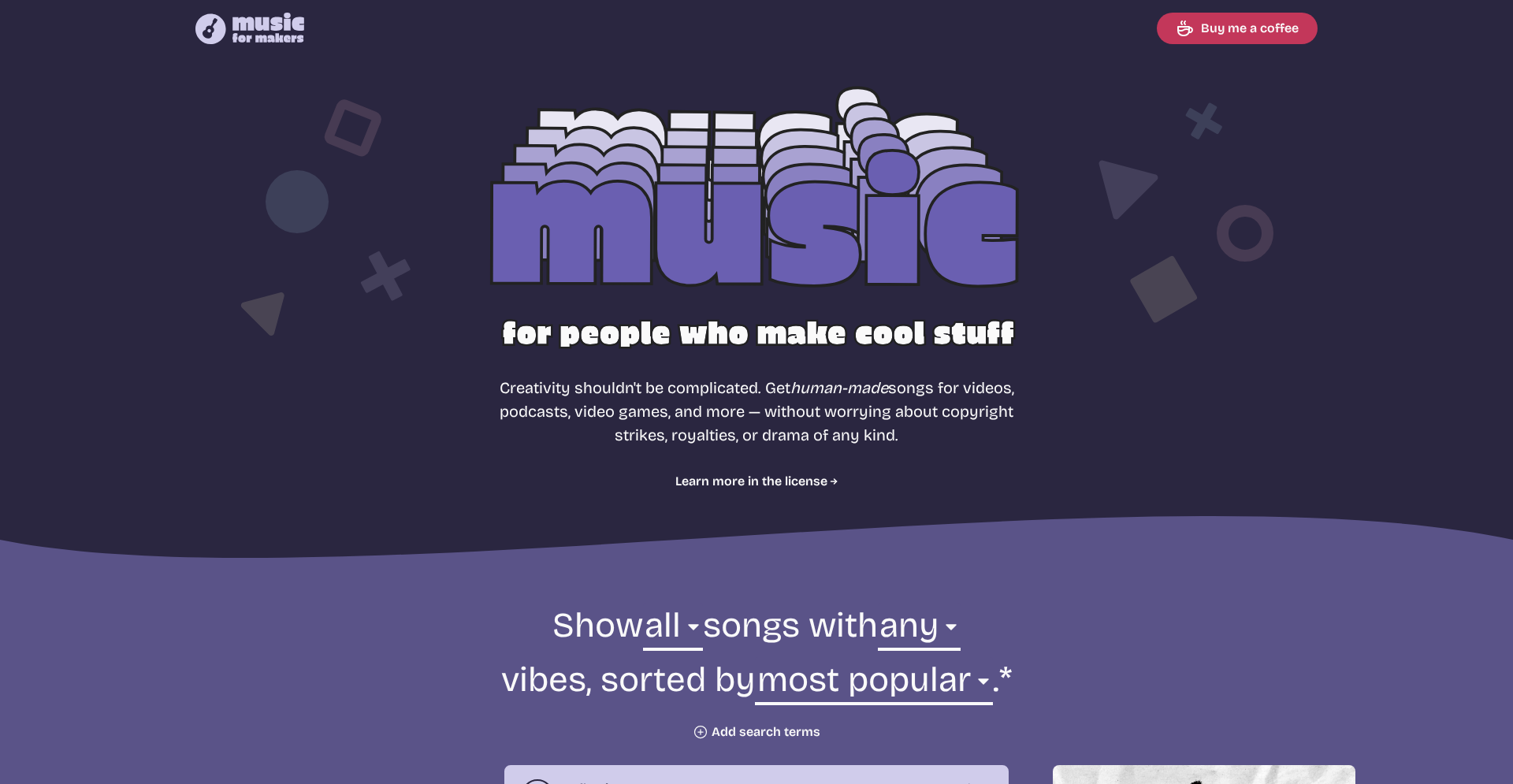
drag, startPoint x: 564, startPoint y: 333, endPoint x: 699, endPoint y: 28, distance: 333.5
click at [699, 57] on section "Free, royalty-free music for videos, podcasts, video games, and more Creativity…" at bounding box center [756, 311] width 1513 height 509
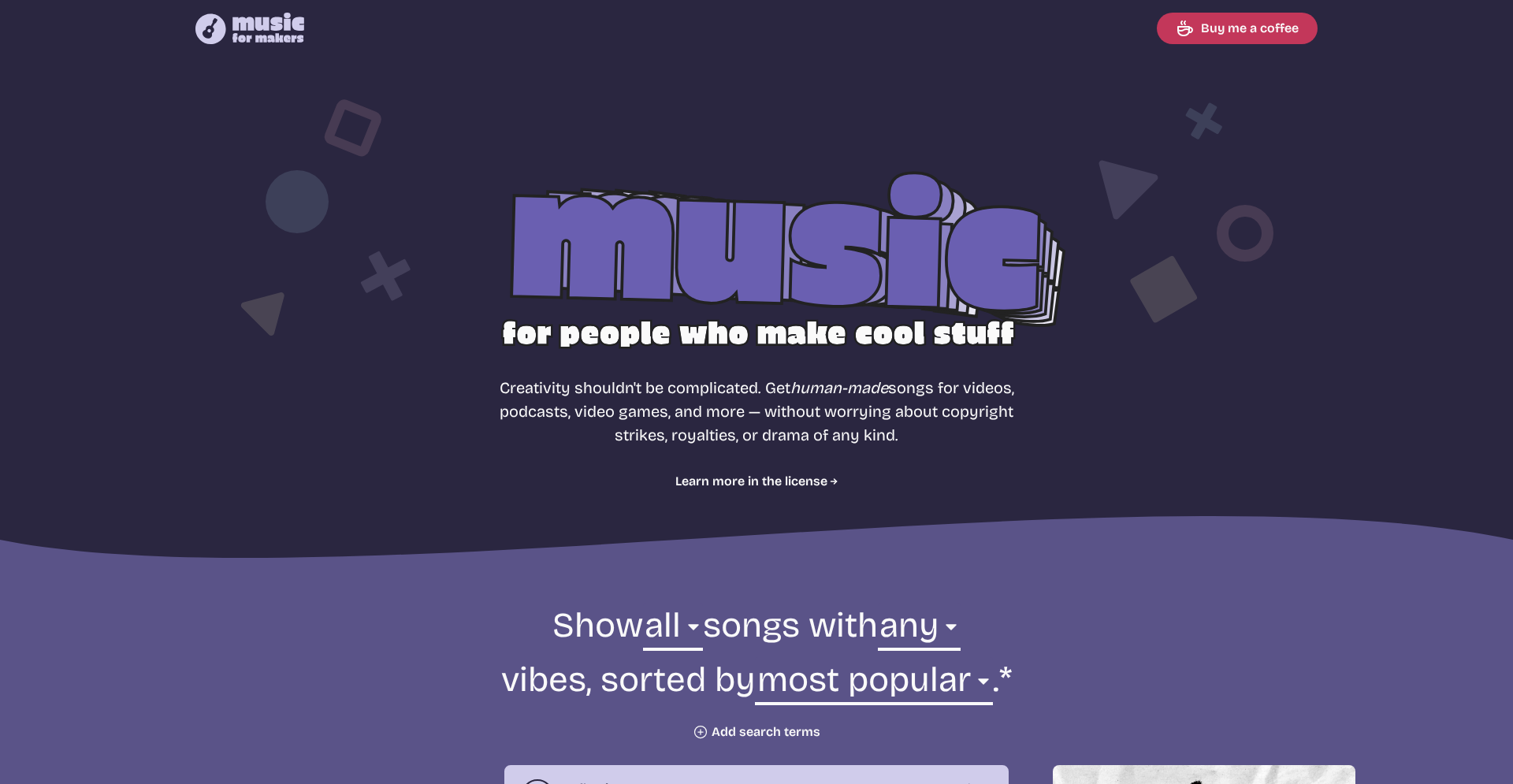
drag, startPoint x: 955, startPoint y: 200, endPoint x: 1312, endPoint y: 465, distance: 444.6
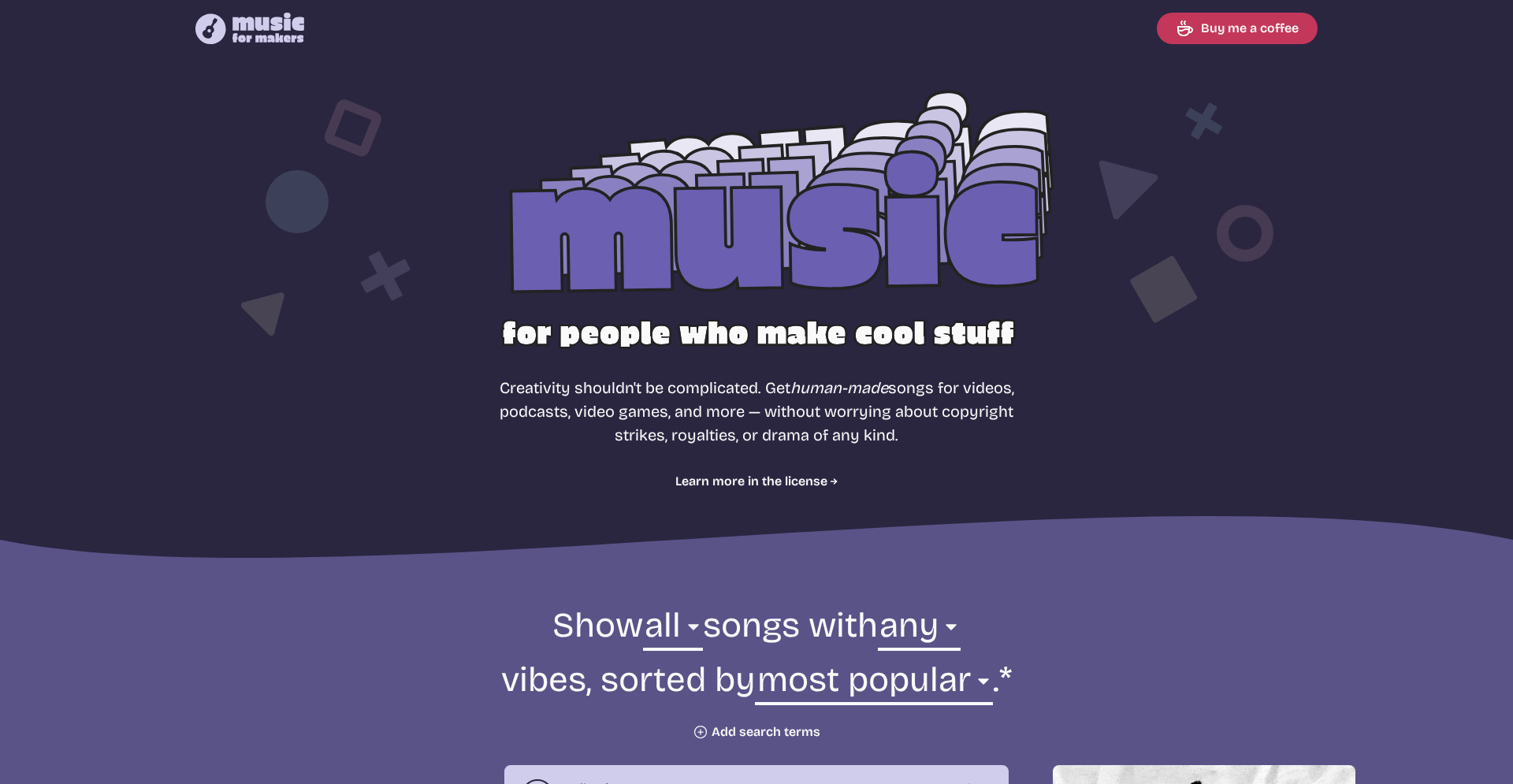
click at [1273, 123] on icon at bounding box center [1181, 268] width 183 height 347
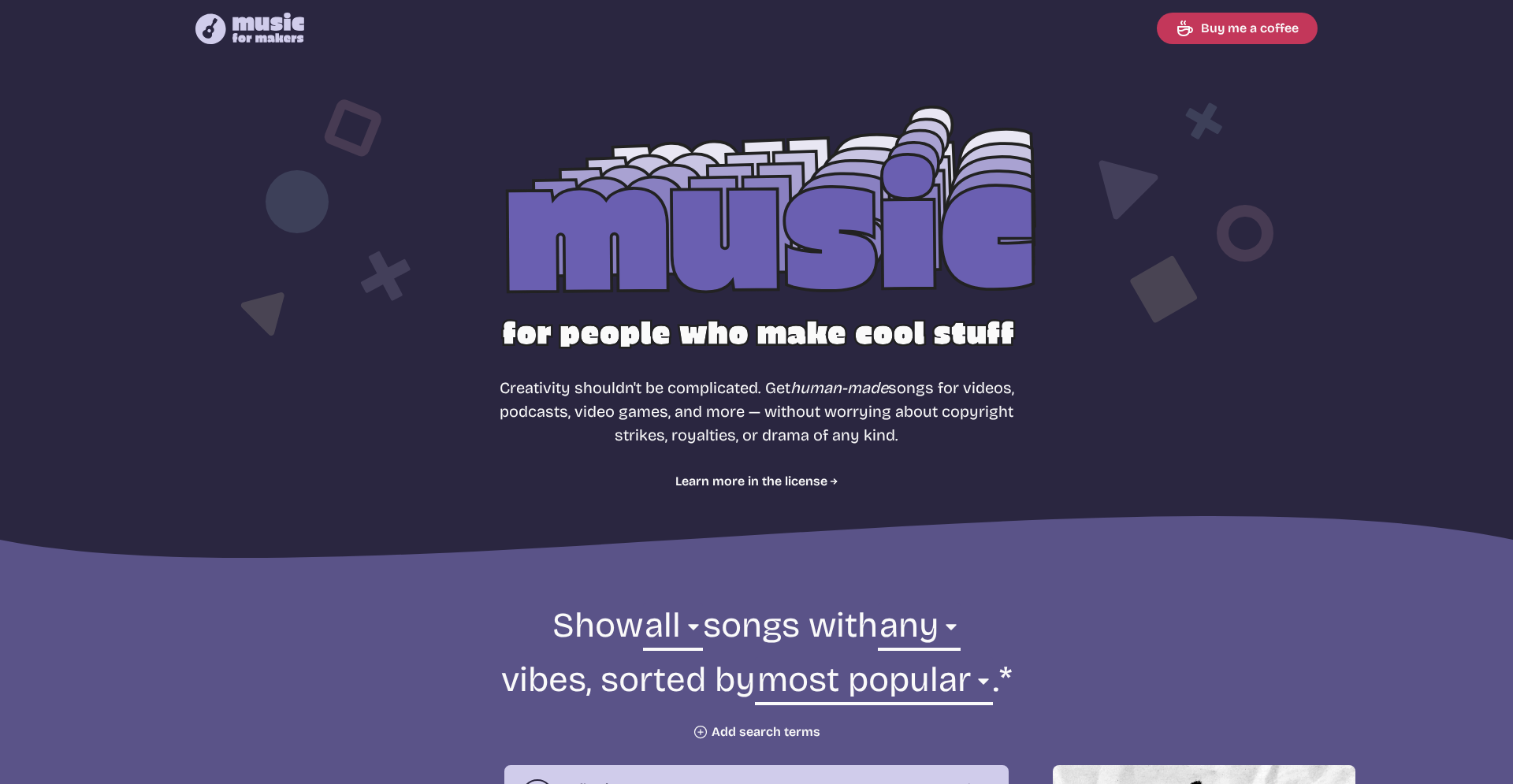
click at [1157, 161] on icon at bounding box center [1181, 268] width 183 height 347
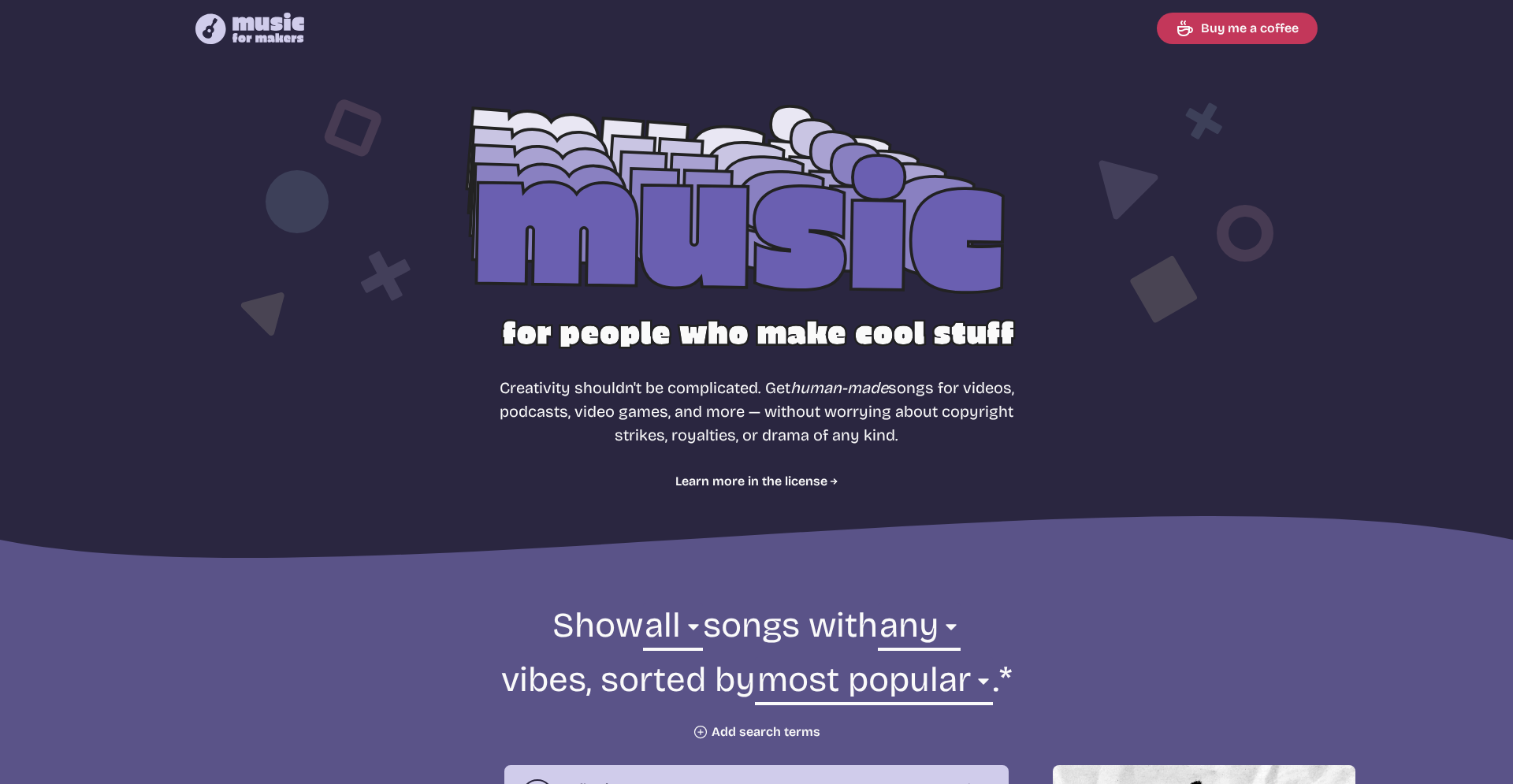
click at [282, 111] on icon at bounding box center [331, 268] width 183 height 347
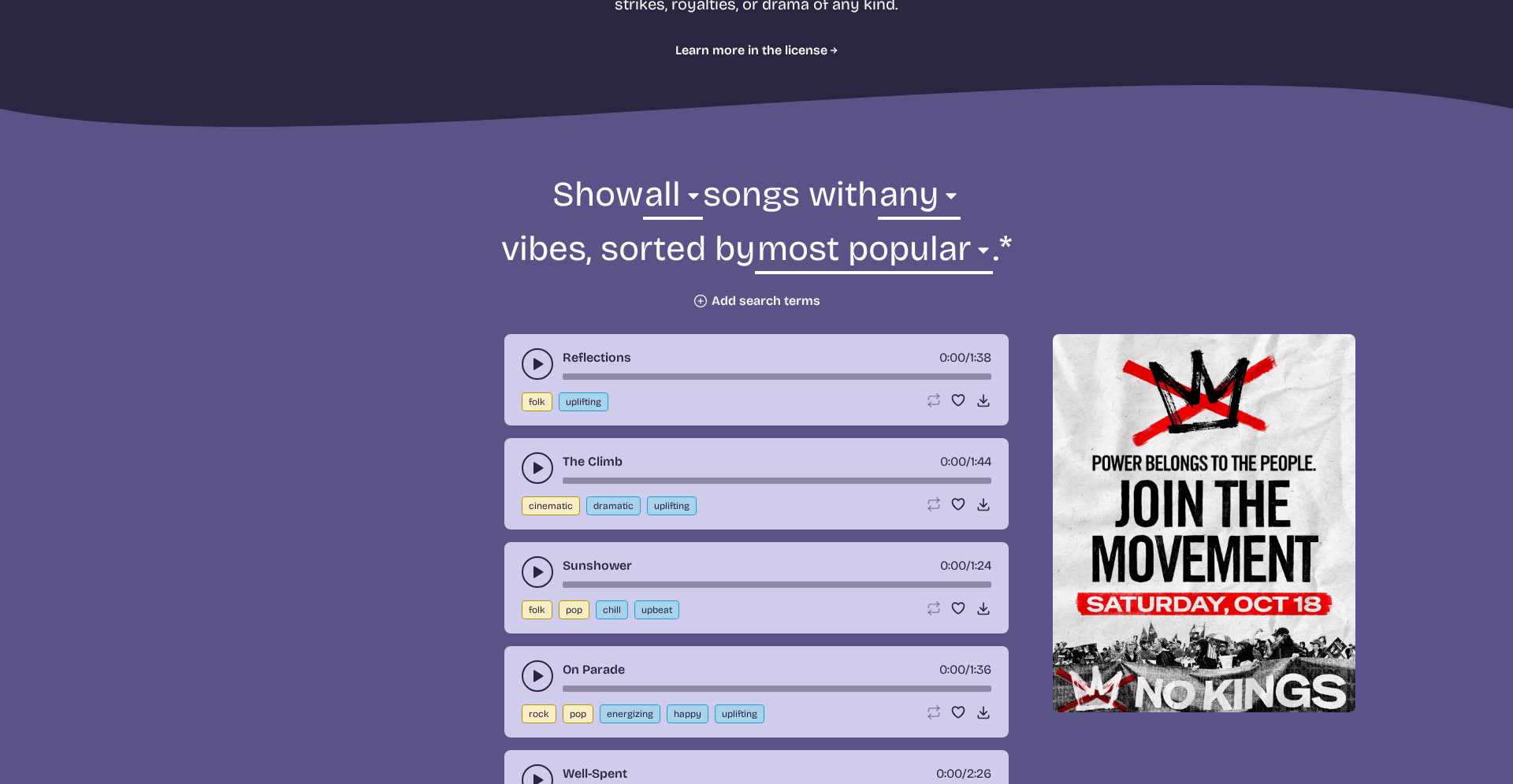
scroll to position [392, 0]
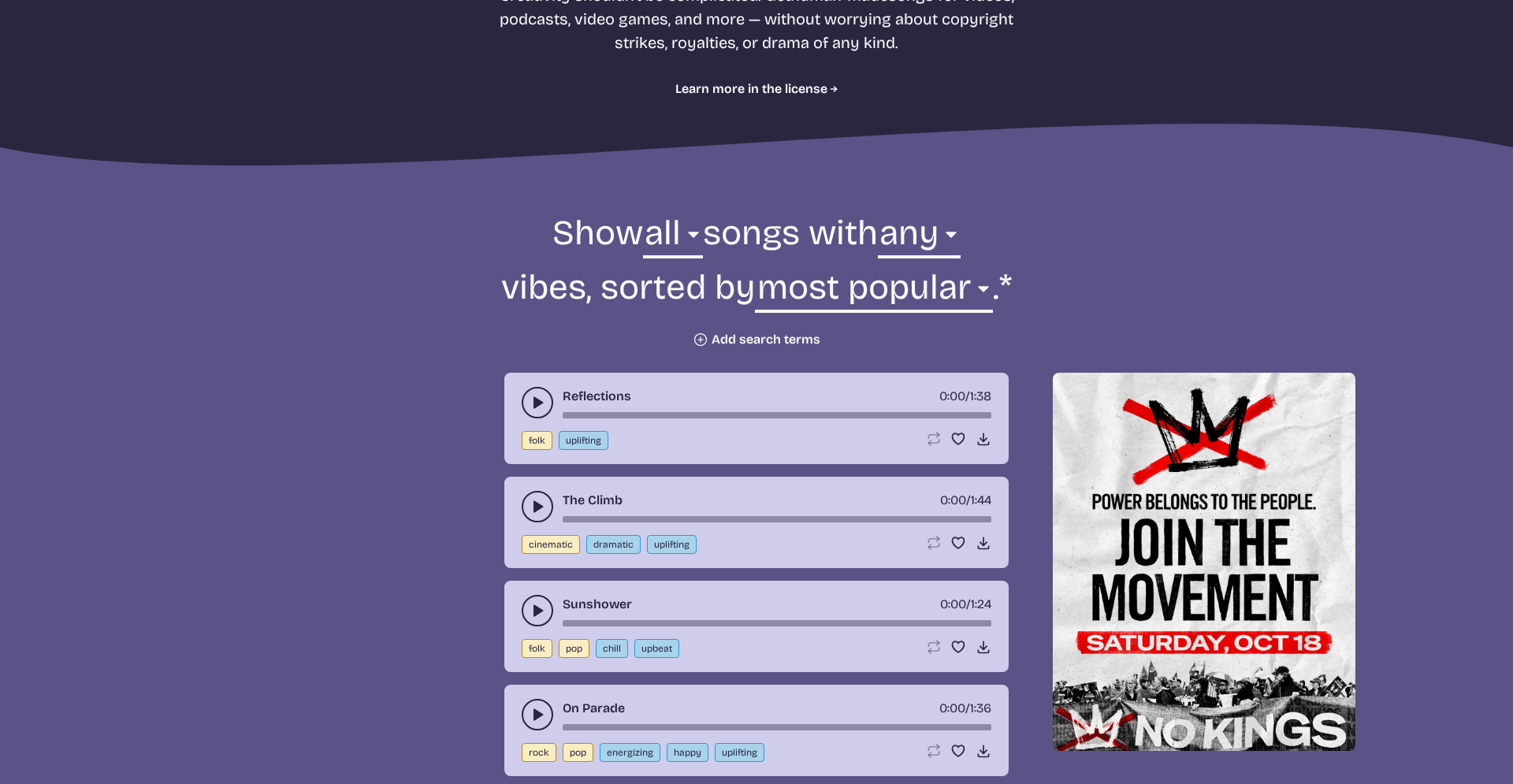
click at [539, 402] on use "play-pause toggle" at bounding box center [537, 402] width 15 height 15
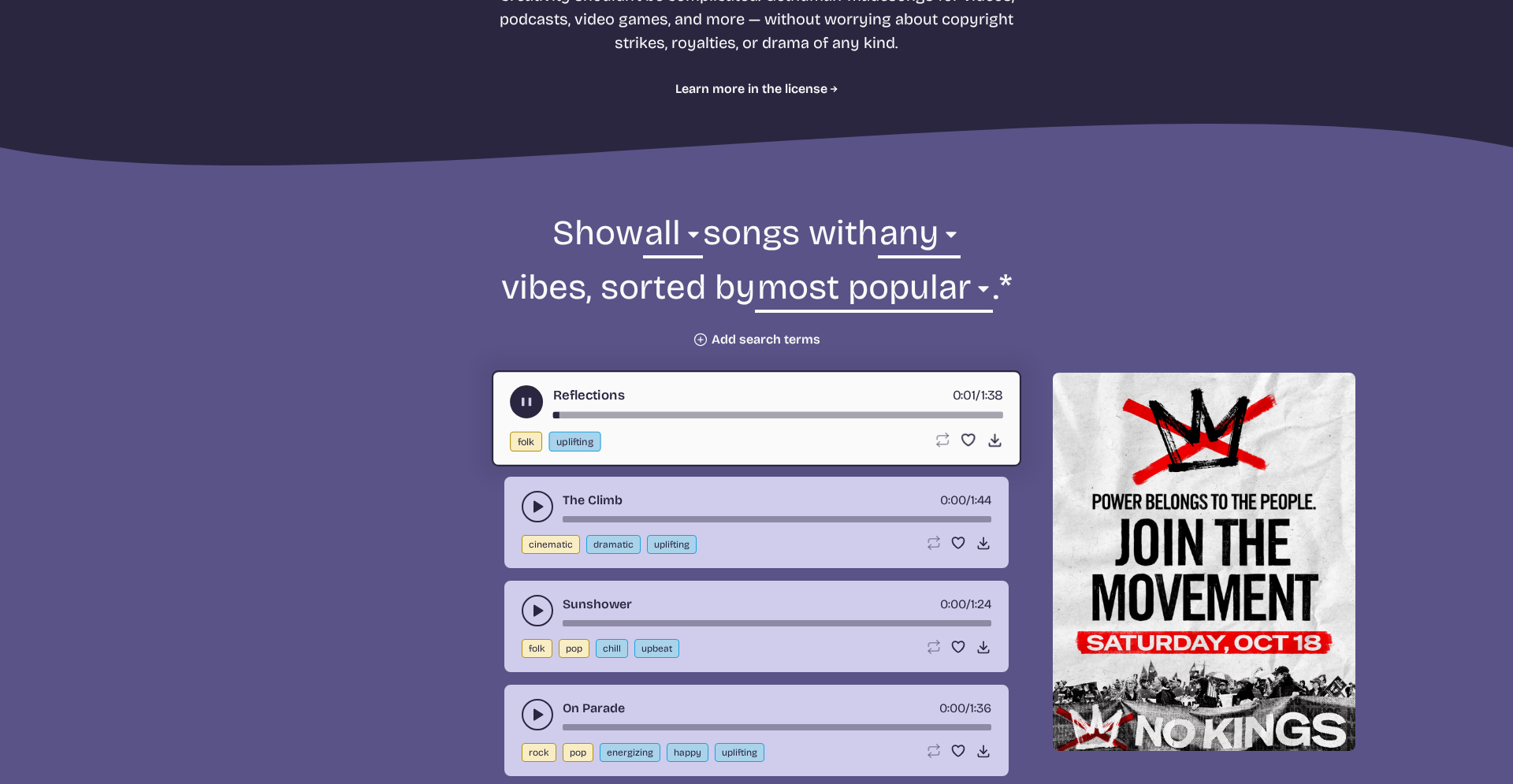
click at [517, 398] on button "play-pause toggle" at bounding box center [526, 401] width 33 height 33
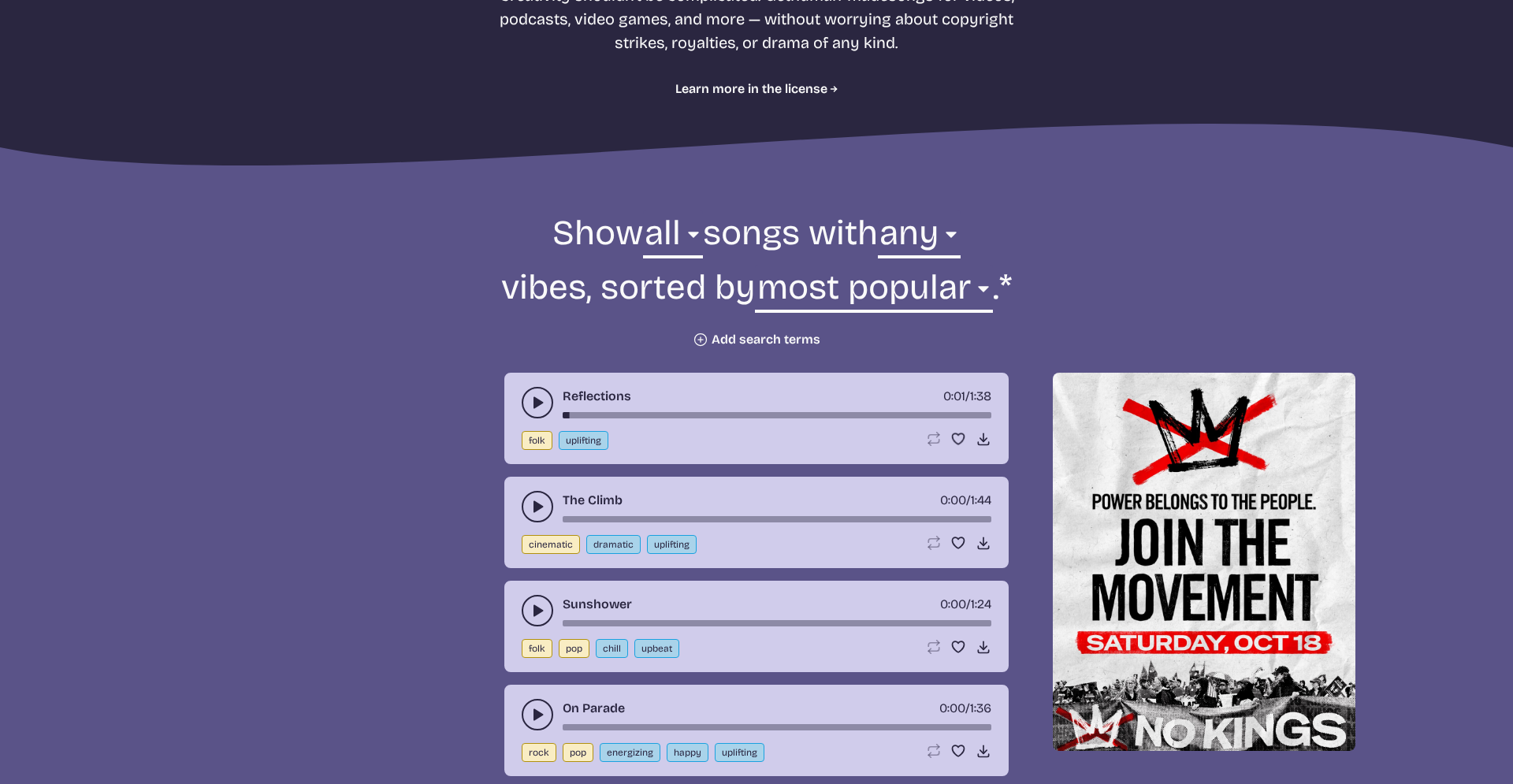
click at [517, 398] on div "Reflections 0:01 / 1:38 folk uplifting Loop song Loop this song. Favorite song …" at bounding box center [756, 418] width 505 height 92
click at [537, 398] on use "play-pause toggle" at bounding box center [537, 402] width 15 height 15
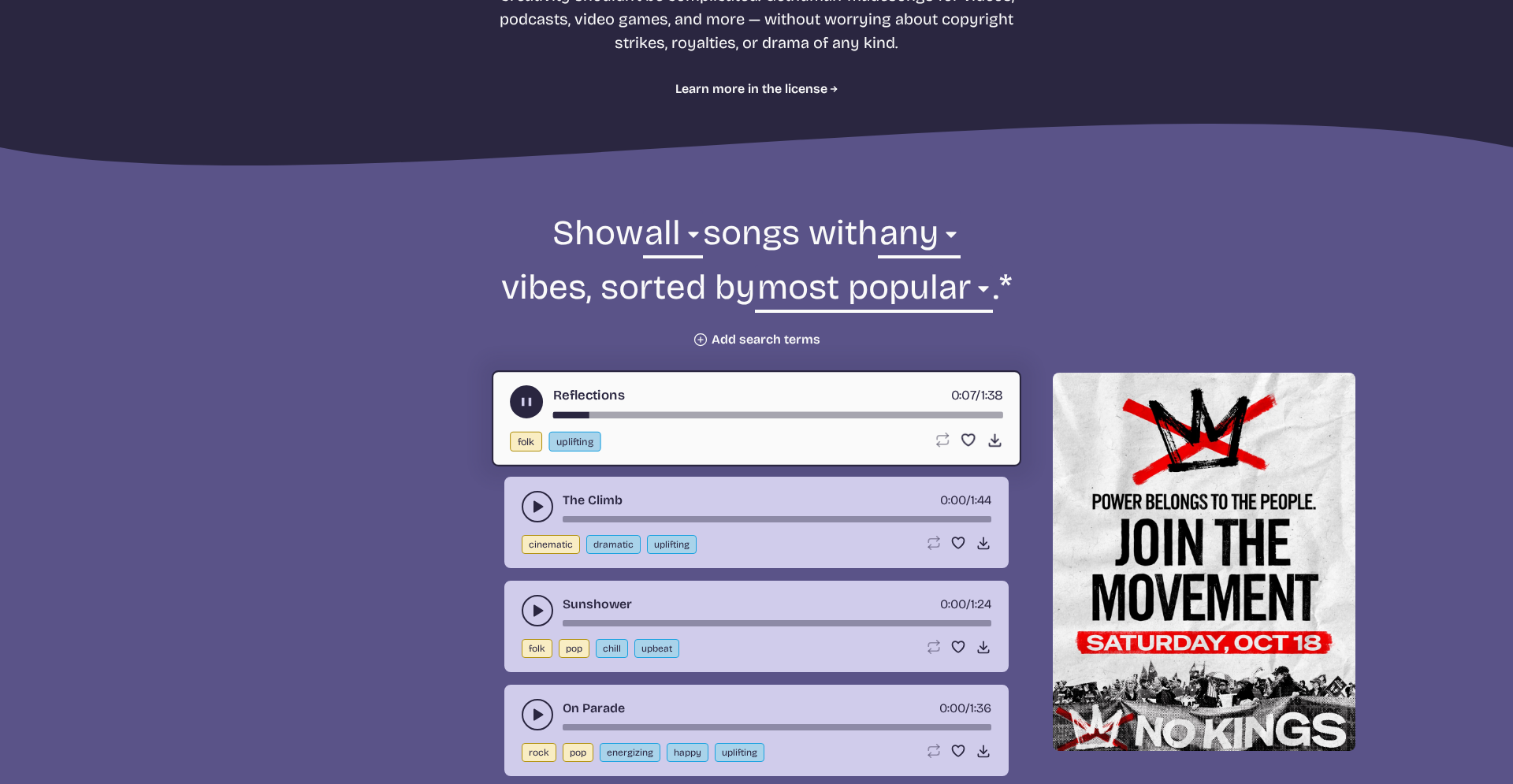
click at [531, 510] on icon "play-pause toggle" at bounding box center [537, 506] width 15 height 15
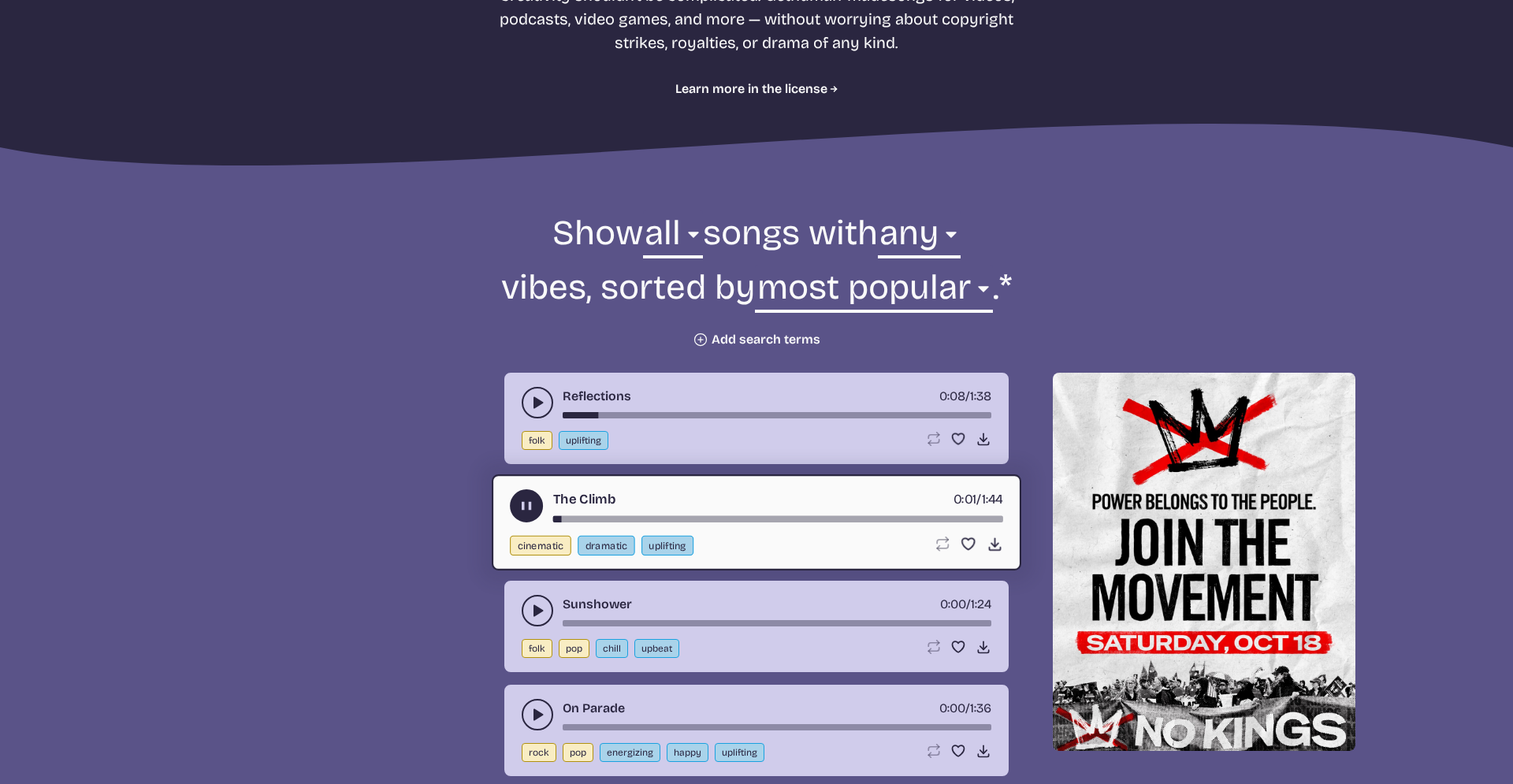
click at [530, 617] on icon "play-pause toggle" at bounding box center [537, 610] width 15 height 15
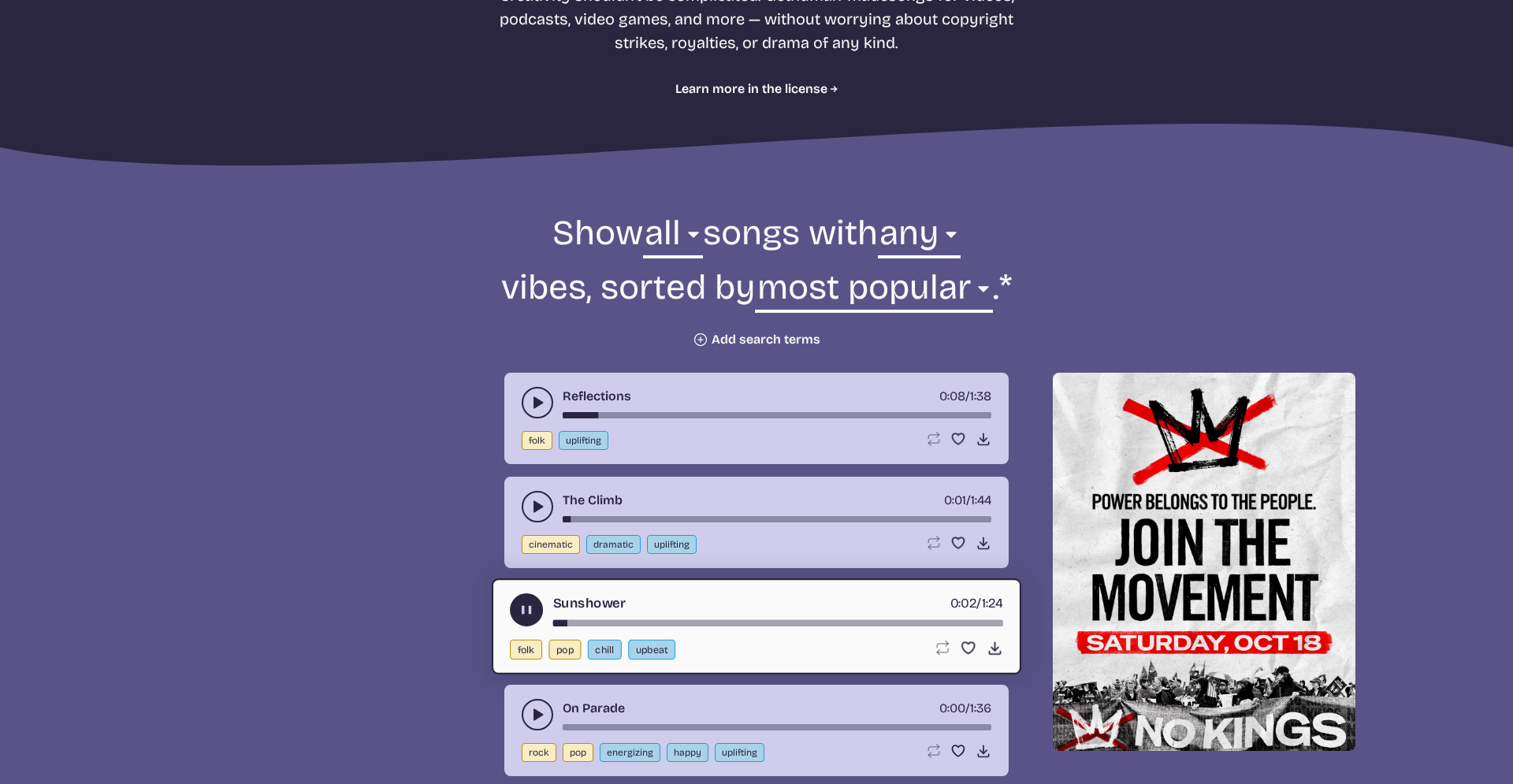
click at [530, 617] on icon "play-pause toggle" at bounding box center [526, 609] width 16 height 16
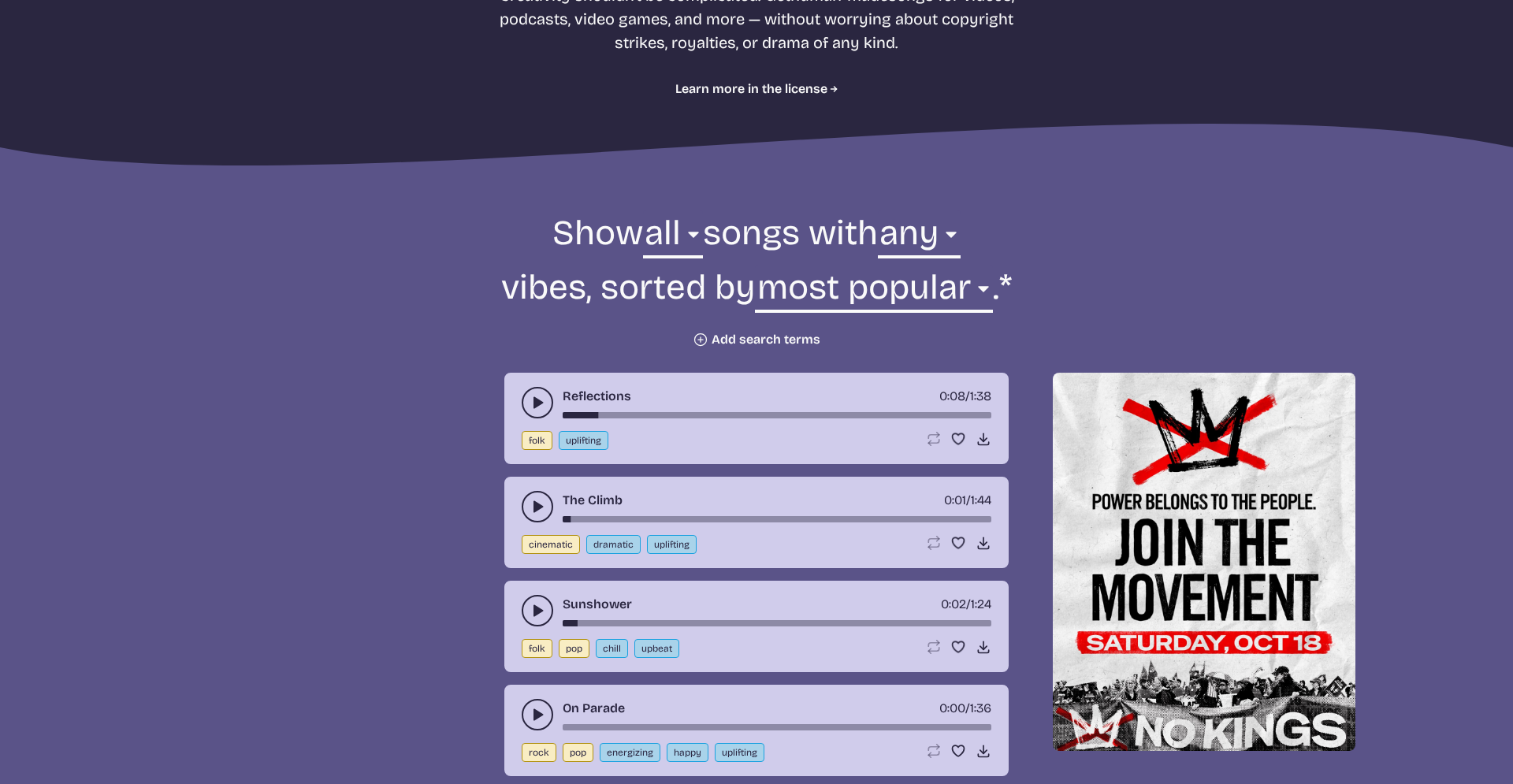
click at [530, 617] on icon "play-pause toggle" at bounding box center [537, 610] width 15 height 15
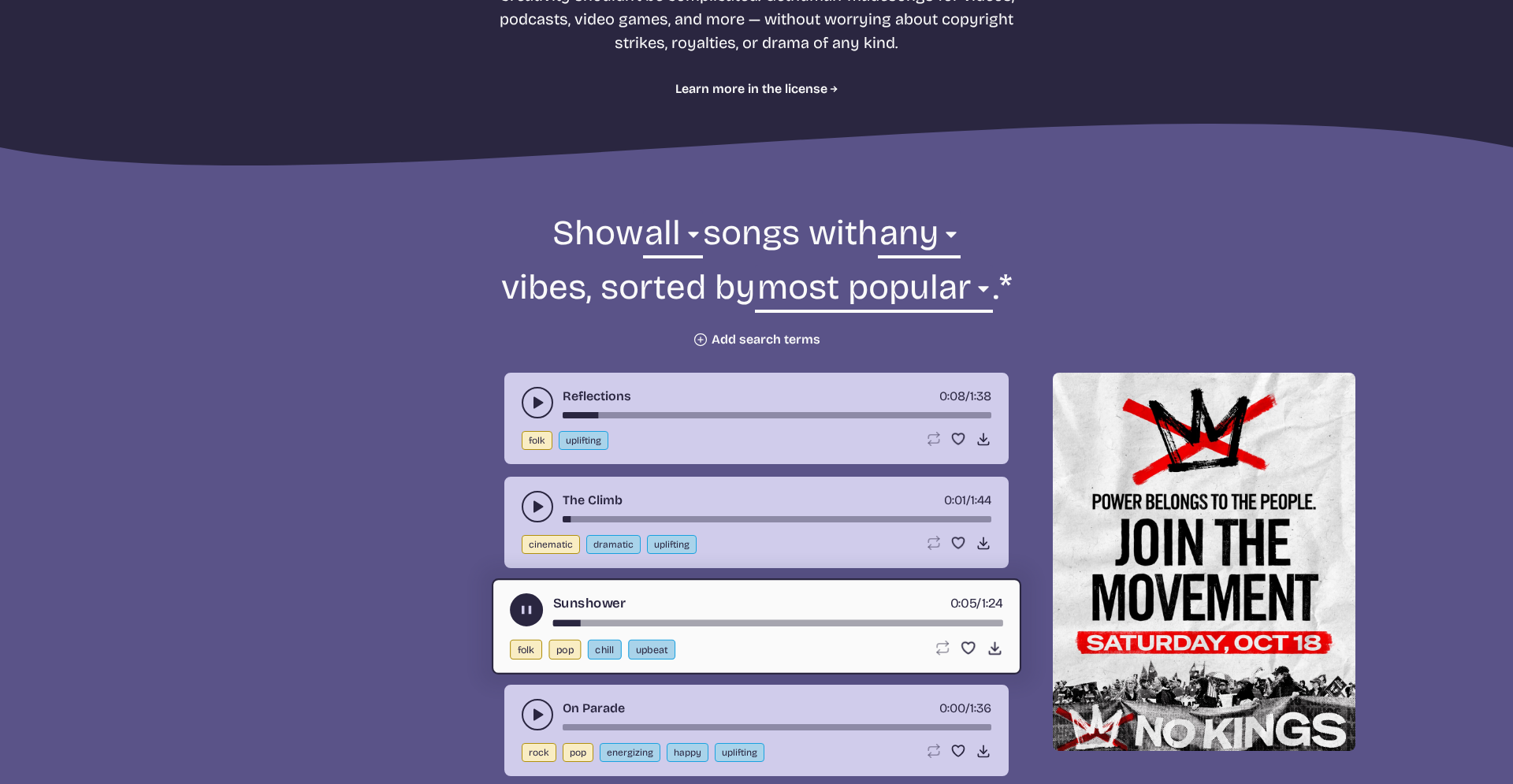
click at [530, 617] on icon "play-pause toggle" at bounding box center [526, 609] width 16 height 16
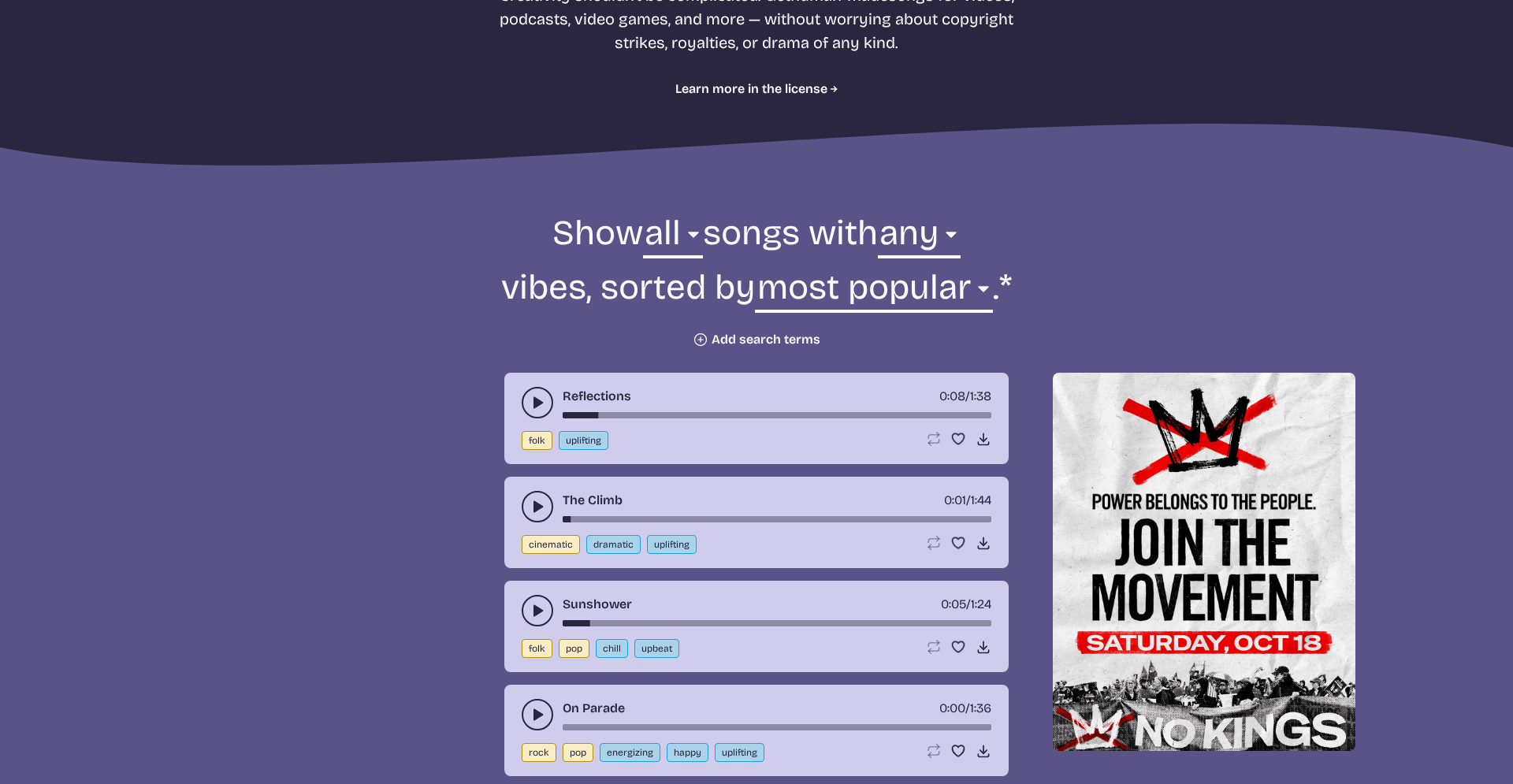
click at [536, 718] on use "play-pause toggle" at bounding box center [537, 715] width 15 height 15
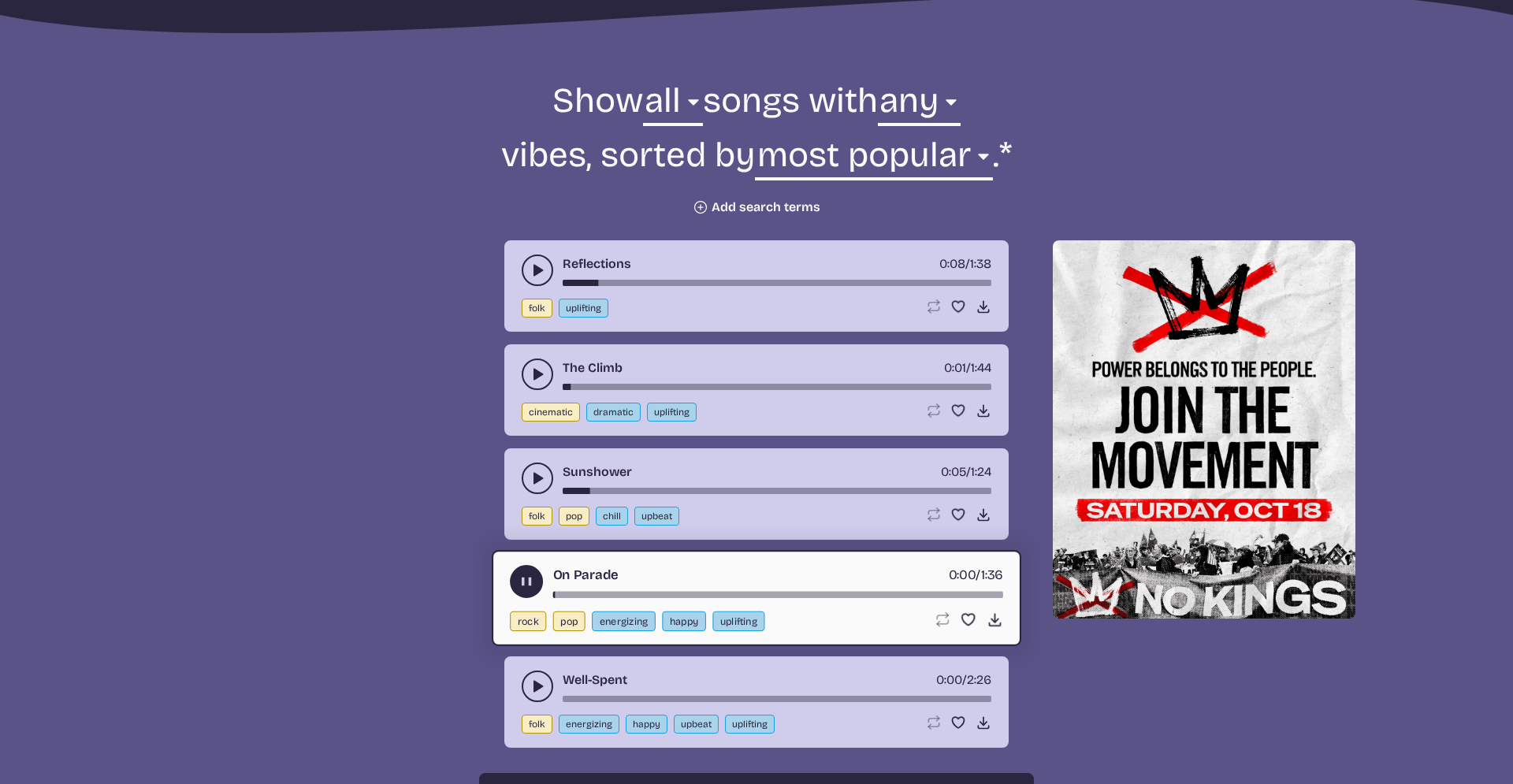
scroll to position [554, 0]
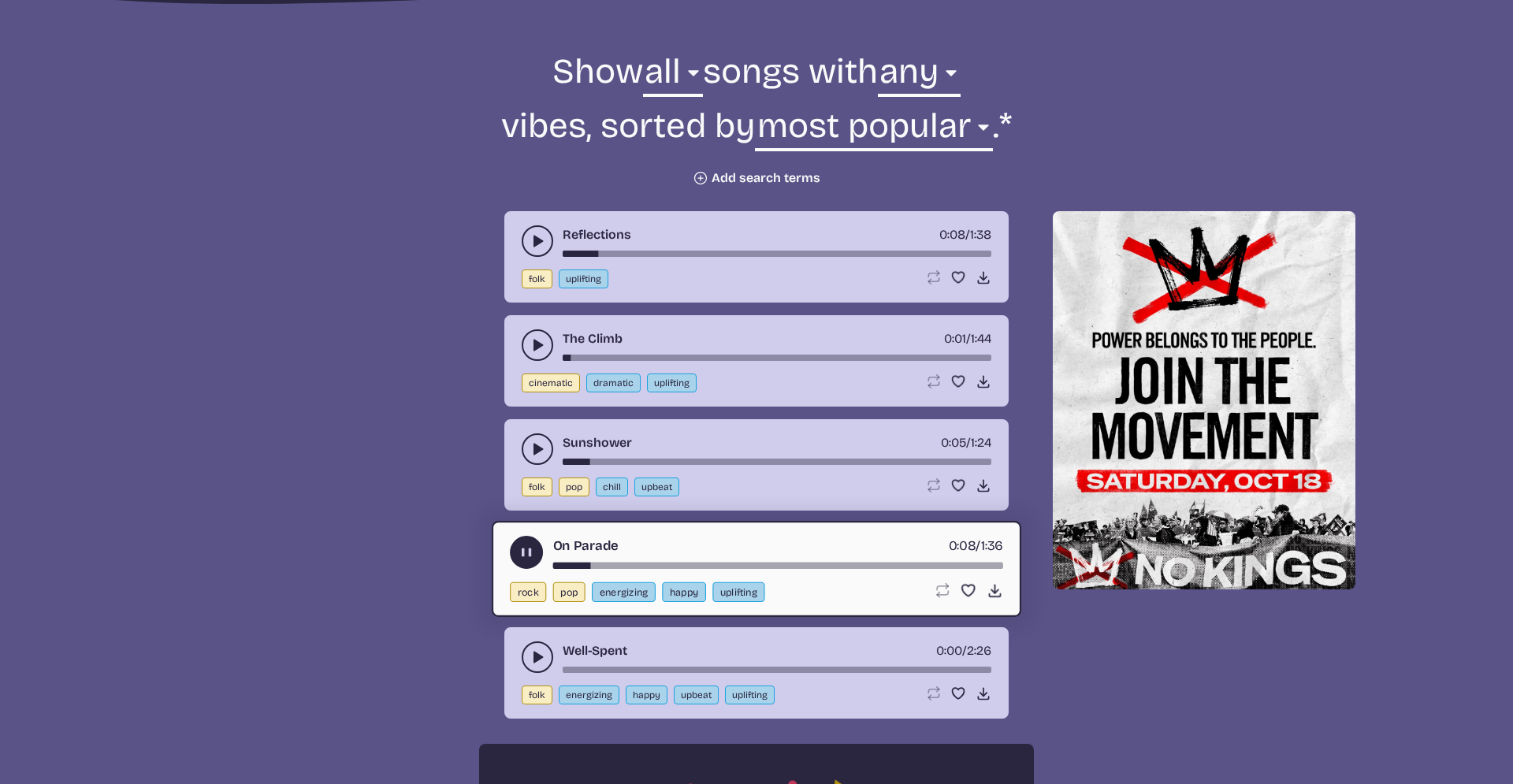
click at [661, 567] on div "song-time-bar" at bounding box center [778, 565] width 450 height 7
click at [802, 565] on div "song-time-bar" at bounding box center [778, 565] width 450 height 7
click at [533, 554] on icon "play-pause toggle" at bounding box center [526, 552] width 16 height 16
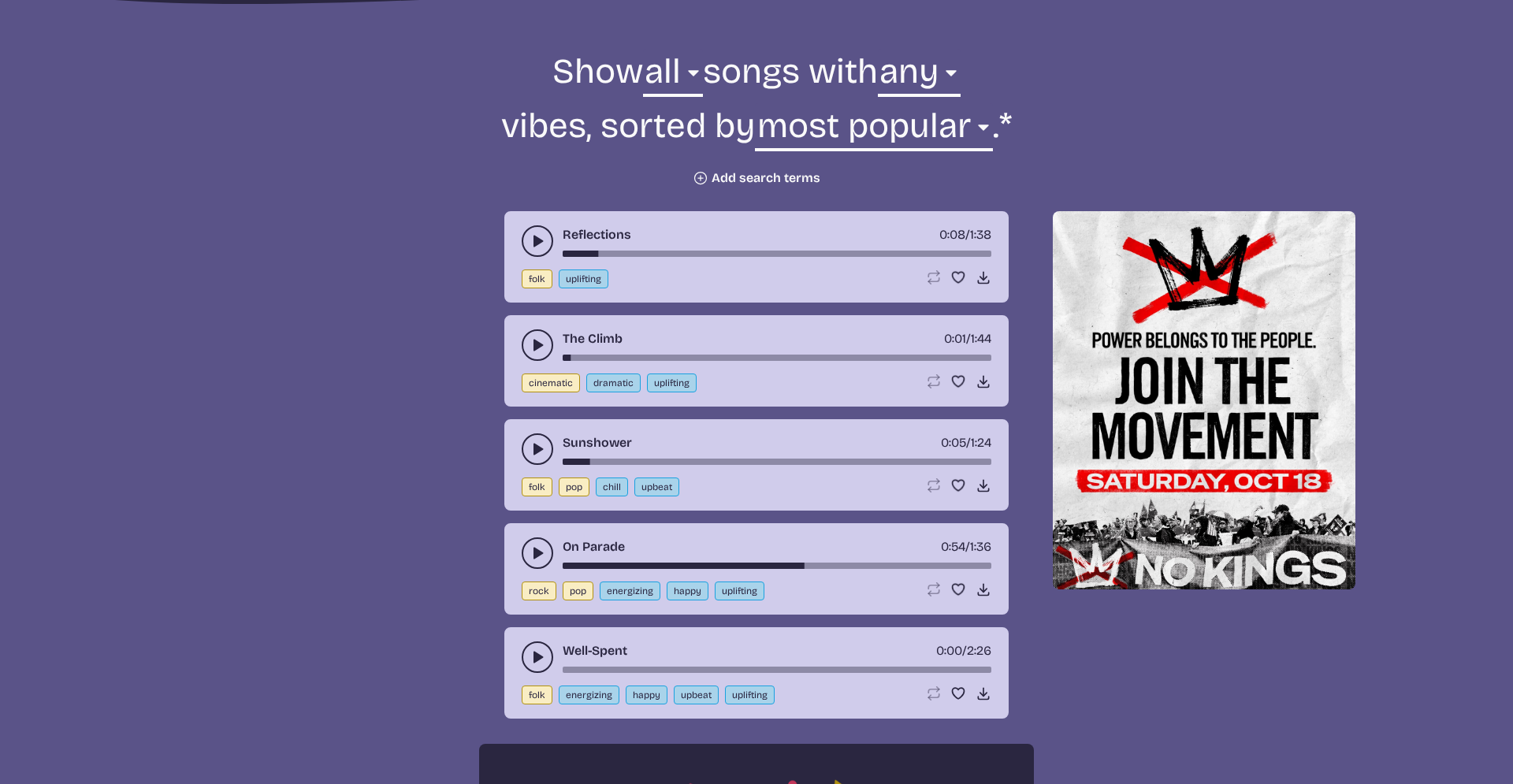
click at [535, 652] on use "play-pause toggle" at bounding box center [537, 657] width 15 height 15
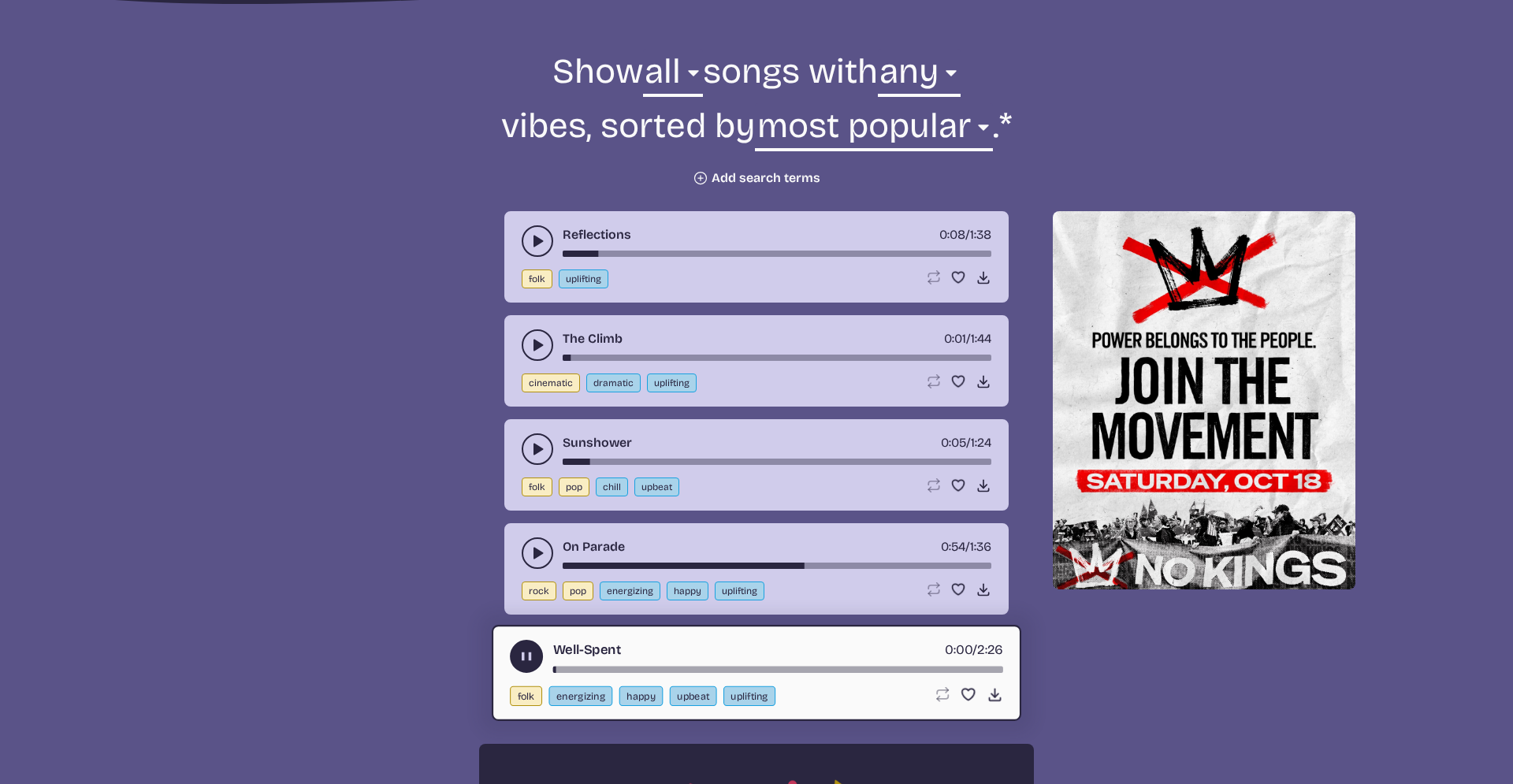
click at [524, 652] on use "play-pause toggle" at bounding box center [526, 656] width 16 height 16
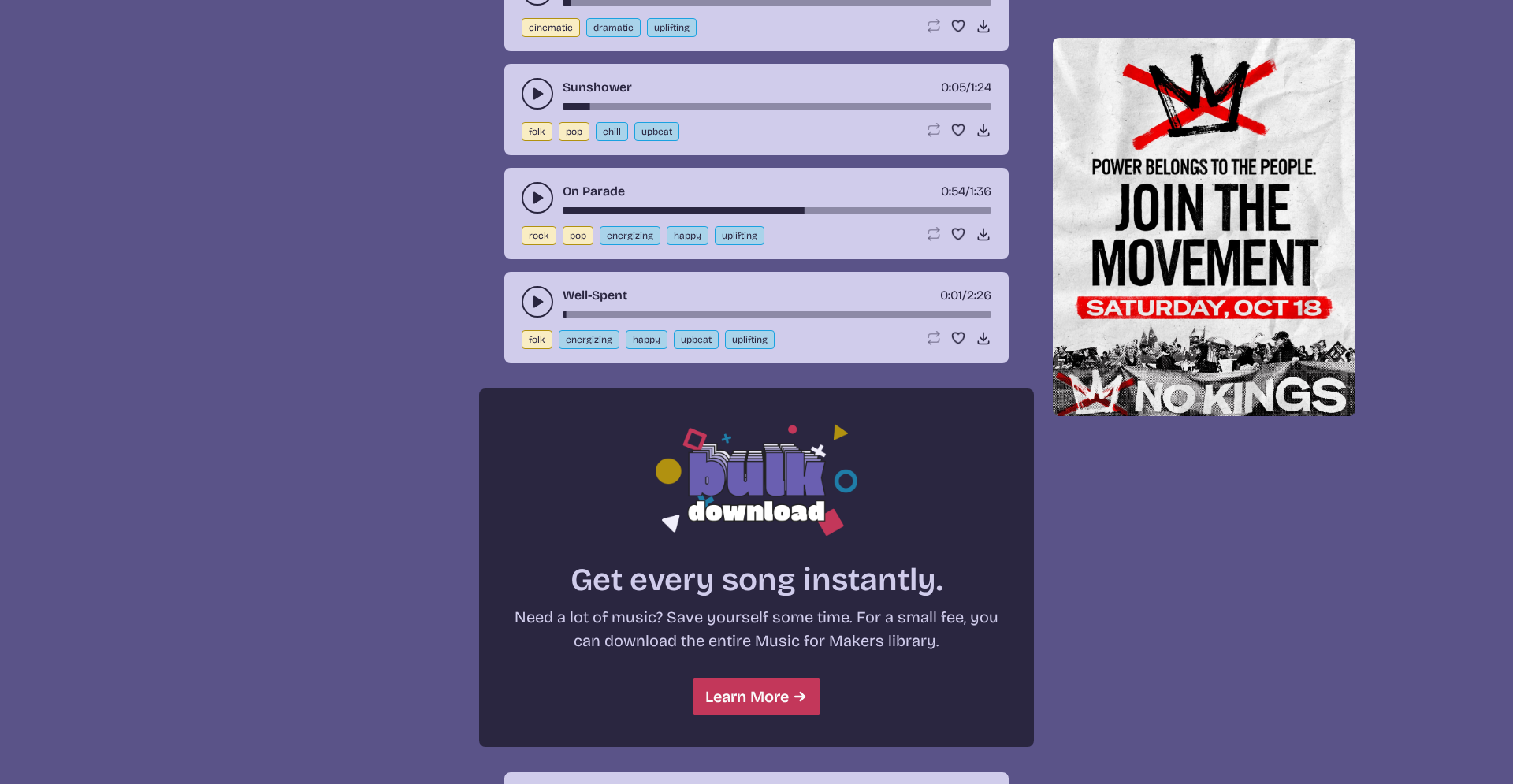
scroll to position [1329, 0]
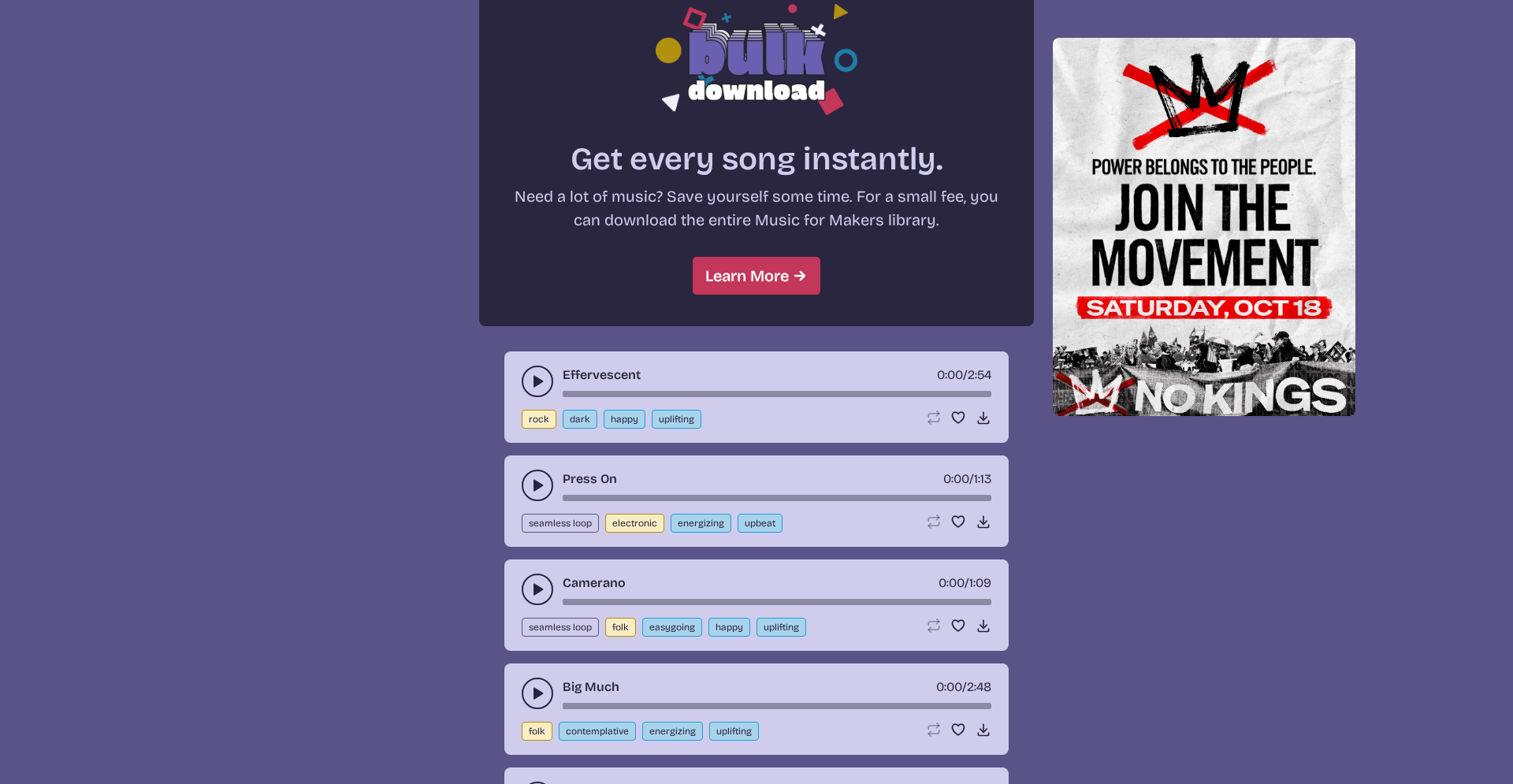
click at [532, 379] on icon "play-pause toggle" at bounding box center [537, 381] width 15 height 15
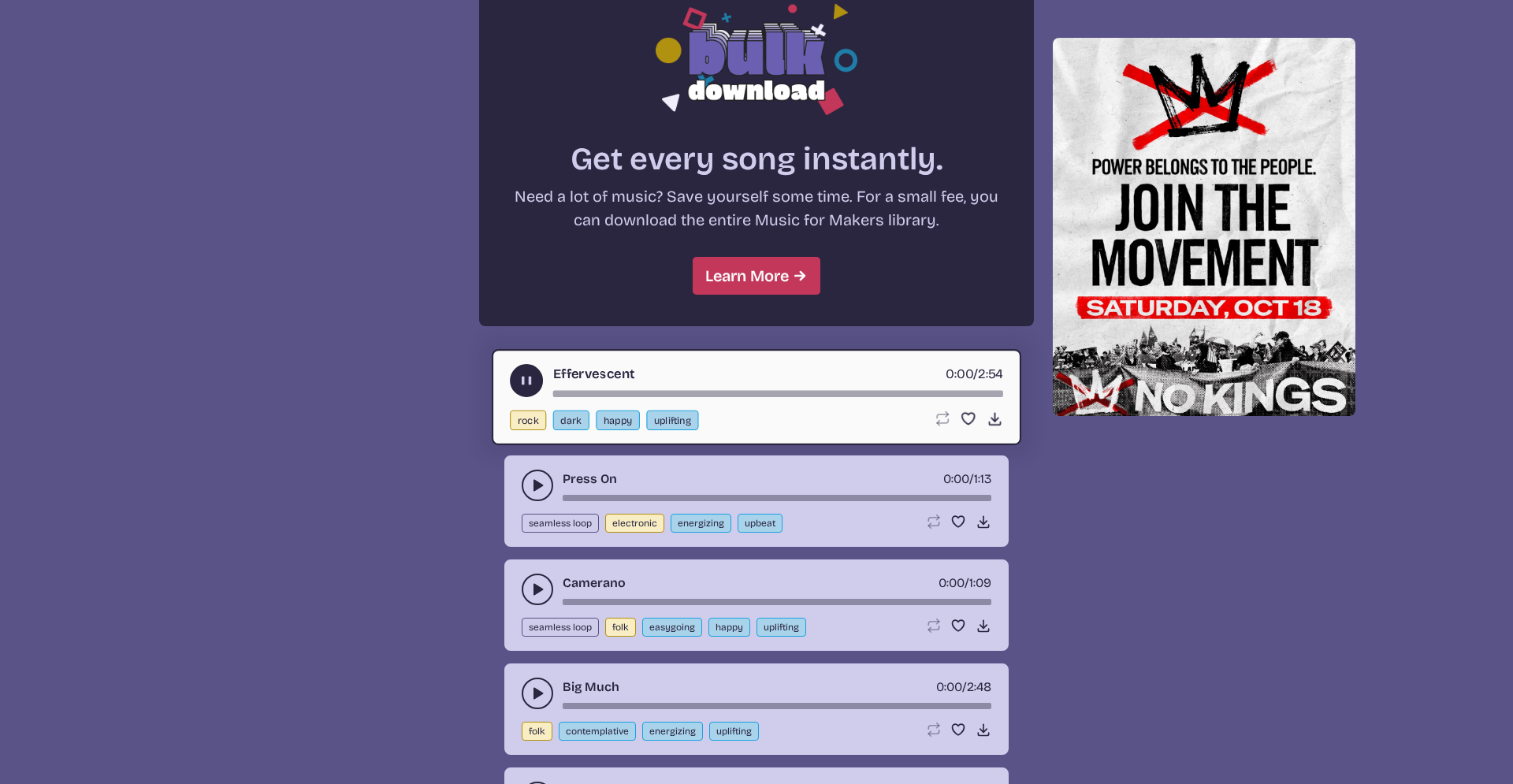
click at [532, 379] on use "play-pause toggle" at bounding box center [526, 380] width 16 height 16
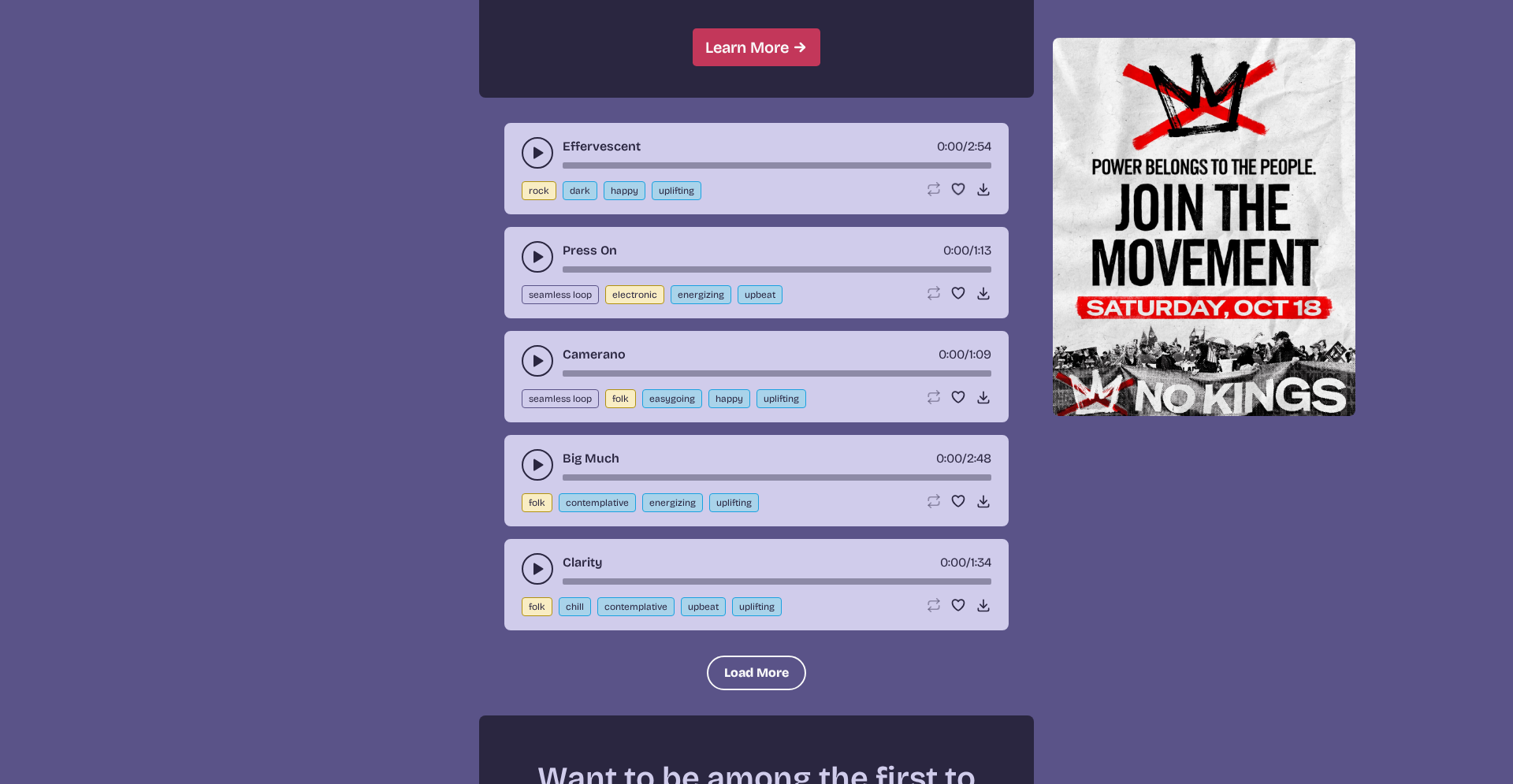
scroll to position [1565, 0]
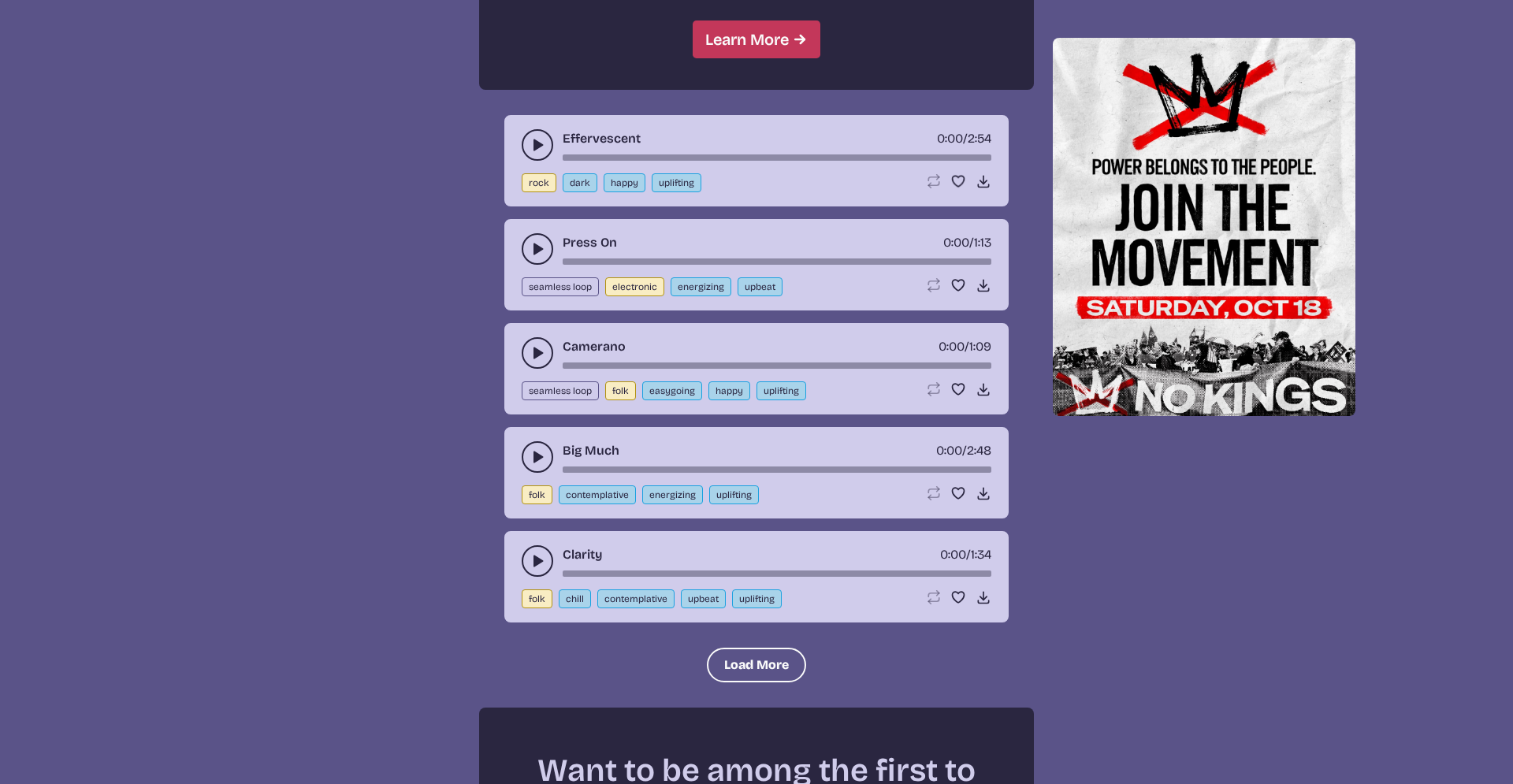
click at [535, 567] on icon "play-pause toggle" at bounding box center [537, 560] width 15 height 15
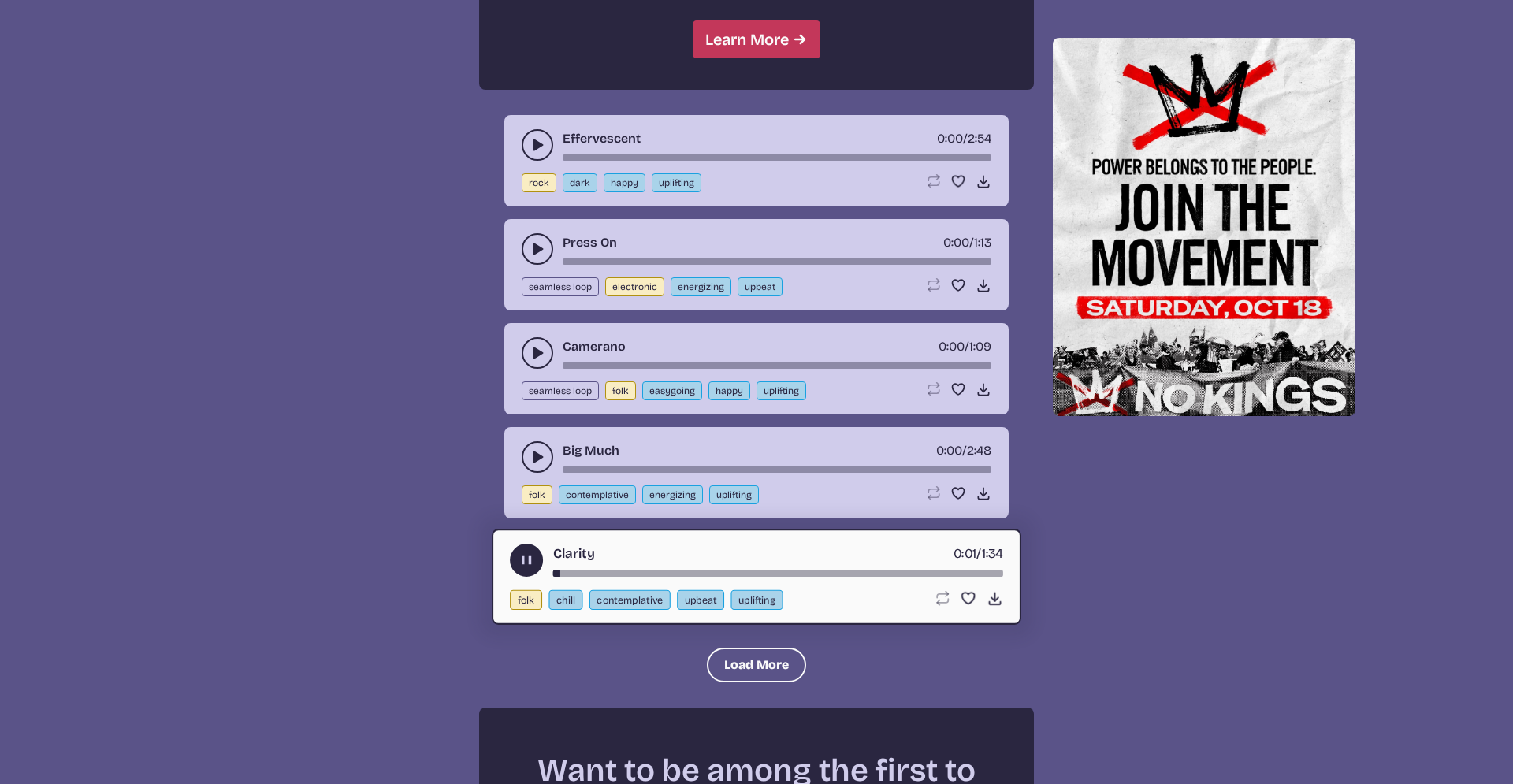
click at [535, 567] on icon "play-pause toggle" at bounding box center [526, 559] width 16 height 16
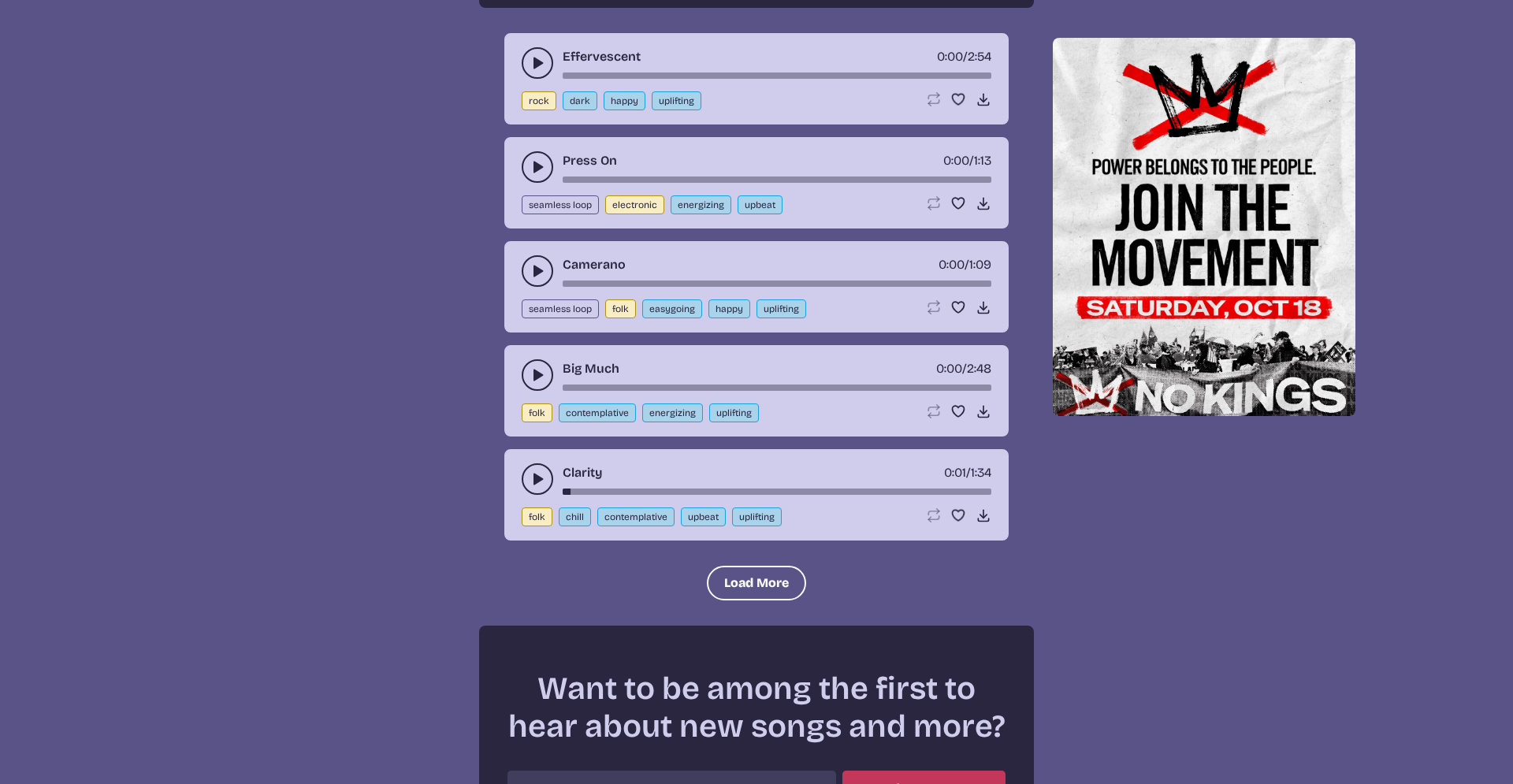
scroll to position [2039, 0]
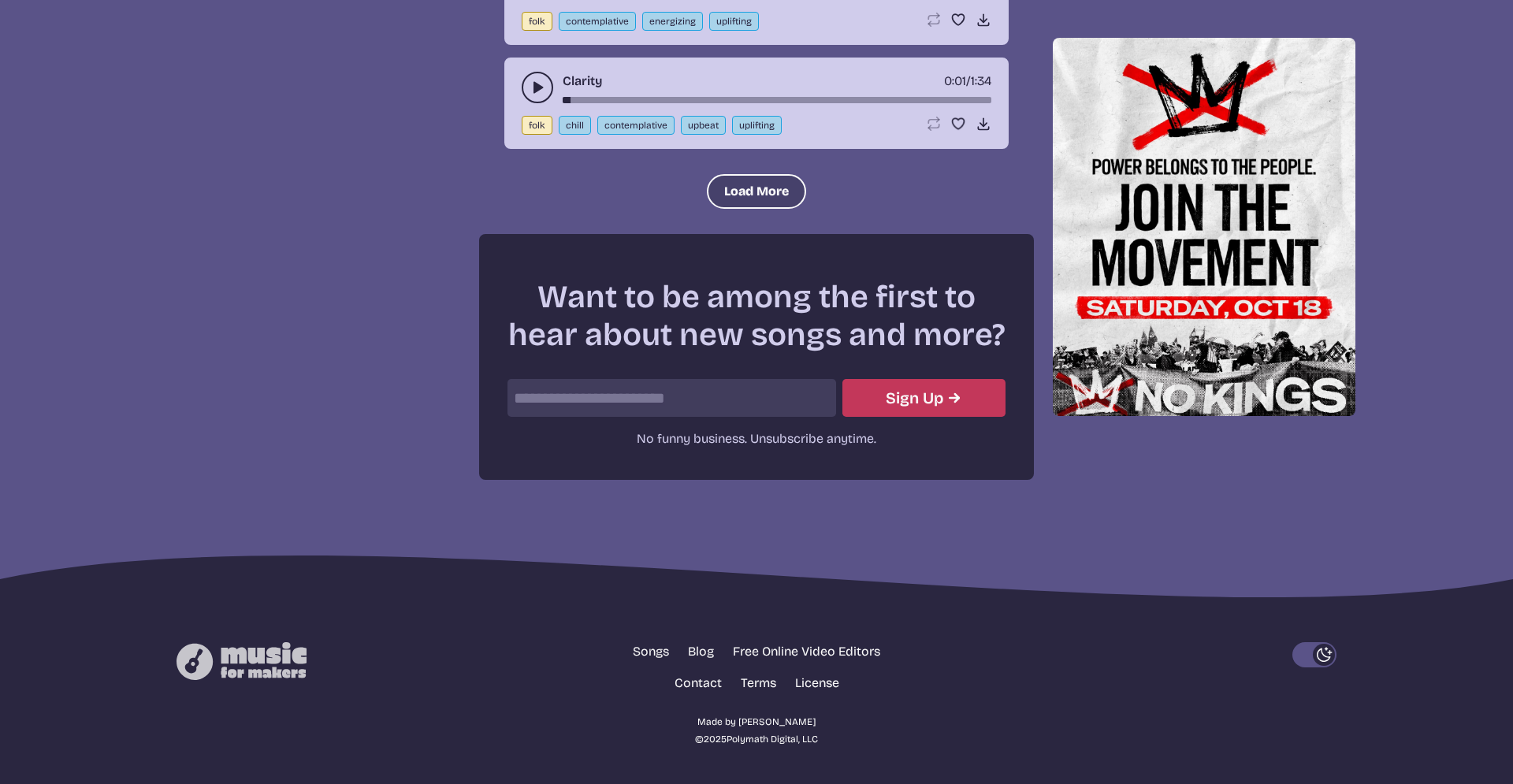
click at [738, 200] on button "Load More" at bounding box center [756, 191] width 99 height 35
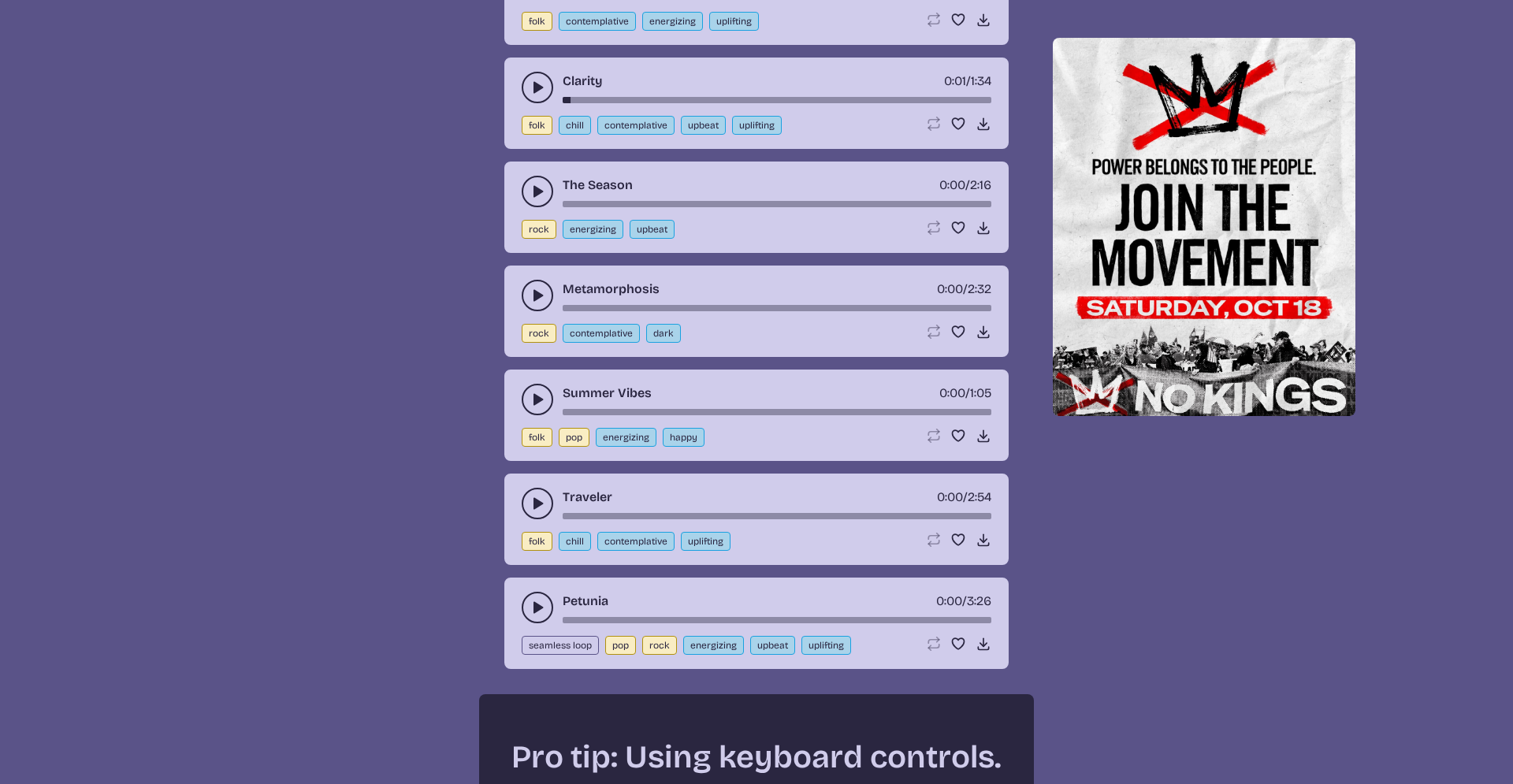
click at [536, 291] on use "play-pause toggle" at bounding box center [537, 295] width 15 height 15
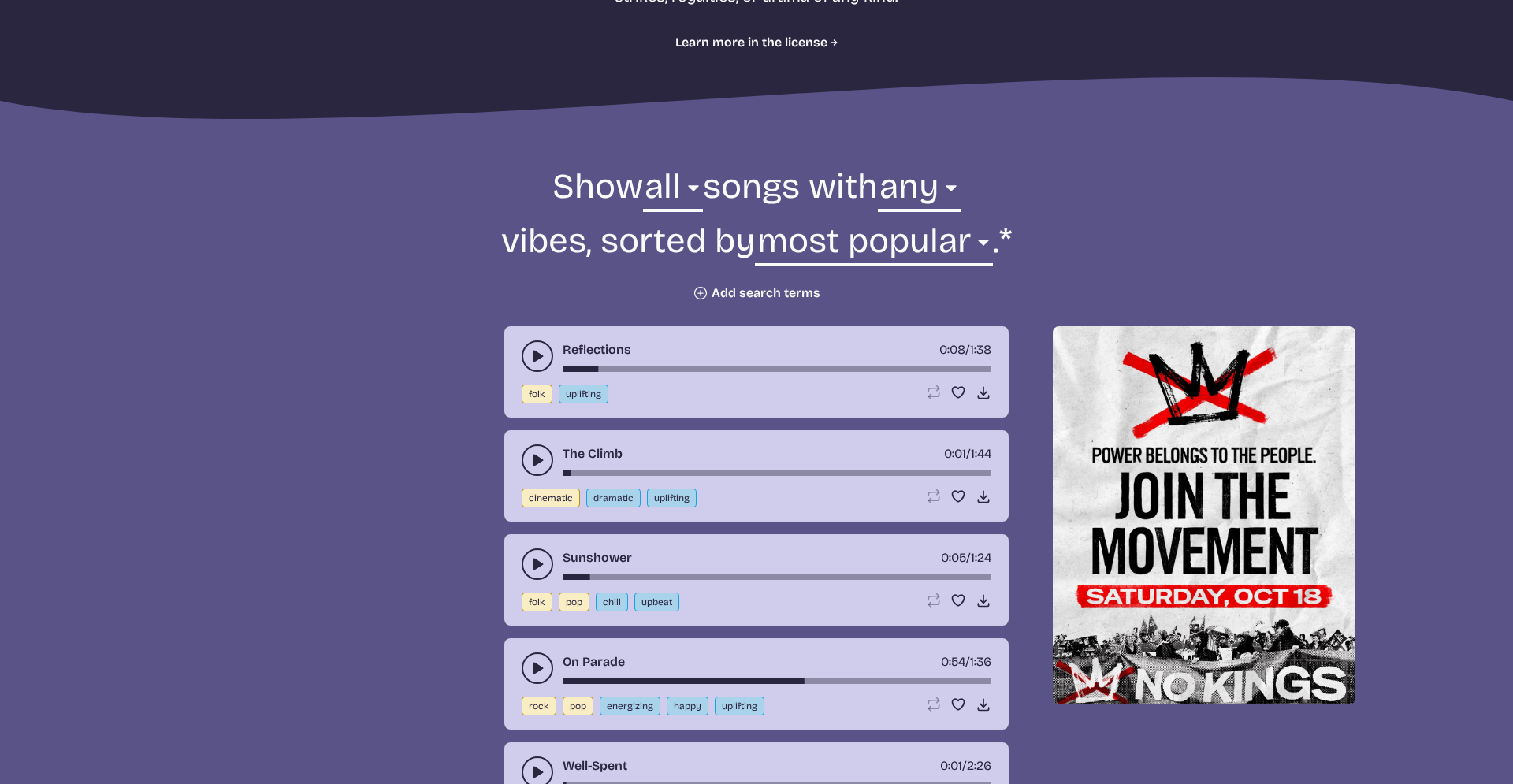
scroll to position [380, 0]
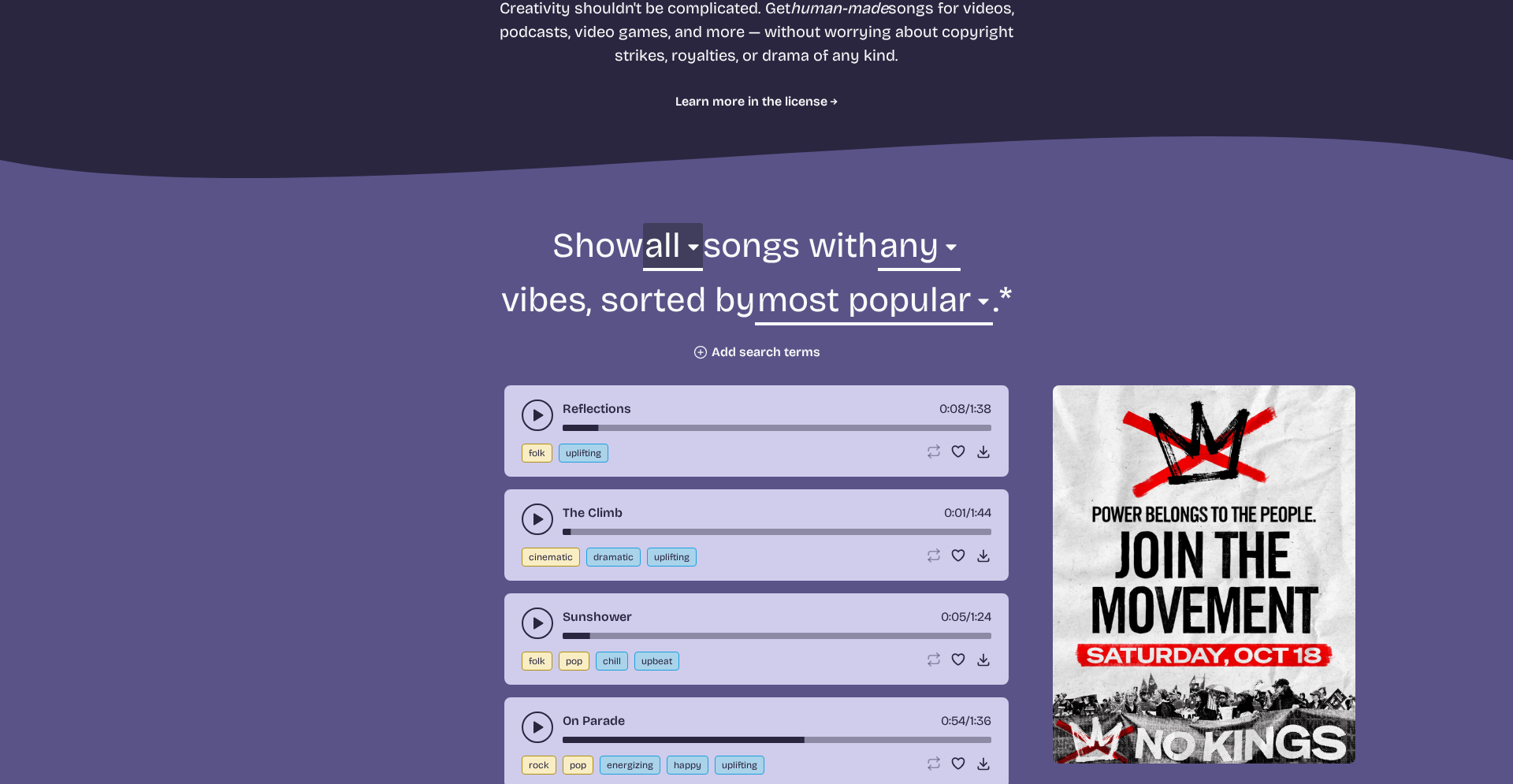
click at [643, 223] on select "all ambient cinematic electronic folk holiday jazz pop rock world" at bounding box center [673, 250] width 60 height 54
select select "jazz"
click option "jazz" at bounding box center [0, 0] width 0 height 0
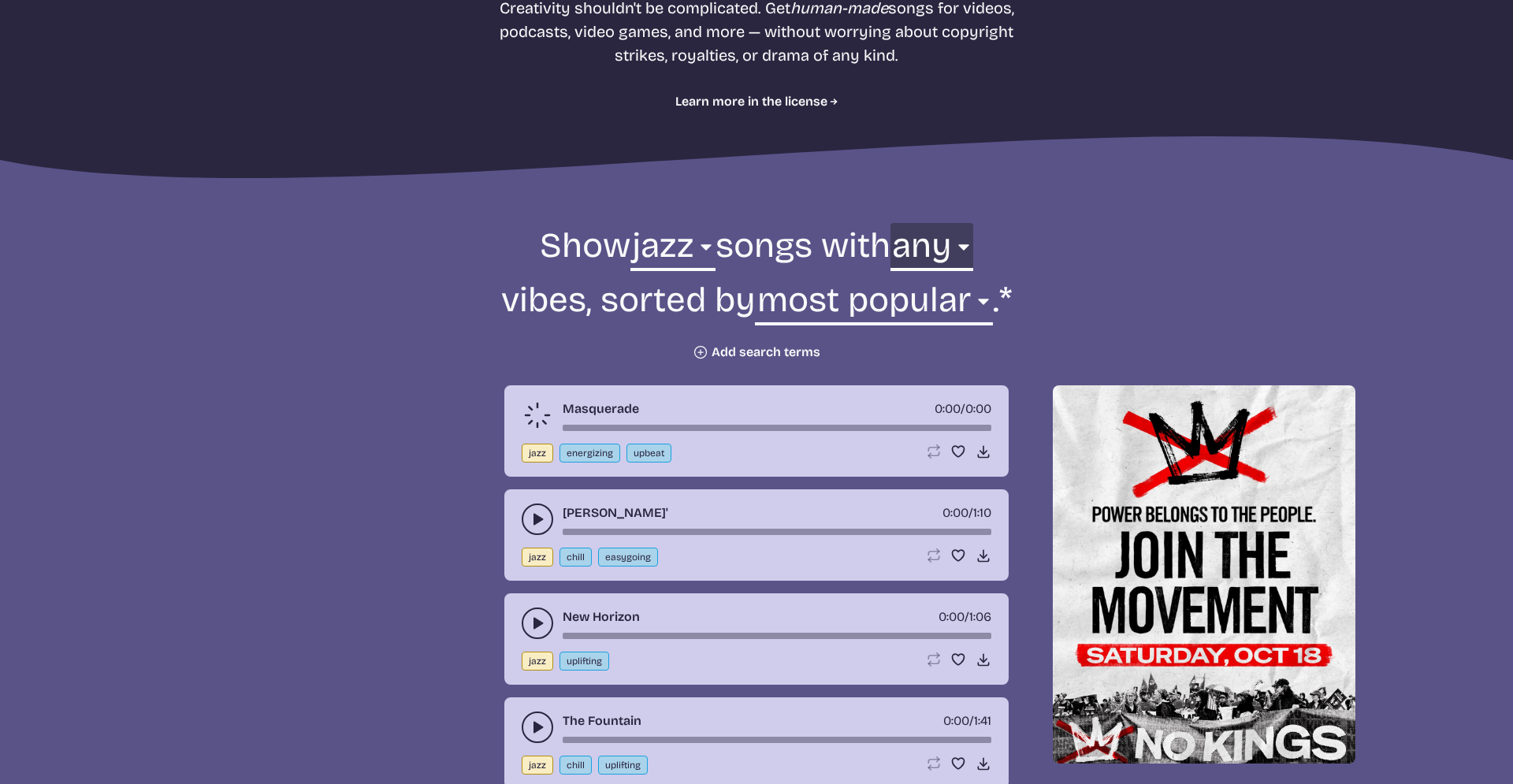
click at [891, 223] on select "any aggressive chill contemplative dark dramatic easygoing energizing happy ser…" at bounding box center [932, 250] width 83 height 54
select select "happy"
click option "happy" at bounding box center [0, 0] width 0 height 0
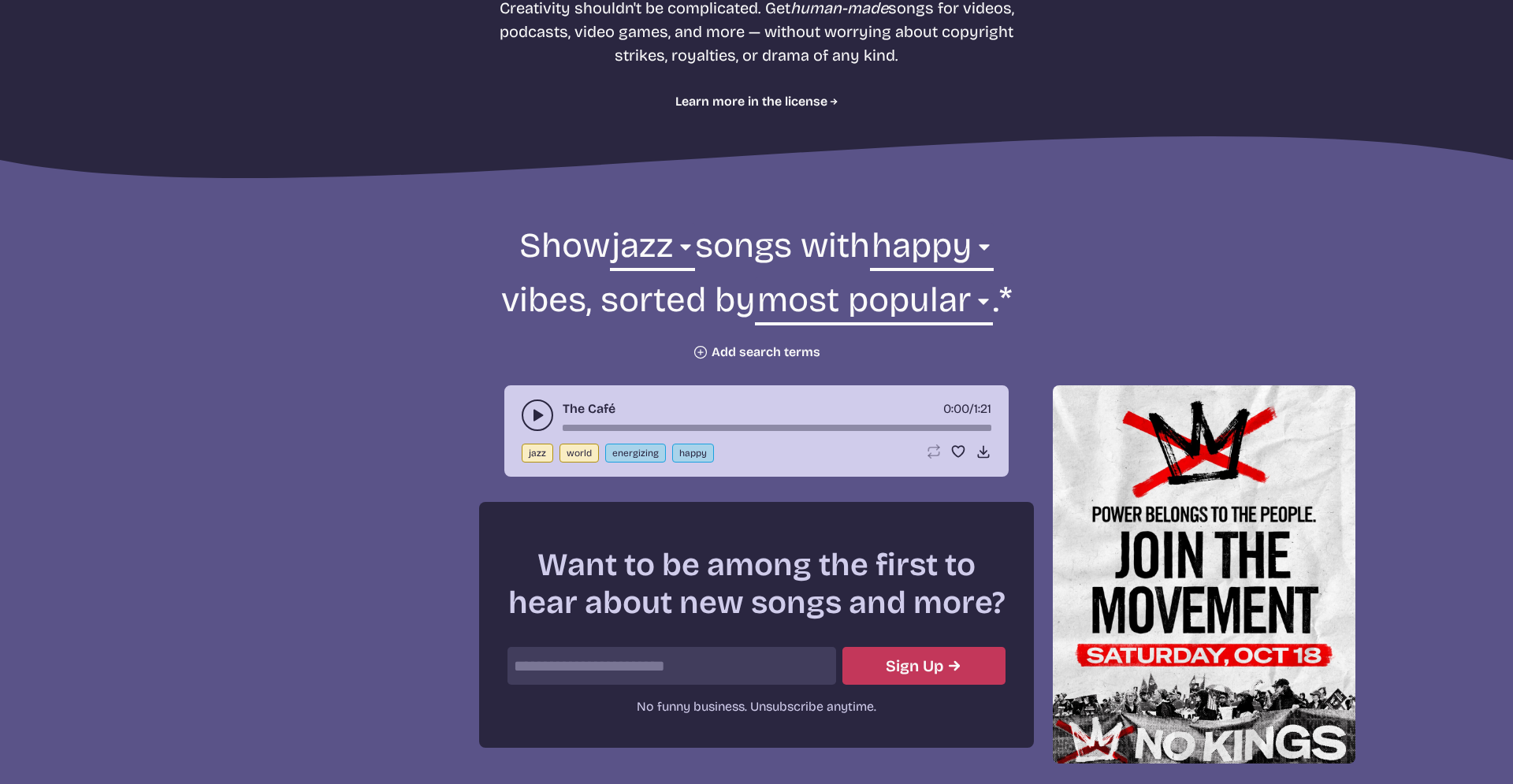
click at [536, 409] on icon "play-pause toggle" at bounding box center [537, 415] width 15 height 15
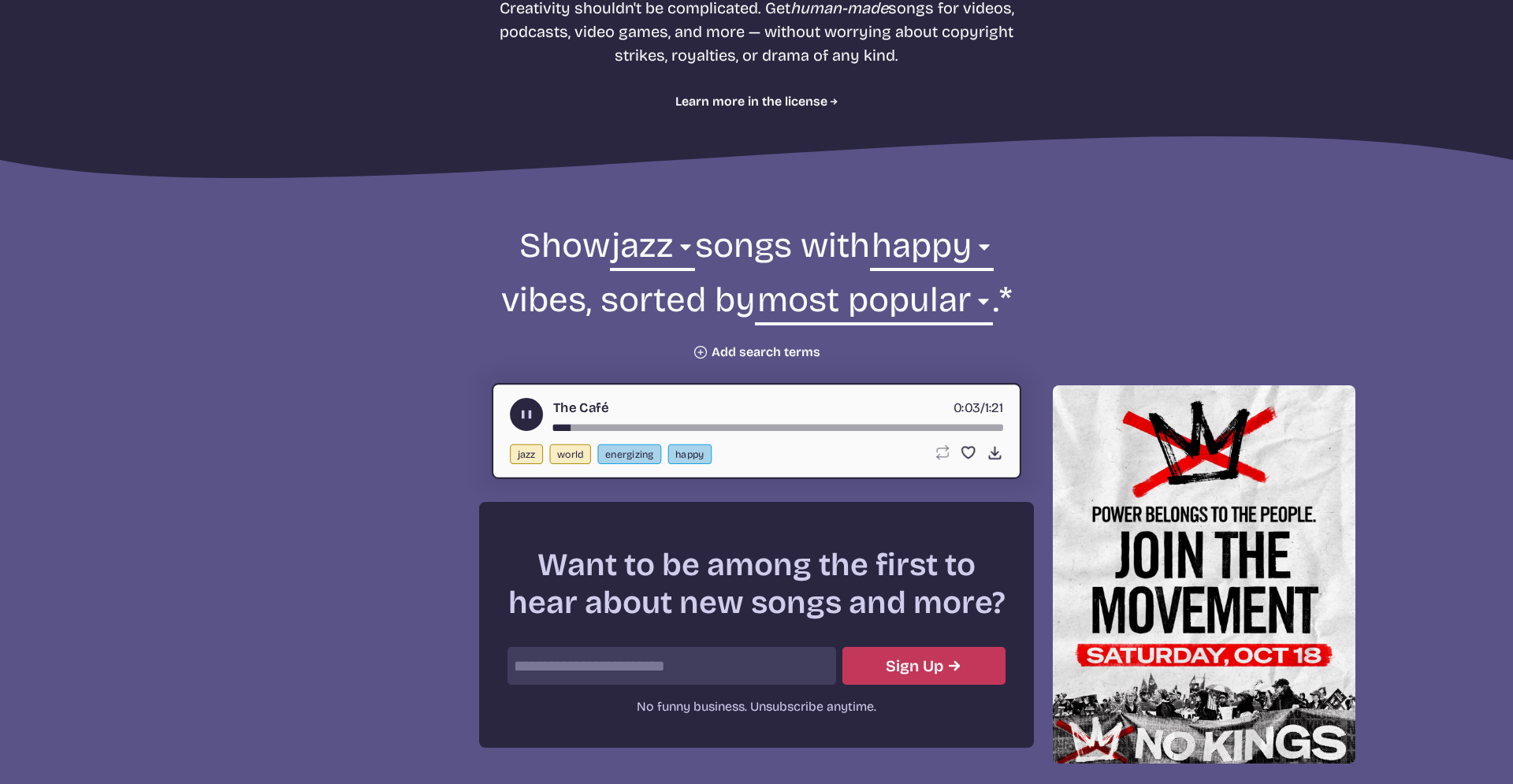
click at [627, 424] on div "song-time-bar" at bounding box center [778, 427] width 450 height 7
click at [610, 223] on select "all ambient cinematic electronic folk holiday jazz pop rock world" at bounding box center [652, 250] width 85 height 54
click option "cinematic" at bounding box center [0, 0] width 0 height 0
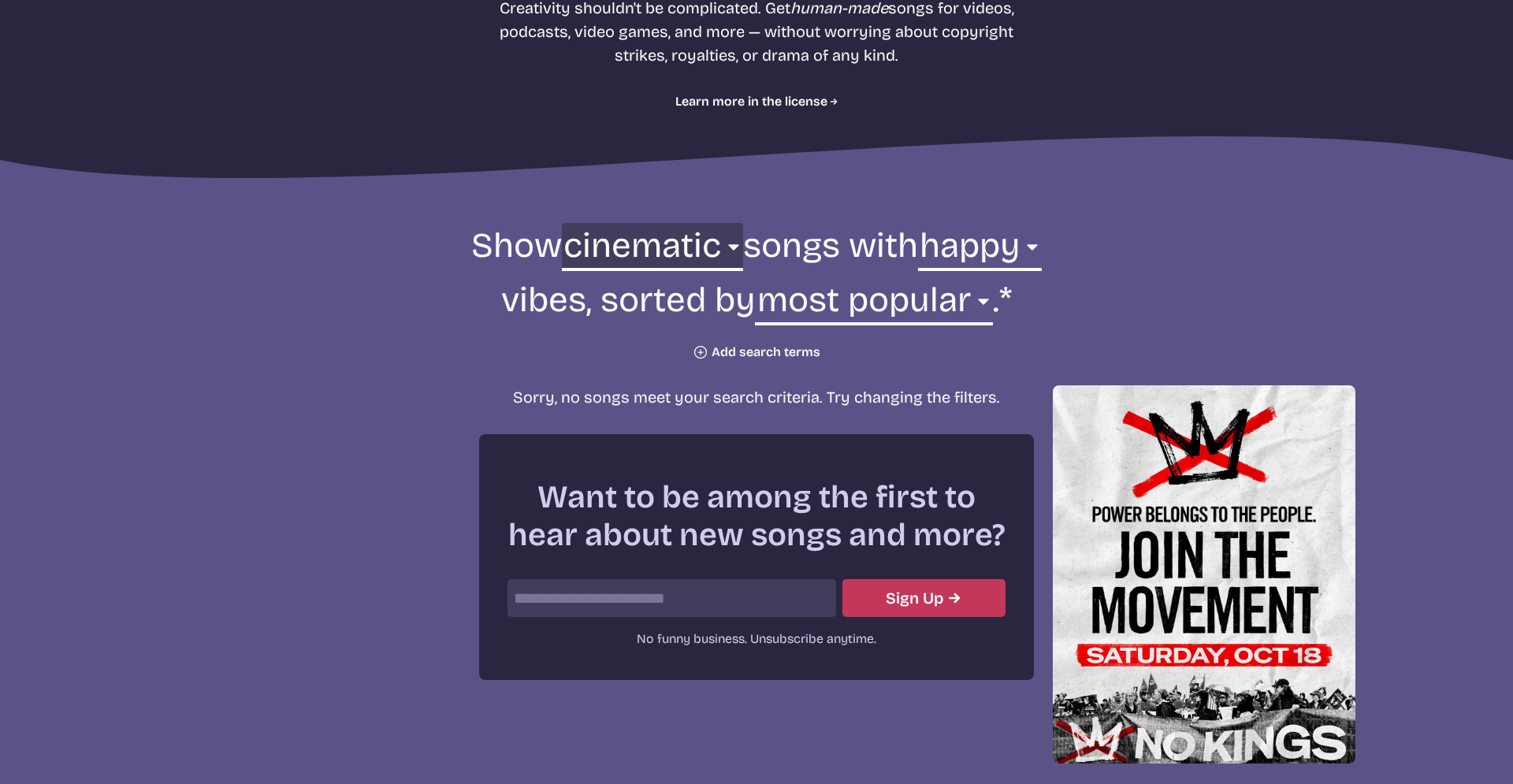
click at [562, 223] on select "all ambient cinematic electronic folk holiday jazz pop rock world" at bounding box center [652, 250] width 181 height 54
select select "folk"
click option "folk" at bounding box center [0, 0] width 0 height 0
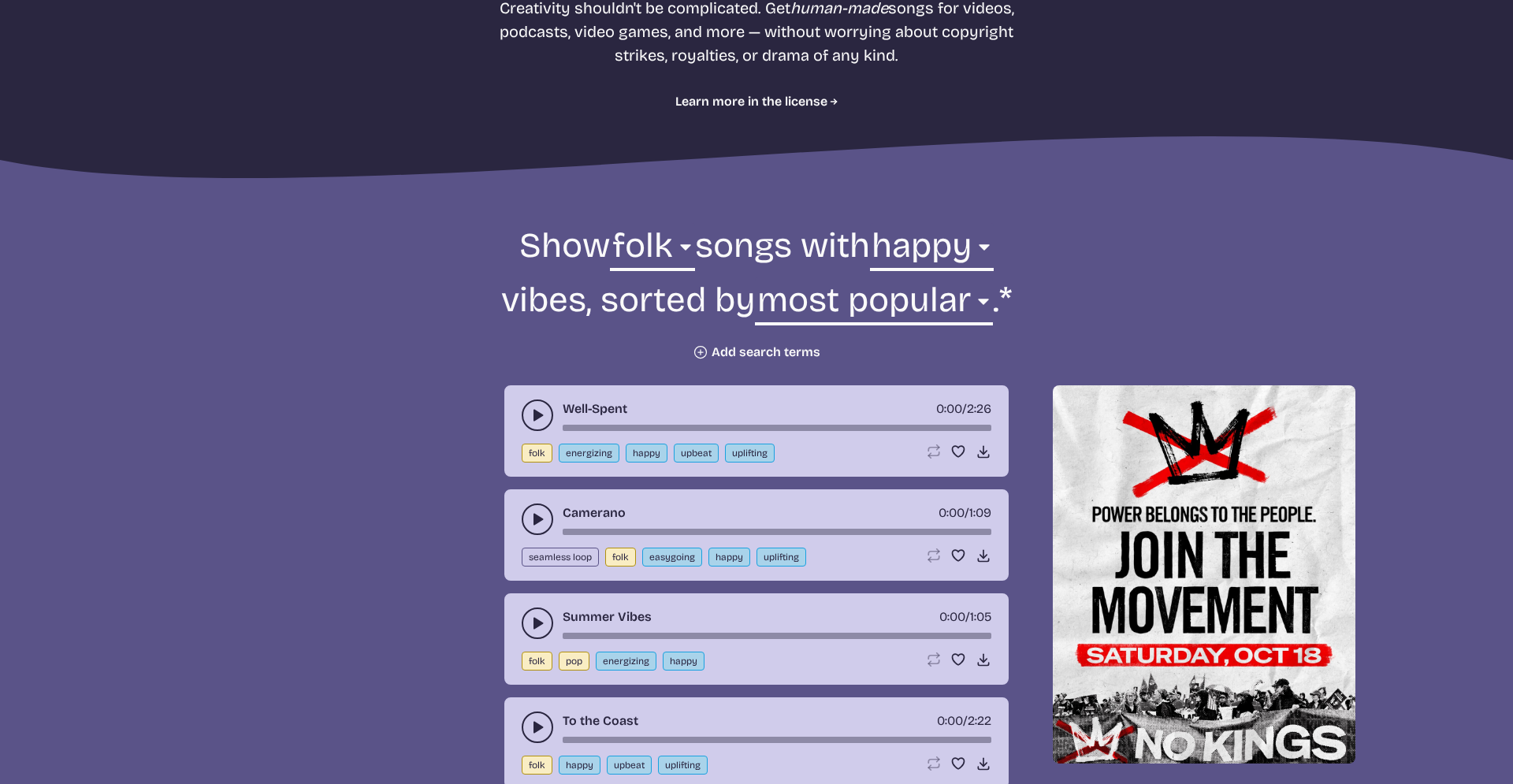
click at [540, 414] on use "play-pause toggle" at bounding box center [537, 415] width 15 height 15
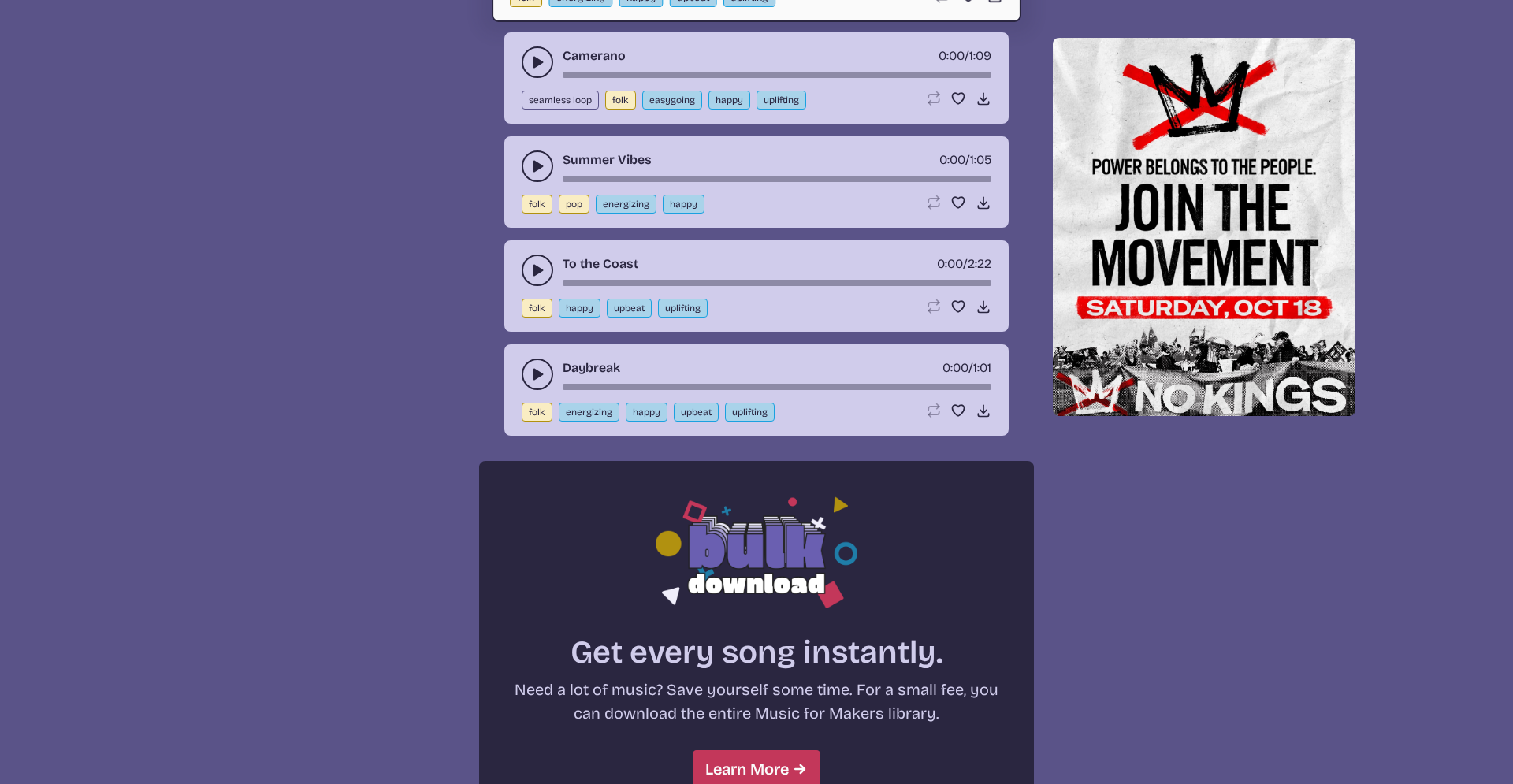
scroll to position [900, 0]
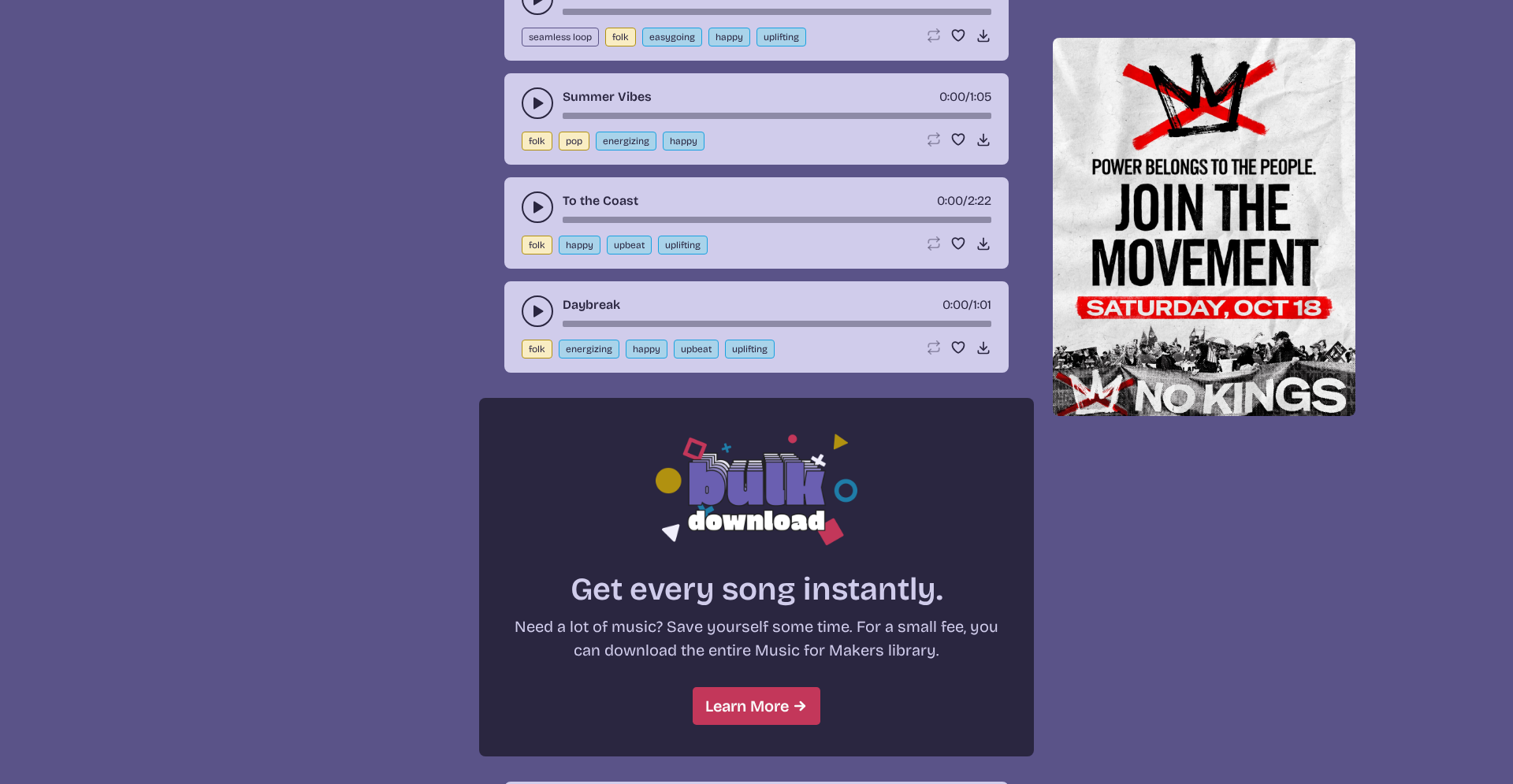
click at [532, 311] on icon "play-pause toggle" at bounding box center [537, 311] width 15 height 15
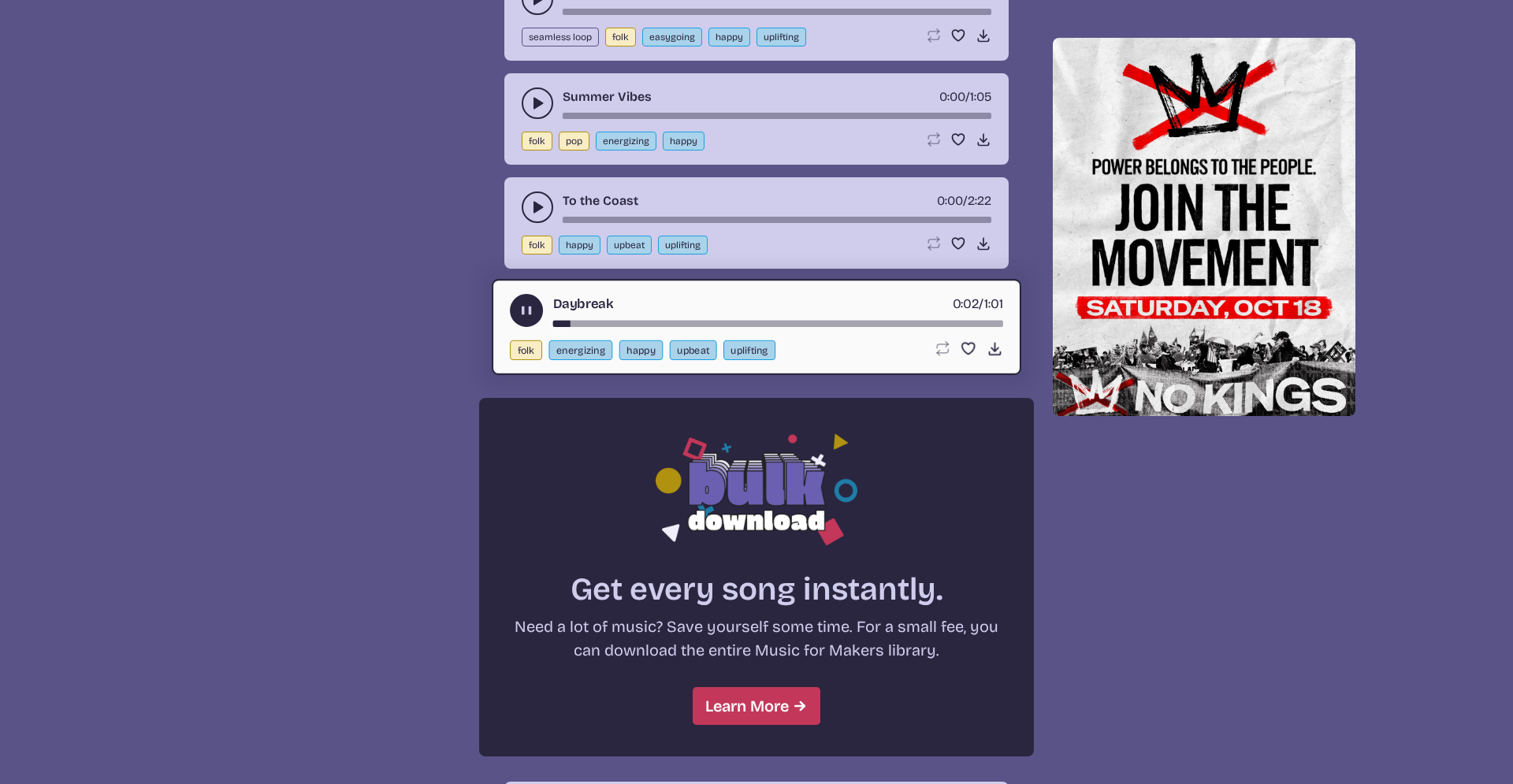
click at [530, 200] on button "play-pause toggle" at bounding box center [537, 206] width 32 height 32
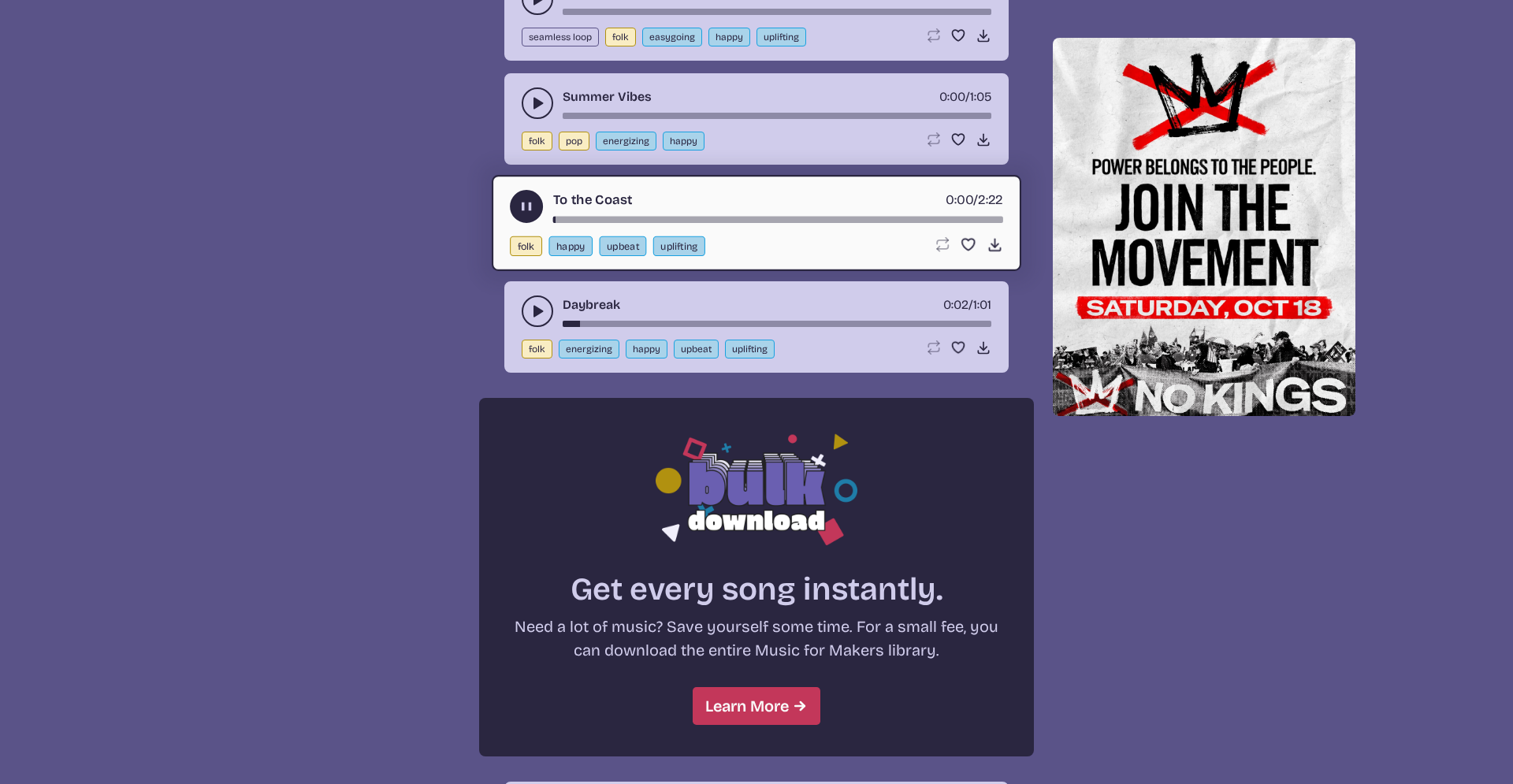
scroll to position [741, 0]
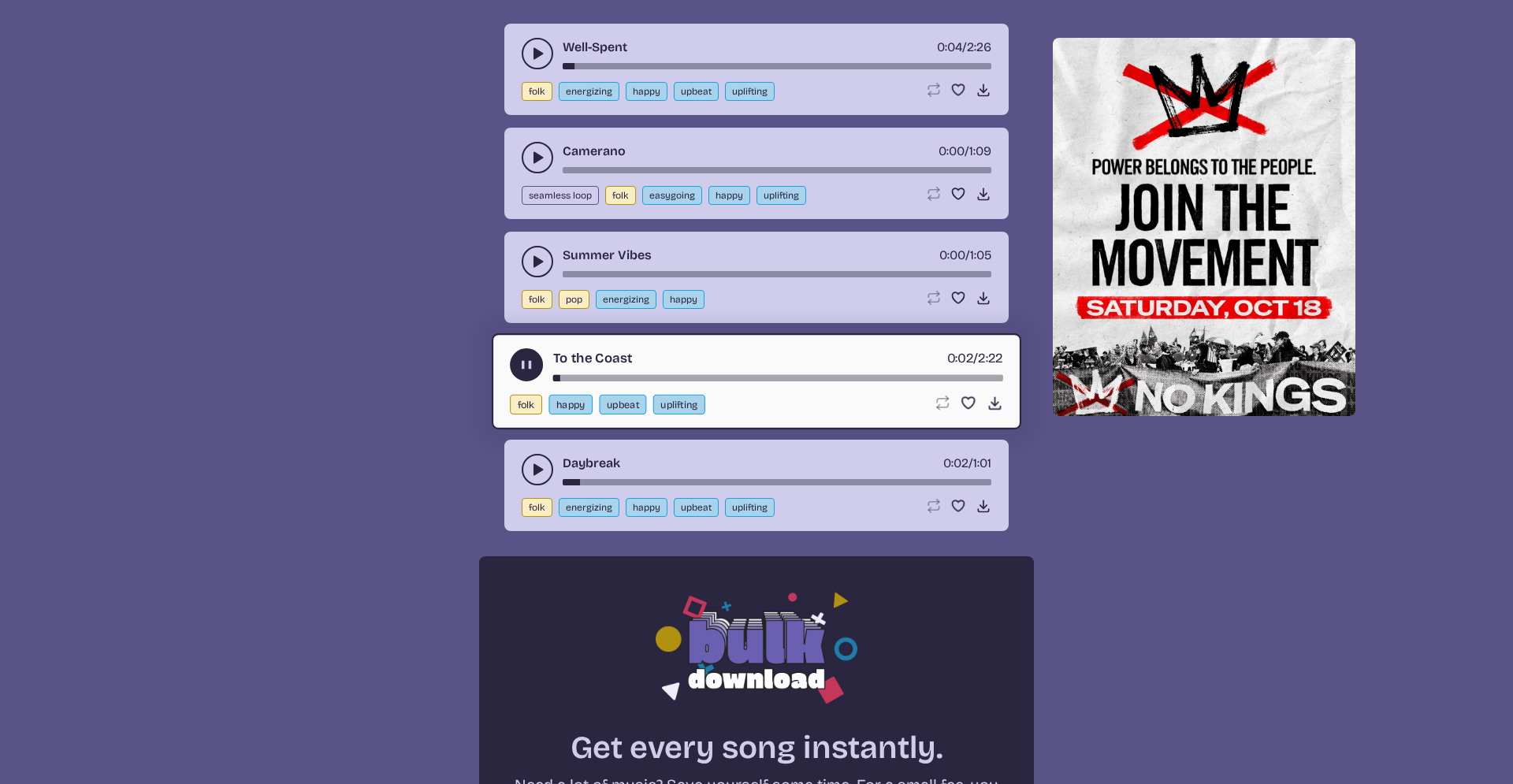
click at [528, 261] on button "play-pause toggle" at bounding box center [537, 261] width 32 height 32
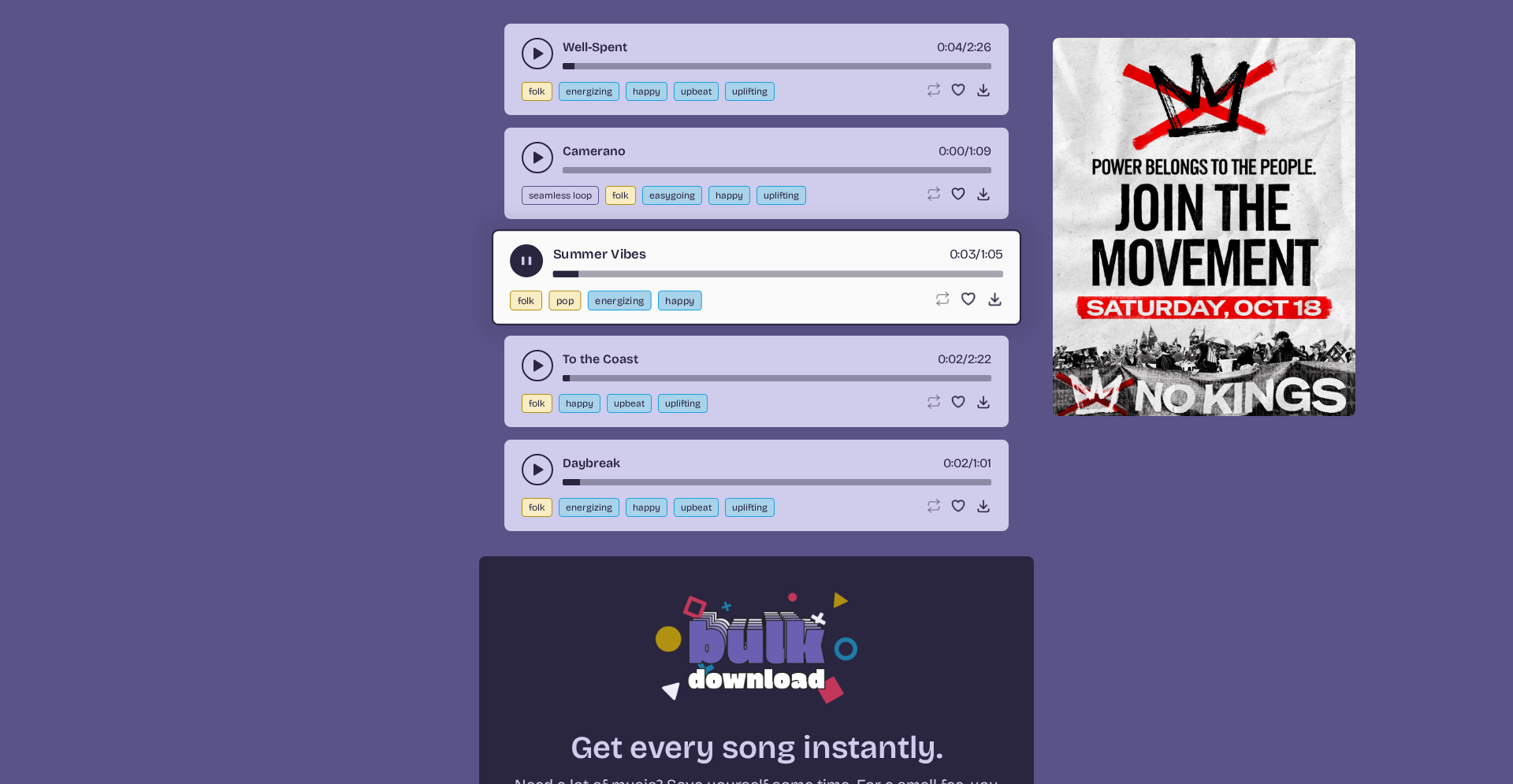
click at [894, 268] on div "Summer Vibes 0:03 / 1:05" at bounding box center [756, 260] width 493 height 33
click at [918, 279] on div "Summer Vibes 0:04 / 1:05 folk pop energizing happy Loop song Loop this song. Fa…" at bounding box center [756, 278] width 530 height 96
click at [939, 279] on div "Summer Vibes 0:05 / 1:05 folk pop energizing happy Loop song Loop this song. Fa…" at bounding box center [756, 278] width 530 height 96
click at [951, 271] on div "Summer Vibes 0:05 / 1:05" at bounding box center [756, 260] width 493 height 33
click at [860, 268] on div "Summer Vibes 0:06 / 1:05" at bounding box center [756, 260] width 493 height 33
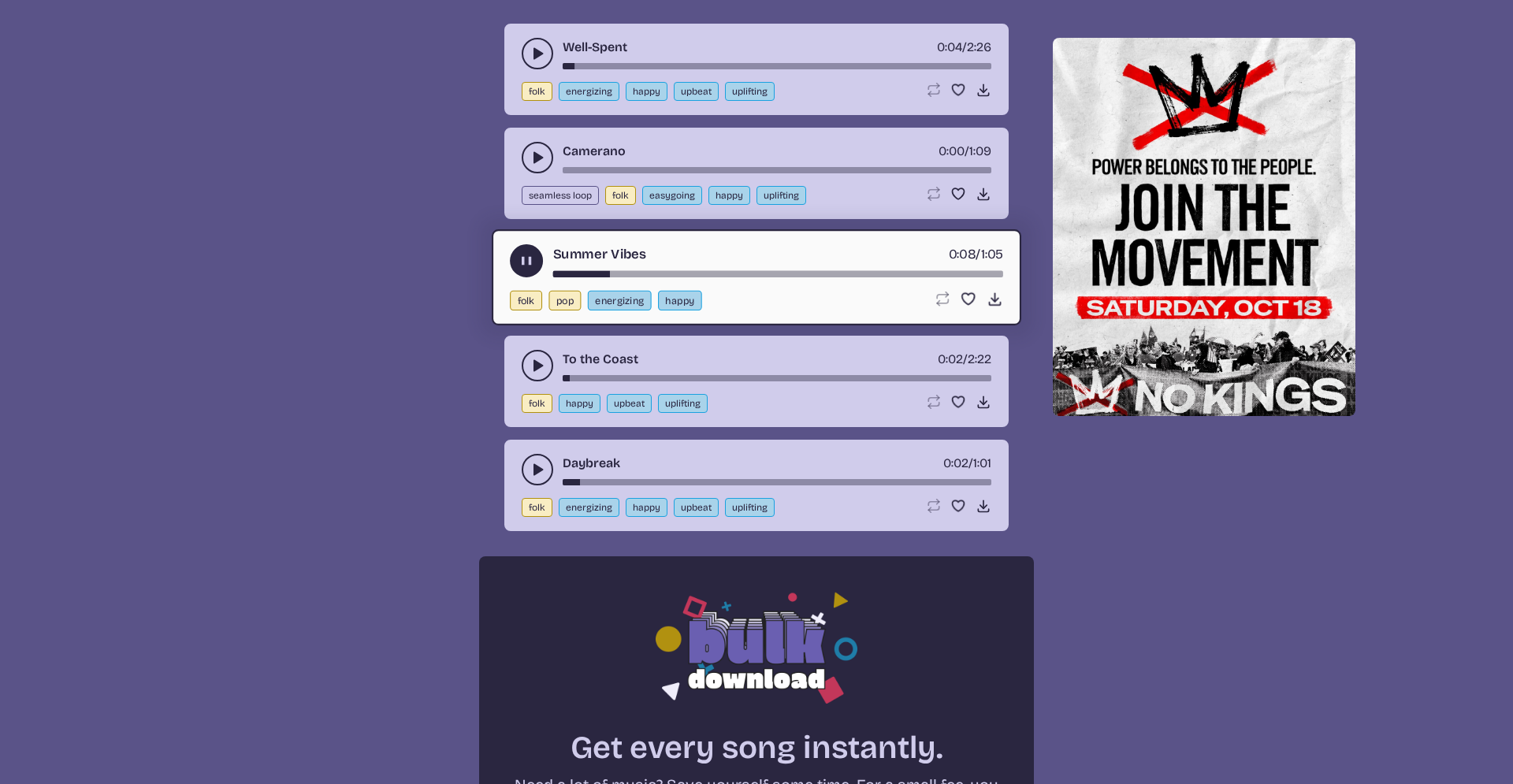
drag, startPoint x: 618, startPoint y: 275, endPoint x: 660, endPoint y: 265, distance: 43.2
click at [660, 271] on div "song-time-bar" at bounding box center [778, 274] width 450 height 7
click at [797, 270] on div "Summer Vibes 0:16 / 1:05" at bounding box center [756, 260] width 493 height 33
click at [800, 274] on div "song-time-bar" at bounding box center [778, 274] width 450 height 7
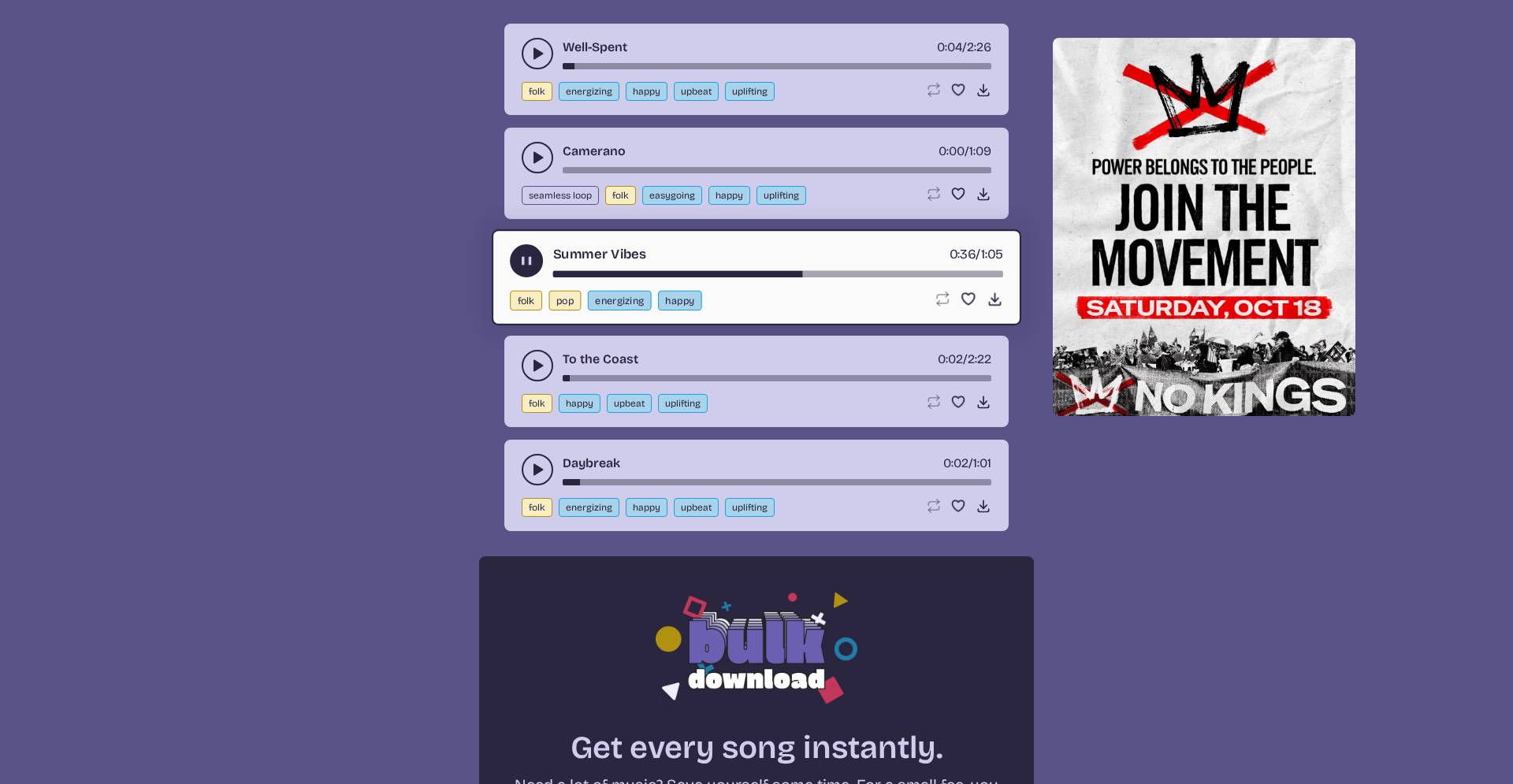
click at [898, 277] on div "song-time-bar" at bounding box center [778, 274] width 450 height 7
click at [962, 279] on div "Summer Vibes 0:50 / 1:05 folk pop energizing happy Loop song Loop this song. Fa…" at bounding box center [756, 278] width 530 height 96
click at [970, 275] on div "song-time-bar" at bounding box center [778, 274] width 450 height 7
click at [934, 268] on div "Summer Vibes 1:04 / 1:05" at bounding box center [756, 260] width 493 height 33
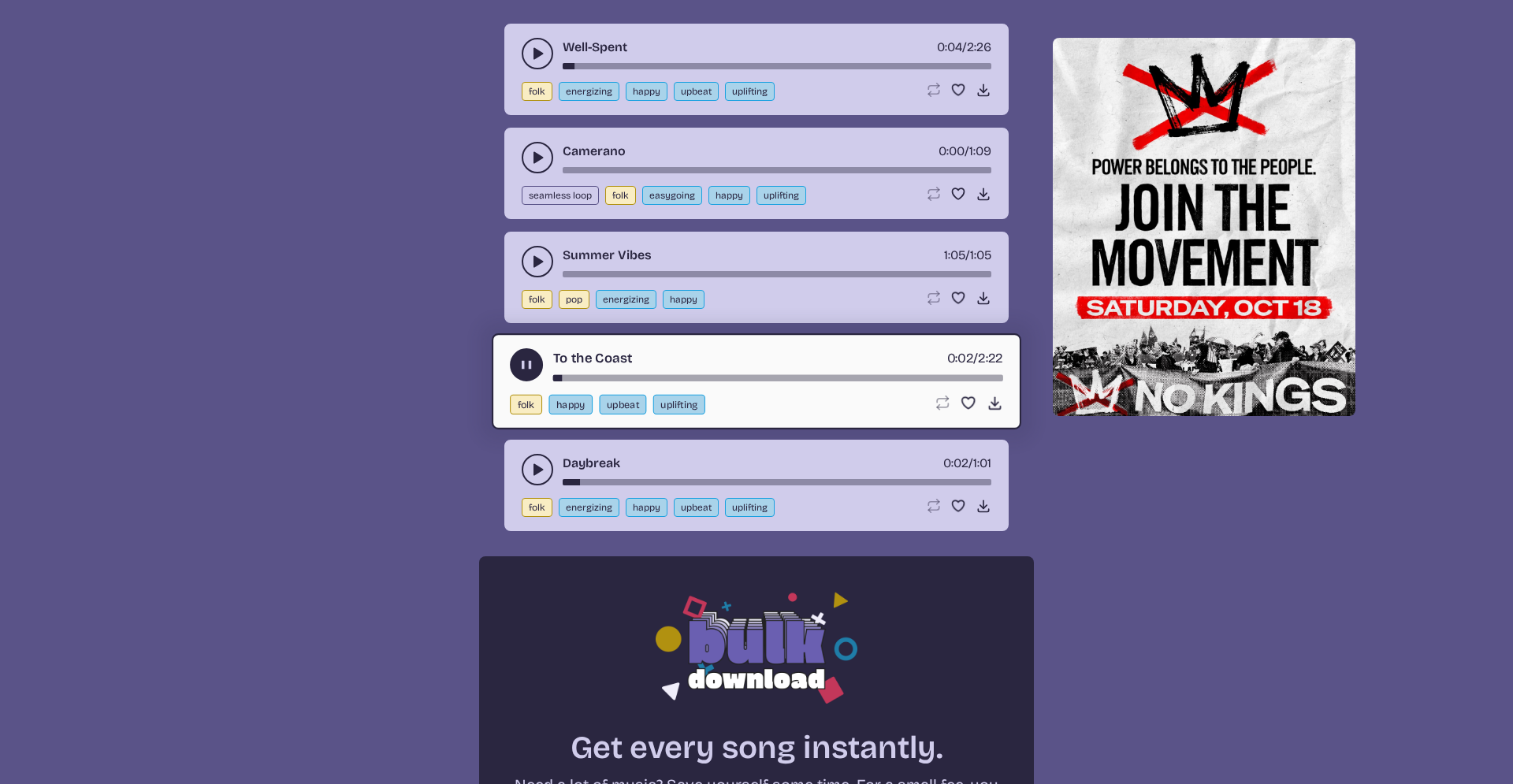
click at [932, 273] on div "song-time-bar" at bounding box center [777, 274] width 428 height 7
click at [536, 265] on use "play-pause toggle" at bounding box center [537, 261] width 15 height 15
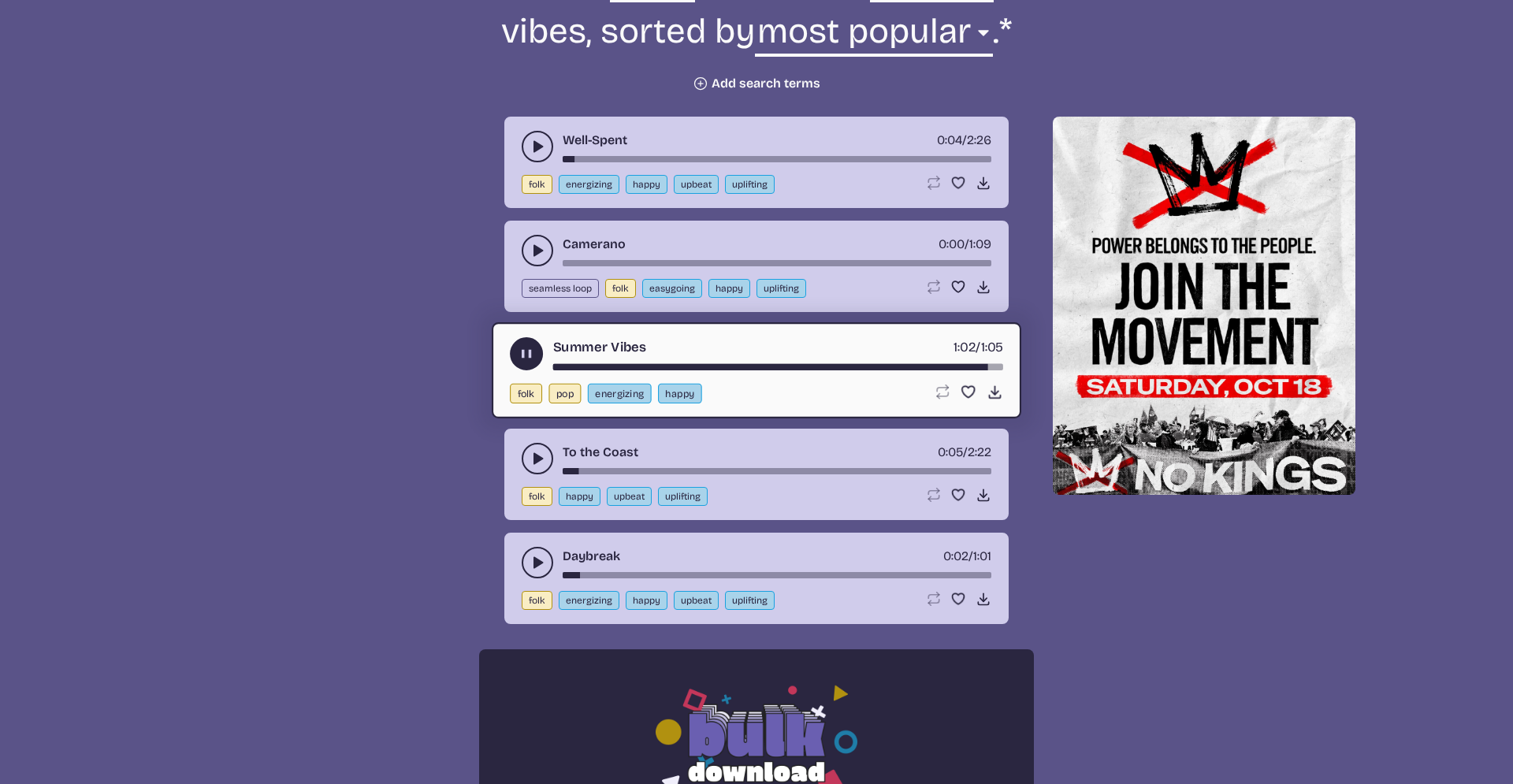
scroll to position [642, 0]
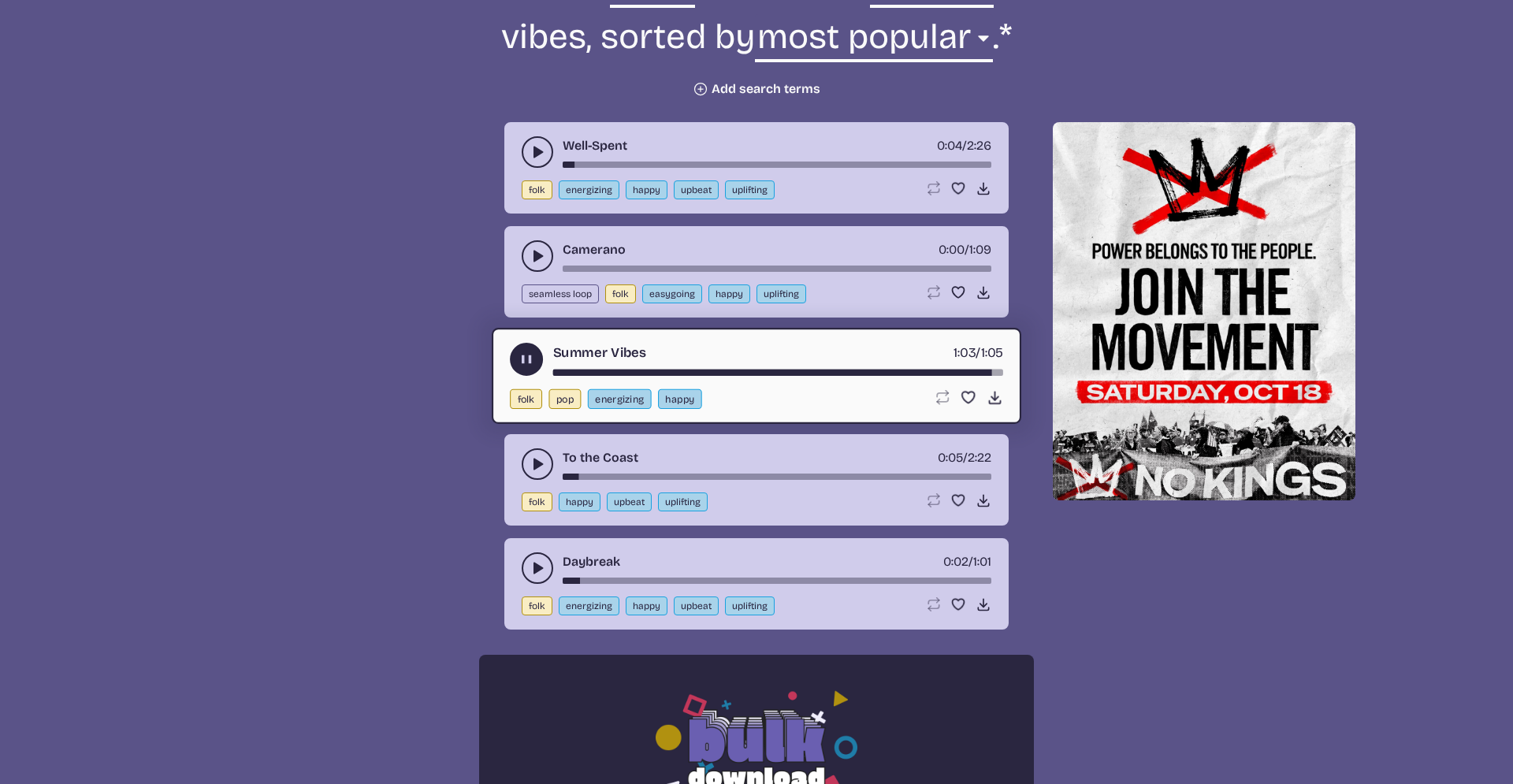
click at [537, 248] on icon "play-pause toggle" at bounding box center [537, 256] width 15 height 15
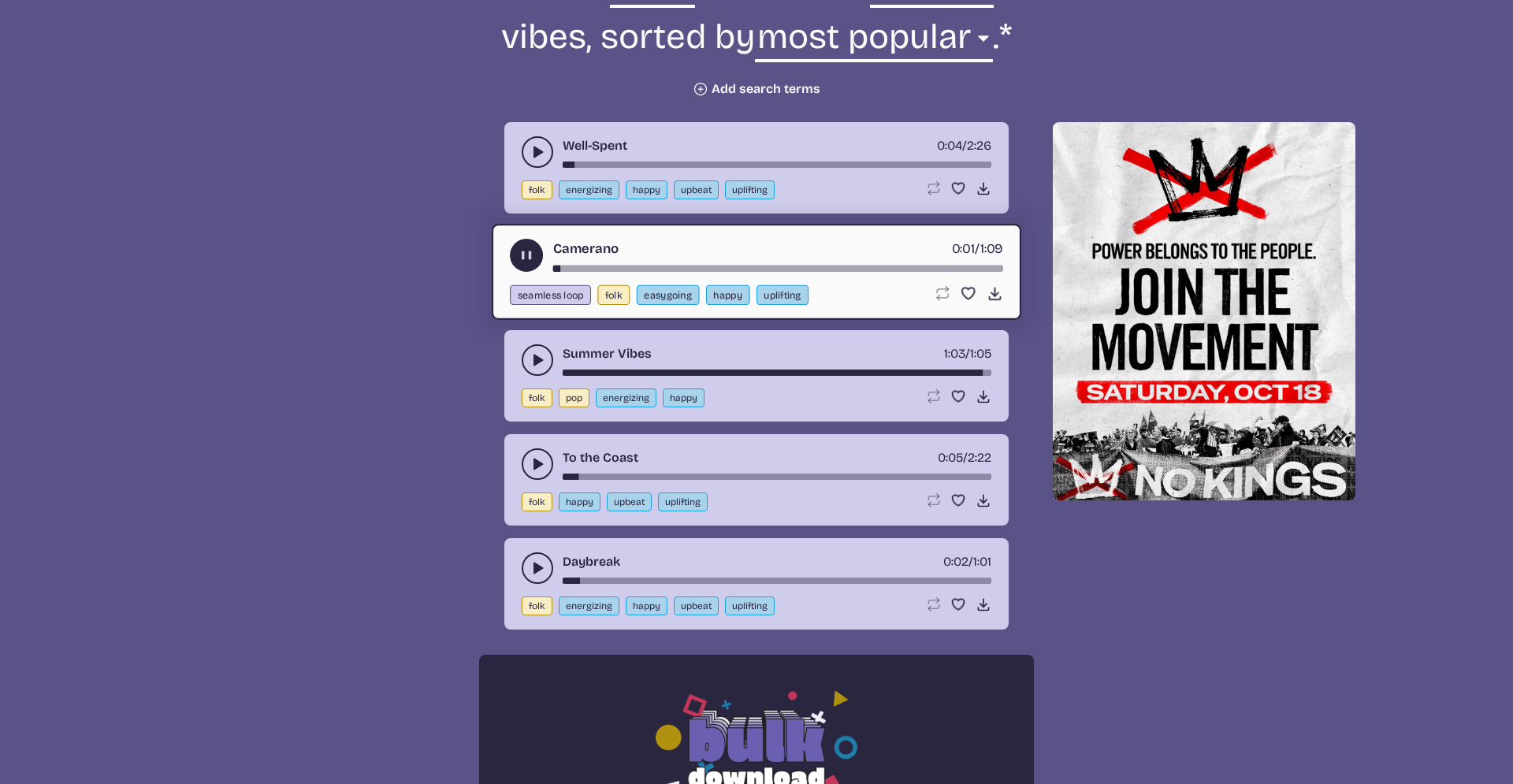
click at [599, 268] on div "song-time-bar" at bounding box center [778, 268] width 450 height 7
click at [812, 272] on div "[PERSON_NAME] 0:08 / 1:09 seamless loop folk easygoing happy uplifting Loop son…" at bounding box center [756, 272] width 530 height 96
click at [836, 264] on div "[PERSON_NAME] 0:09 / 1:09" at bounding box center [756, 255] width 493 height 33
click at [836, 266] on div "song-time-bar" at bounding box center [778, 268] width 450 height 7
click at [913, 268] on div "song-time-bar" at bounding box center [778, 268] width 450 height 7
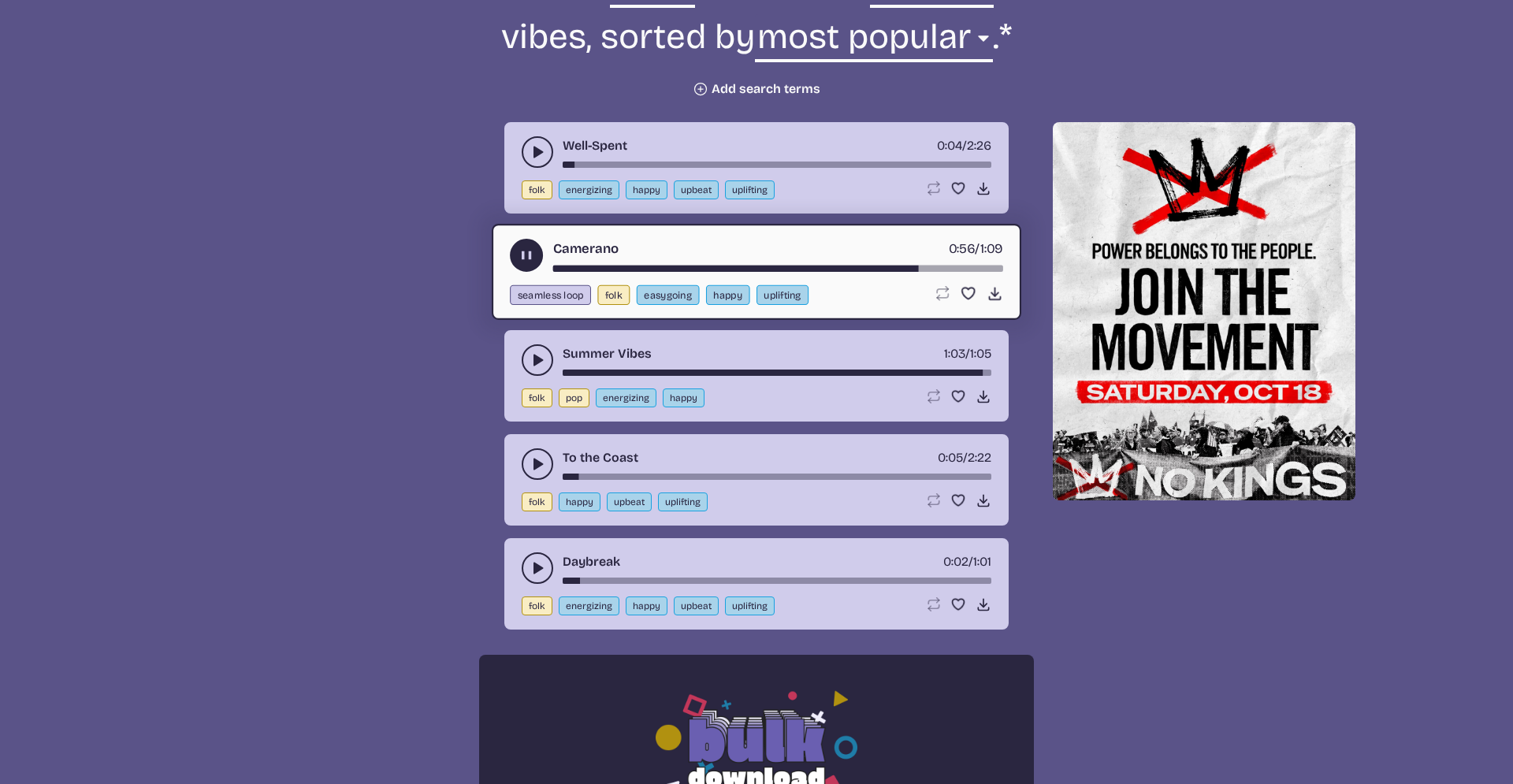
click at [949, 269] on div "song-time-bar" at bounding box center [778, 268] width 450 height 7
